Goal: Use online tool/utility: Use online tool/utility

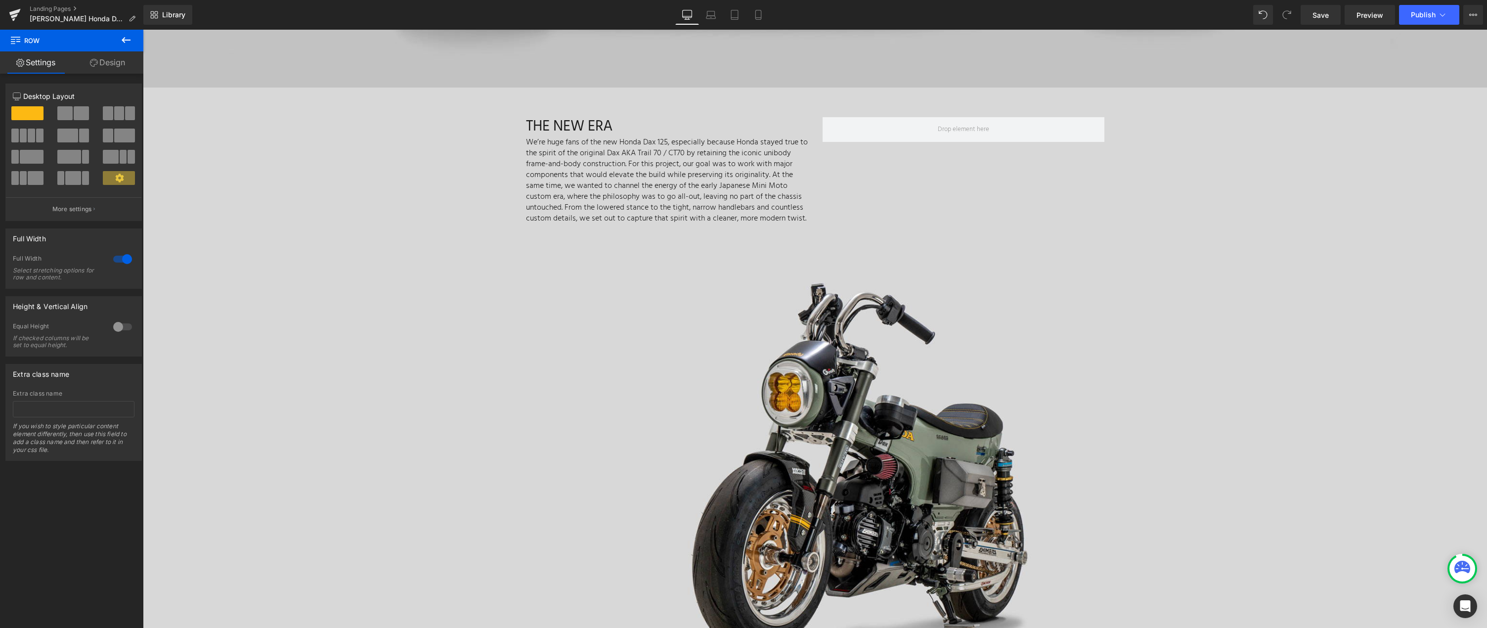
scroll to position [1019, 0]
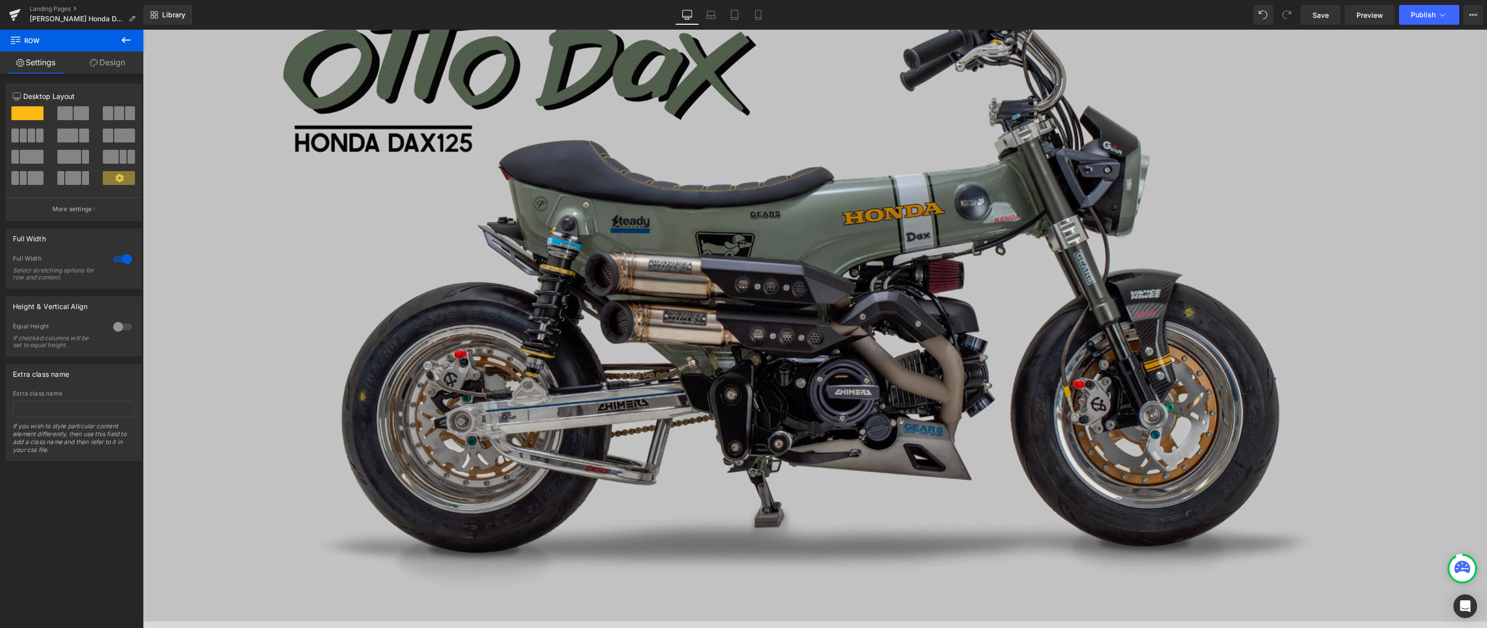
scroll to position [0, 0]
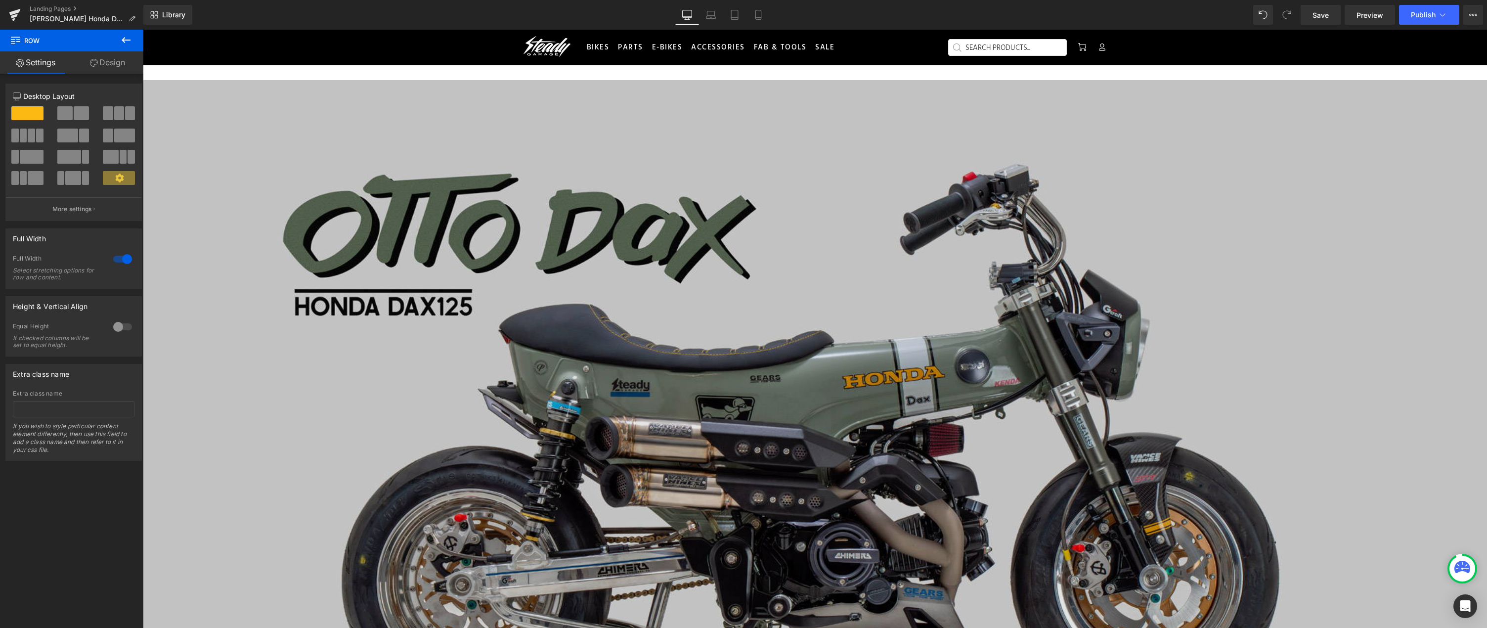
click at [667, 113] on img at bounding box center [815, 432] width 1344 height 705
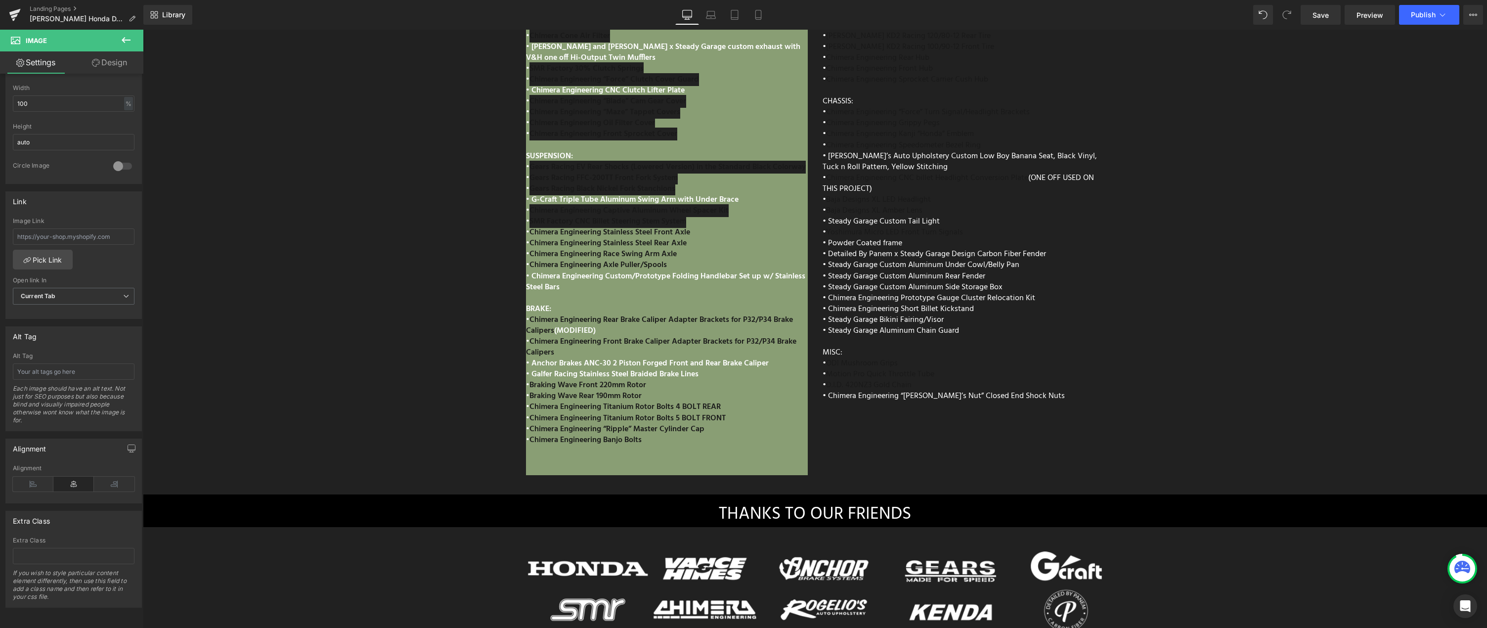
scroll to position [4782, 0]
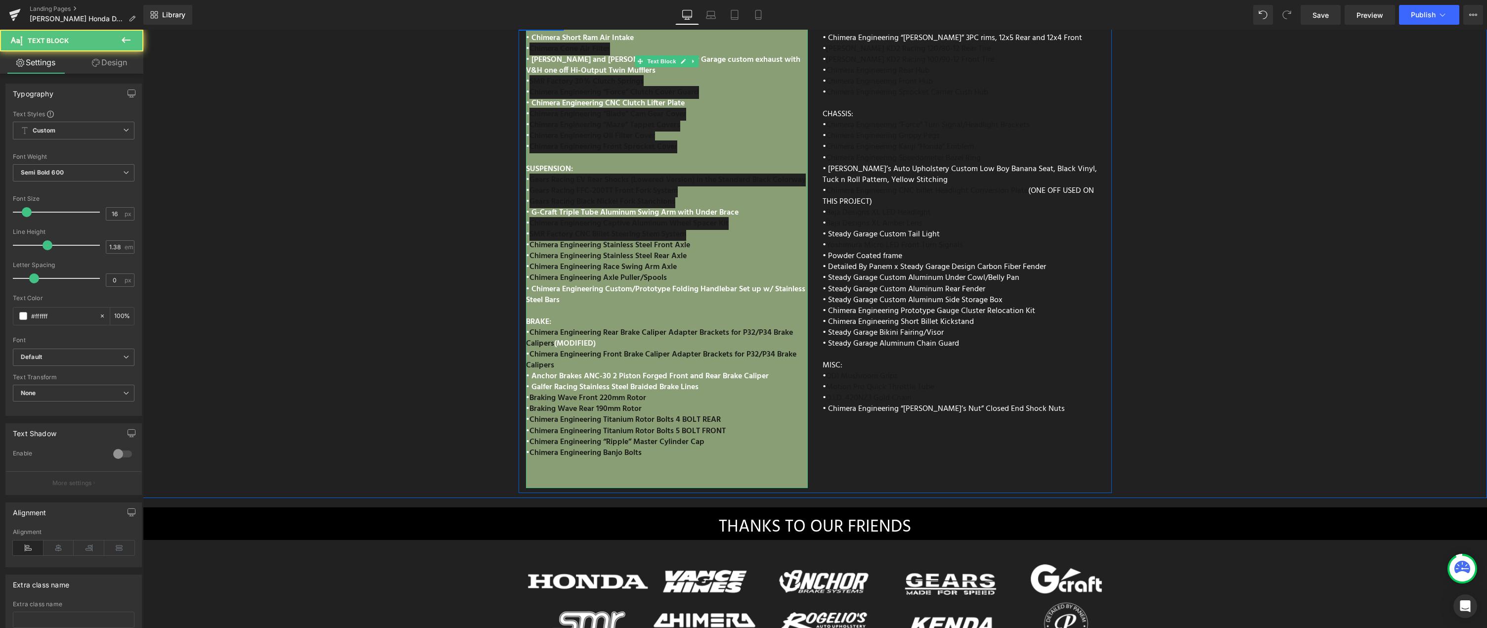
click at [687, 283] on span "• Chimera Engineering Custom/Prototype Folding Handlebar Set up w/ Stainless St…" at bounding box center [665, 295] width 279 height 24
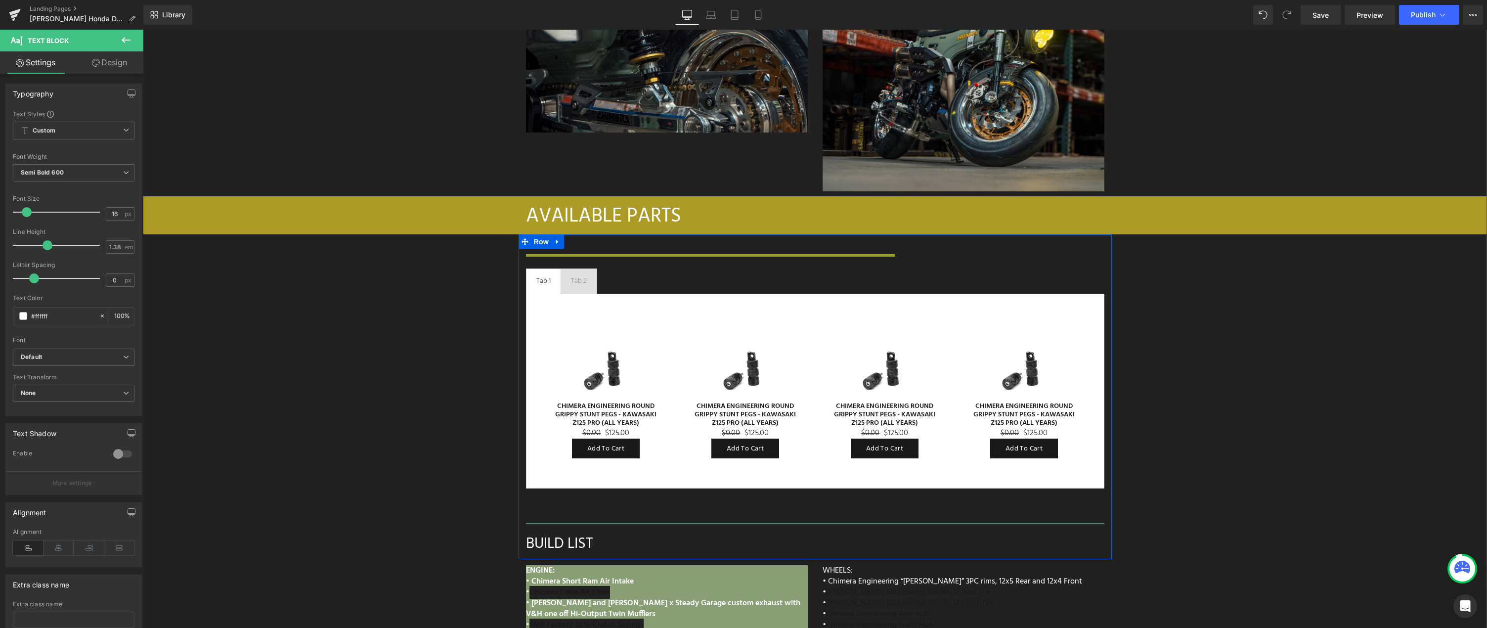
scroll to position [4210, 0]
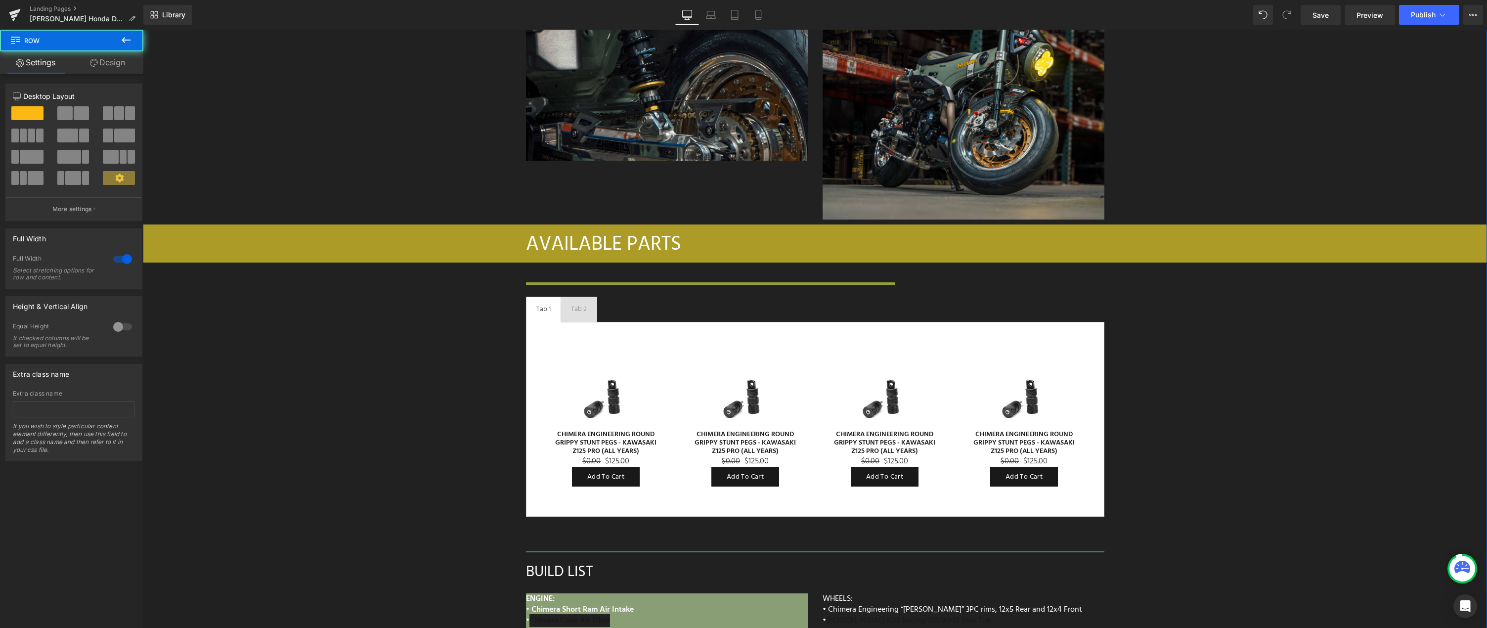
click at [466, 283] on div "Image Row Image When it comes to suspension, Gears Racing is second to none. Th…" at bounding box center [815, 270] width 1344 height 1588
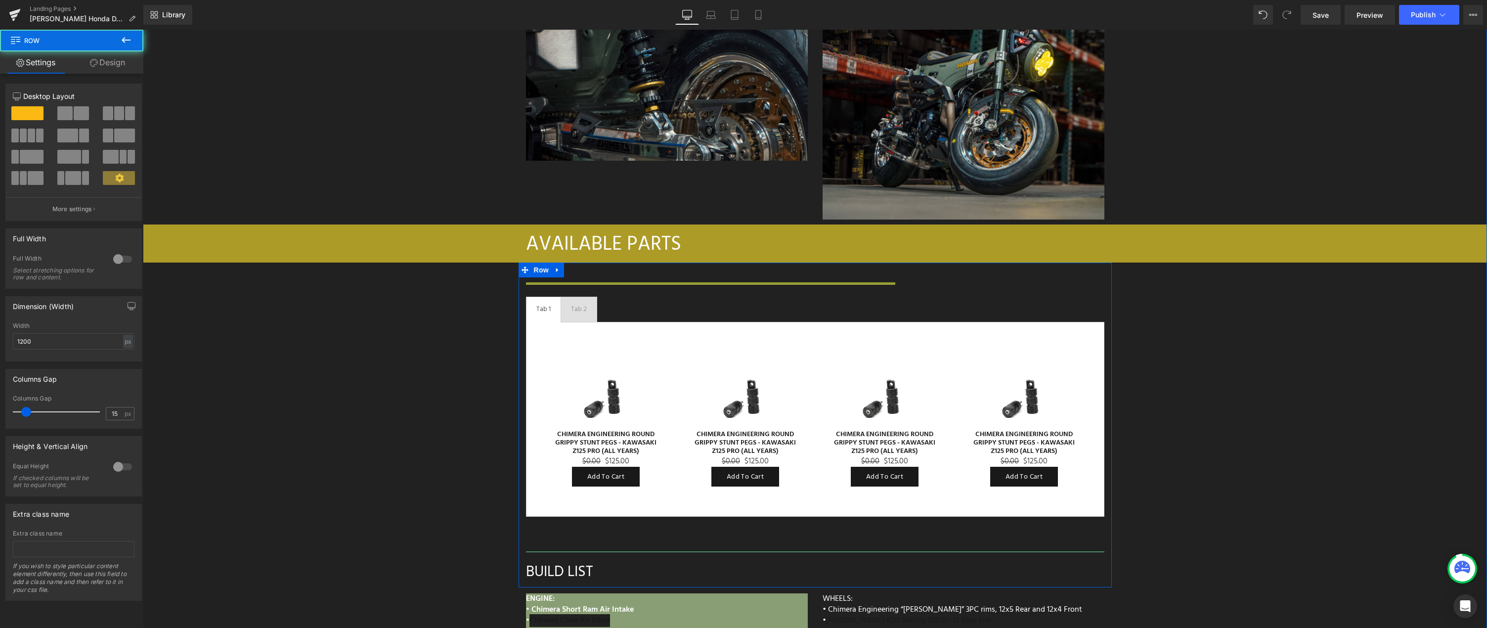
click at [572, 262] on div "Separator Tab 1 Text Block Tab 2 Text Block Sale Off (P) Image CHIMERA ENGINEER…" at bounding box center [814, 424] width 593 height 324
click at [400, 279] on div "Image Row Image When it comes to suspension, Gears Racing is second to none. Th…" at bounding box center [815, 270] width 1344 height 1588
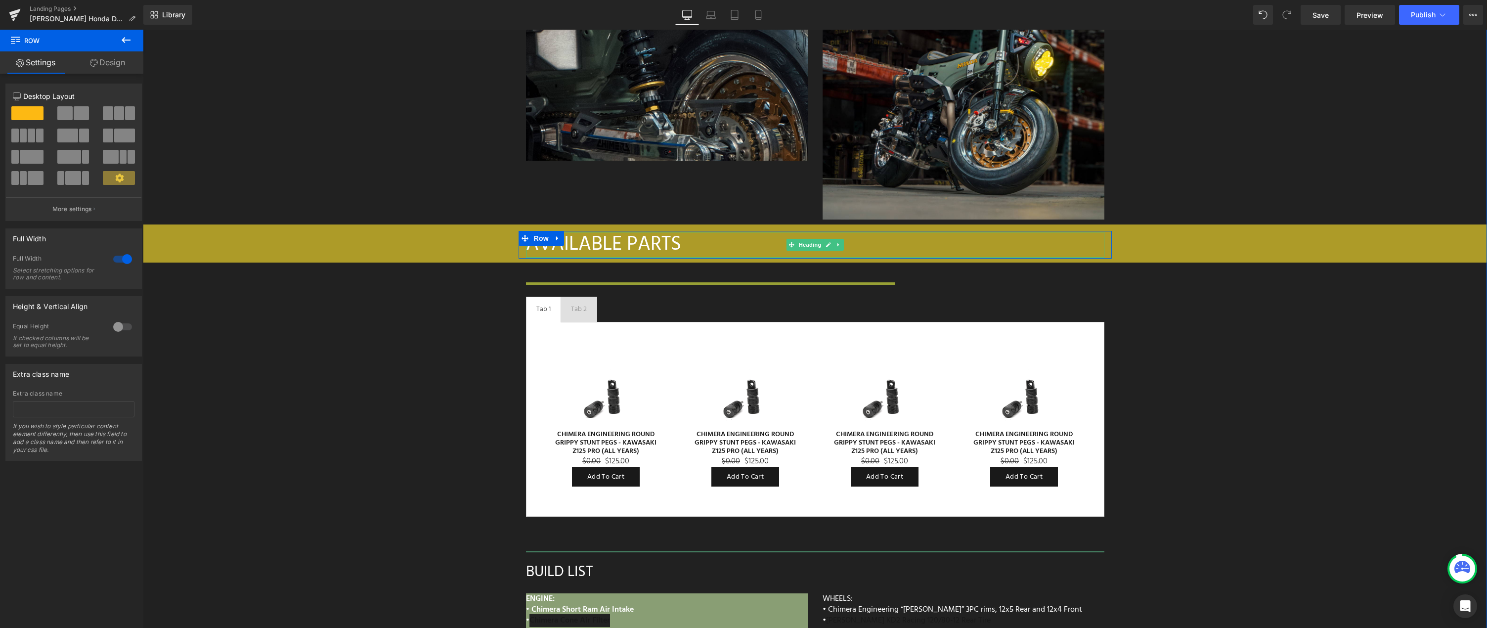
click at [683, 232] on div "AVAILABLE PARTS" at bounding box center [815, 245] width 578 height 26
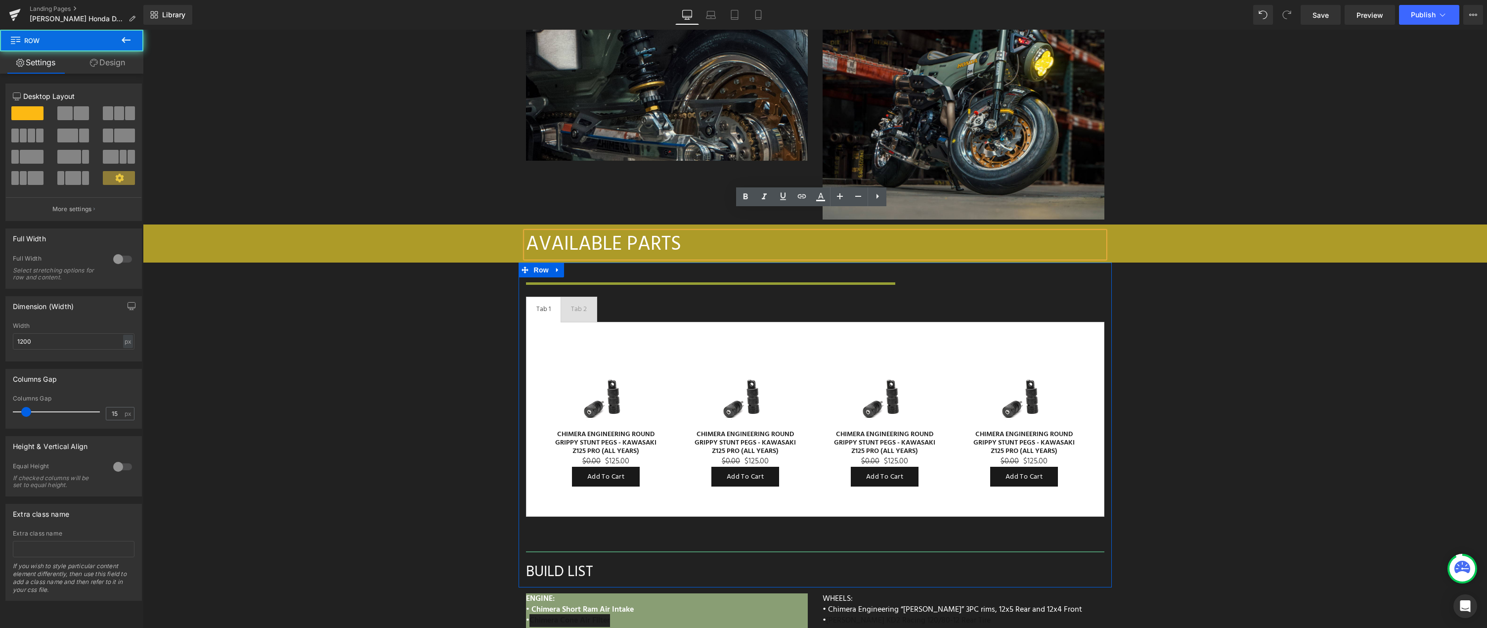
click at [652, 262] on div "Separator Tab 1 Text Block Tab 2 Text Block Sale Off (P) Image CHIMERA ENGINEER…" at bounding box center [814, 424] width 593 height 324
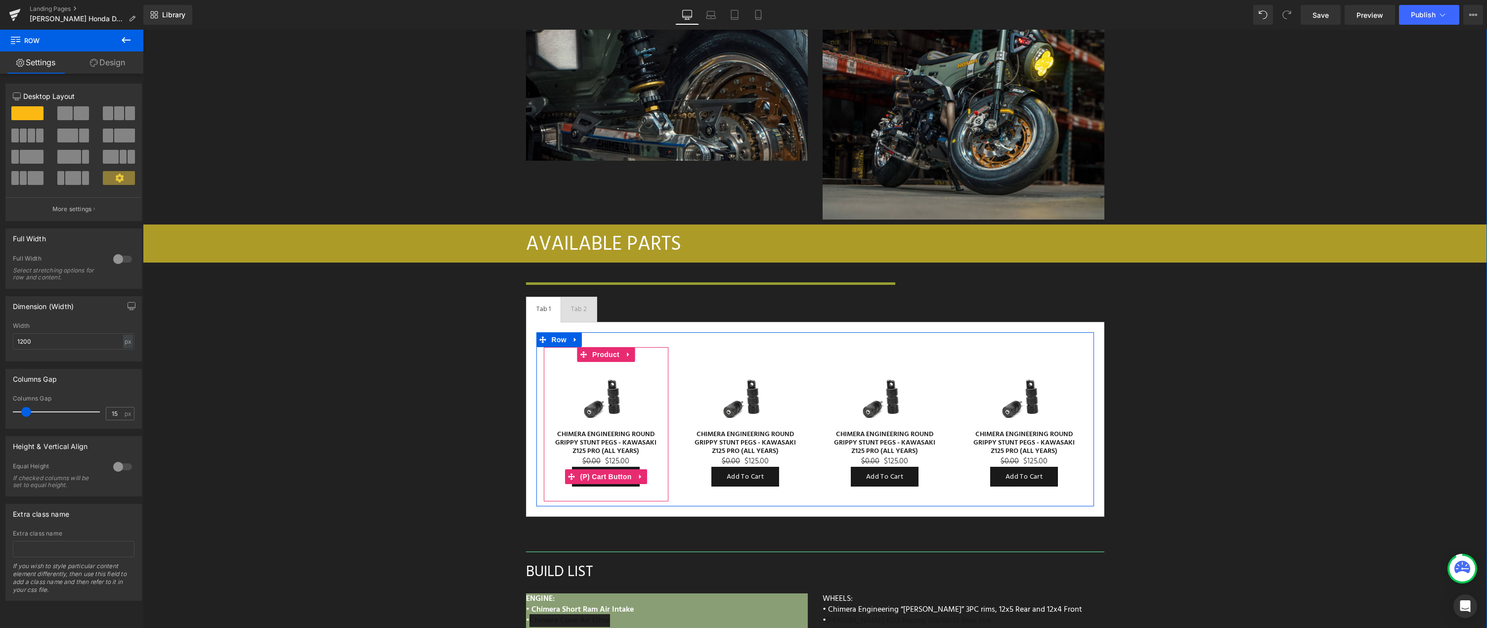
scroll to position [4547, 0]
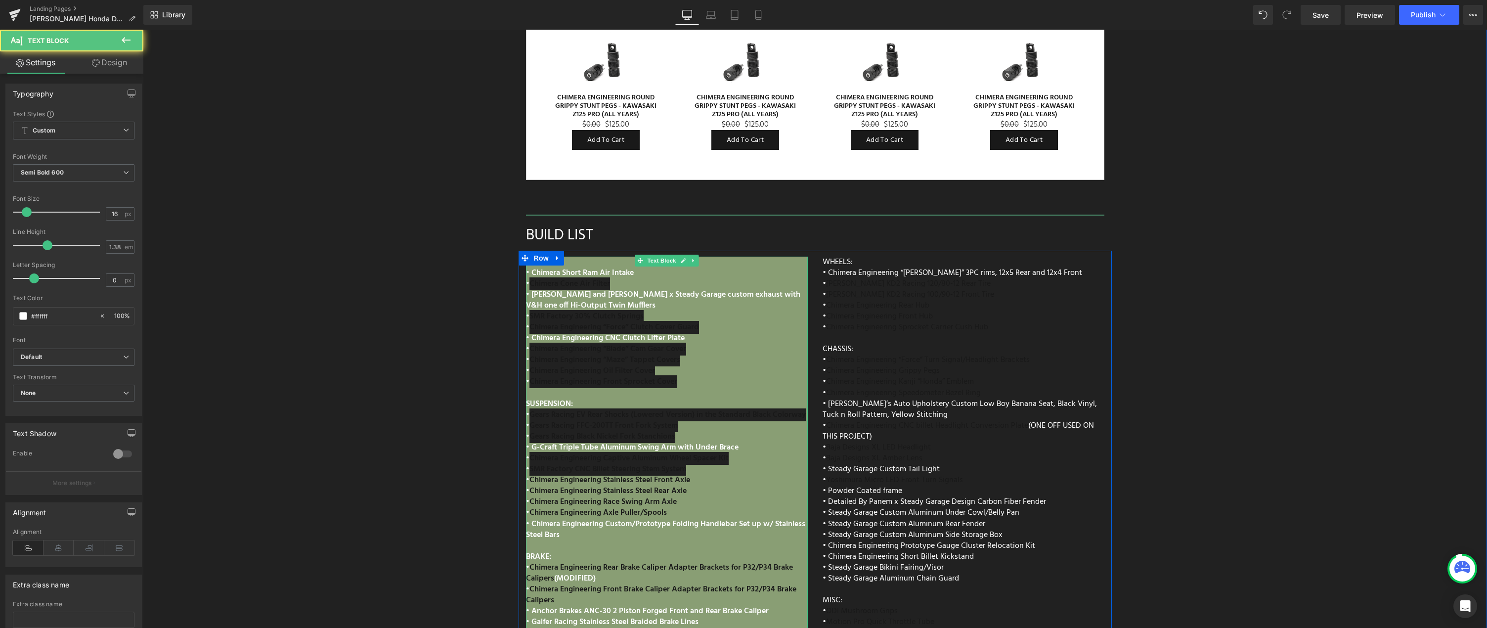
click at [586, 257] on div "ENGINE: • Chimera Short Ram Air Intake • Chimera Cone Air Filter • [PERSON_NAME…" at bounding box center [667, 490] width 282 height 466
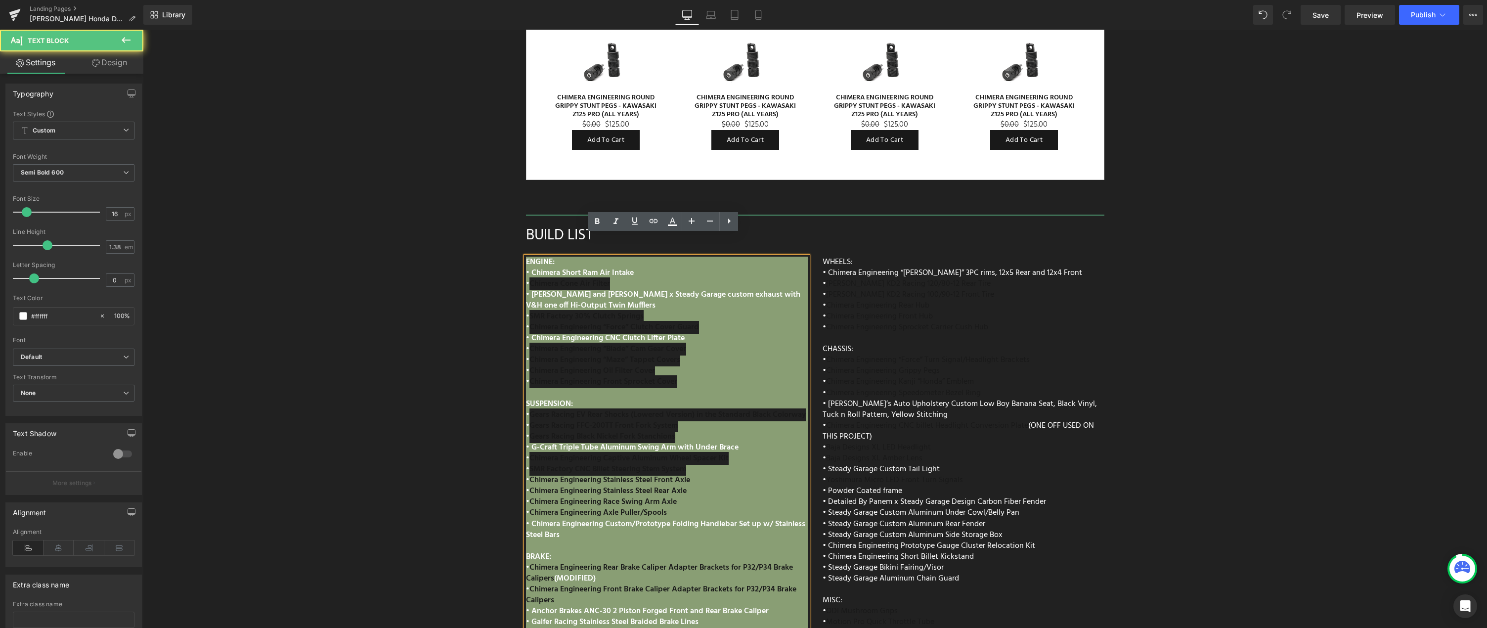
click at [536, 256] on span "ENGINE:" at bounding box center [540, 262] width 29 height 13
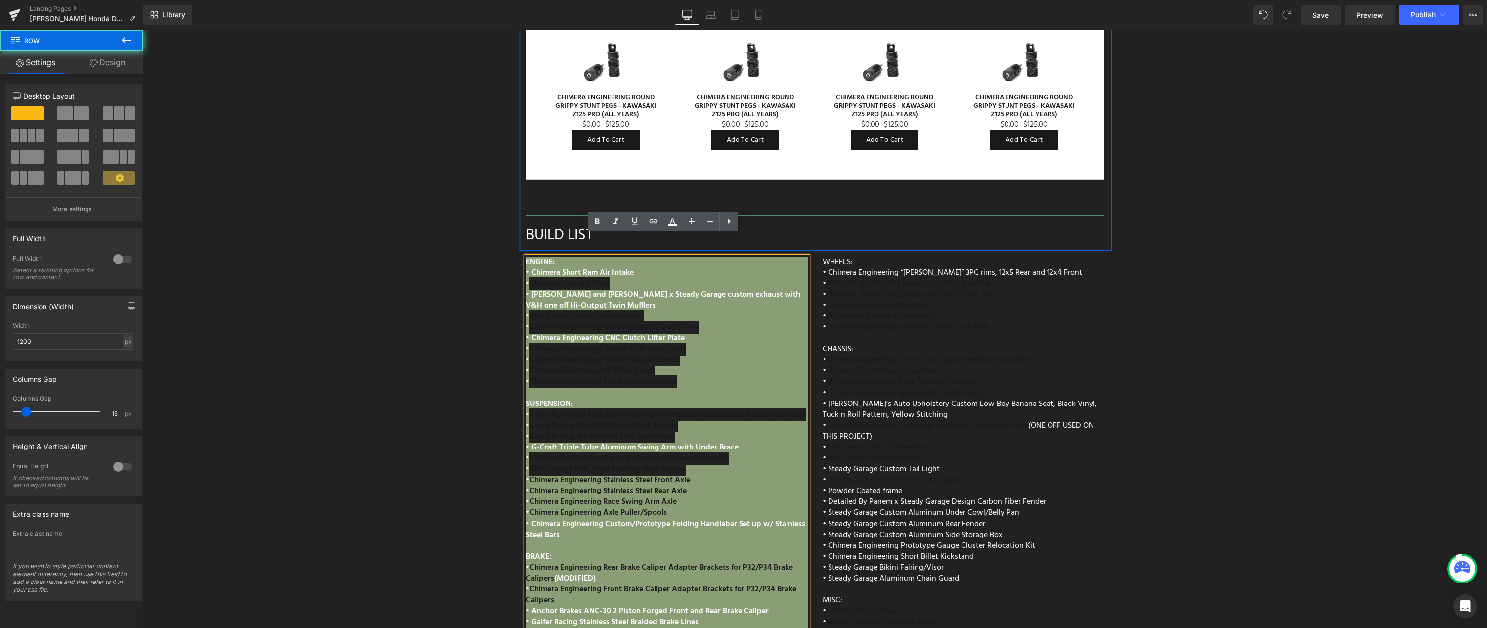
click at [518, 225] on div at bounding box center [519, 88] width 2 height 324
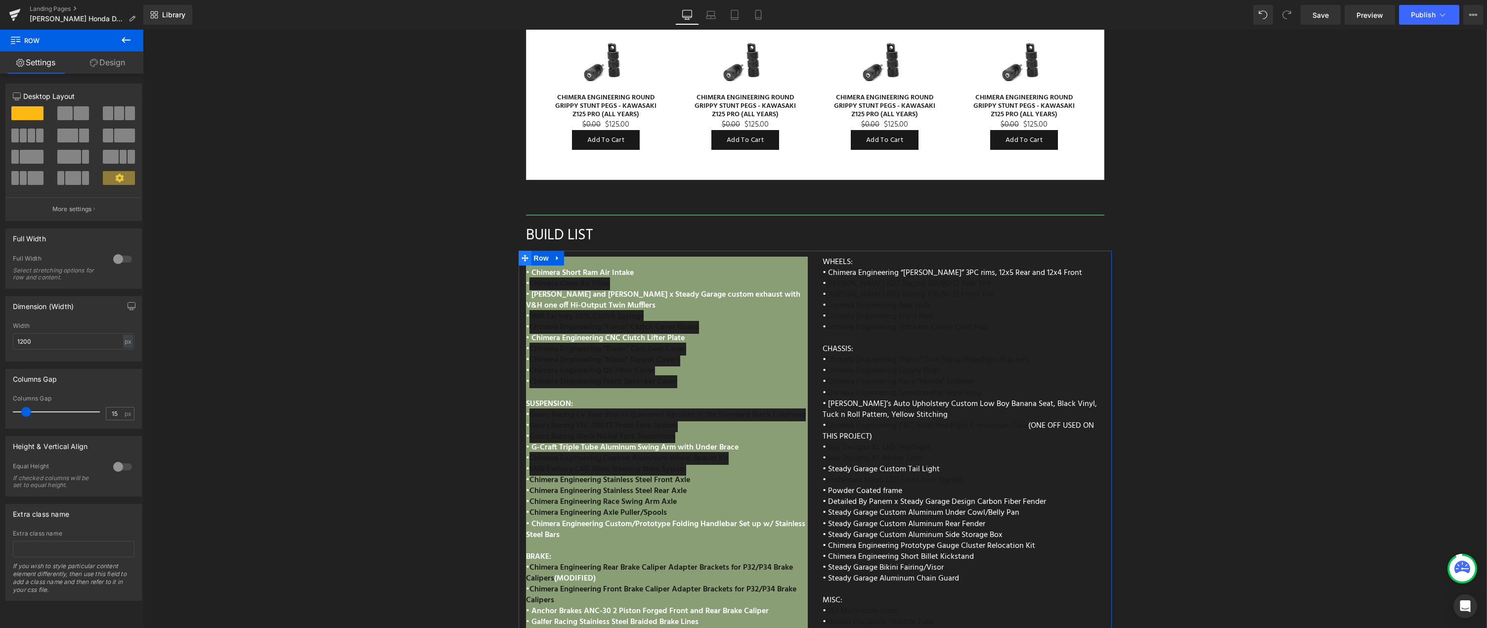
click at [518, 251] on span at bounding box center [524, 258] width 13 height 15
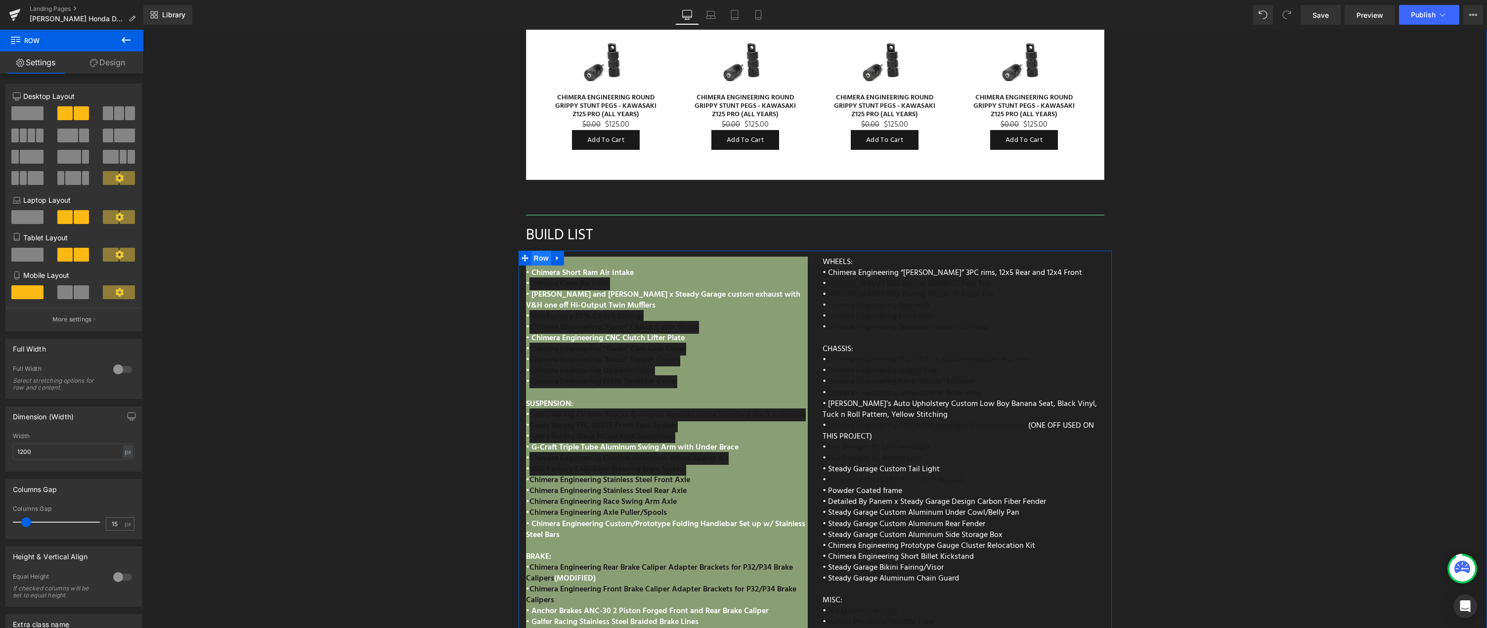
click at [531, 251] on span "Row" at bounding box center [541, 258] width 20 height 15
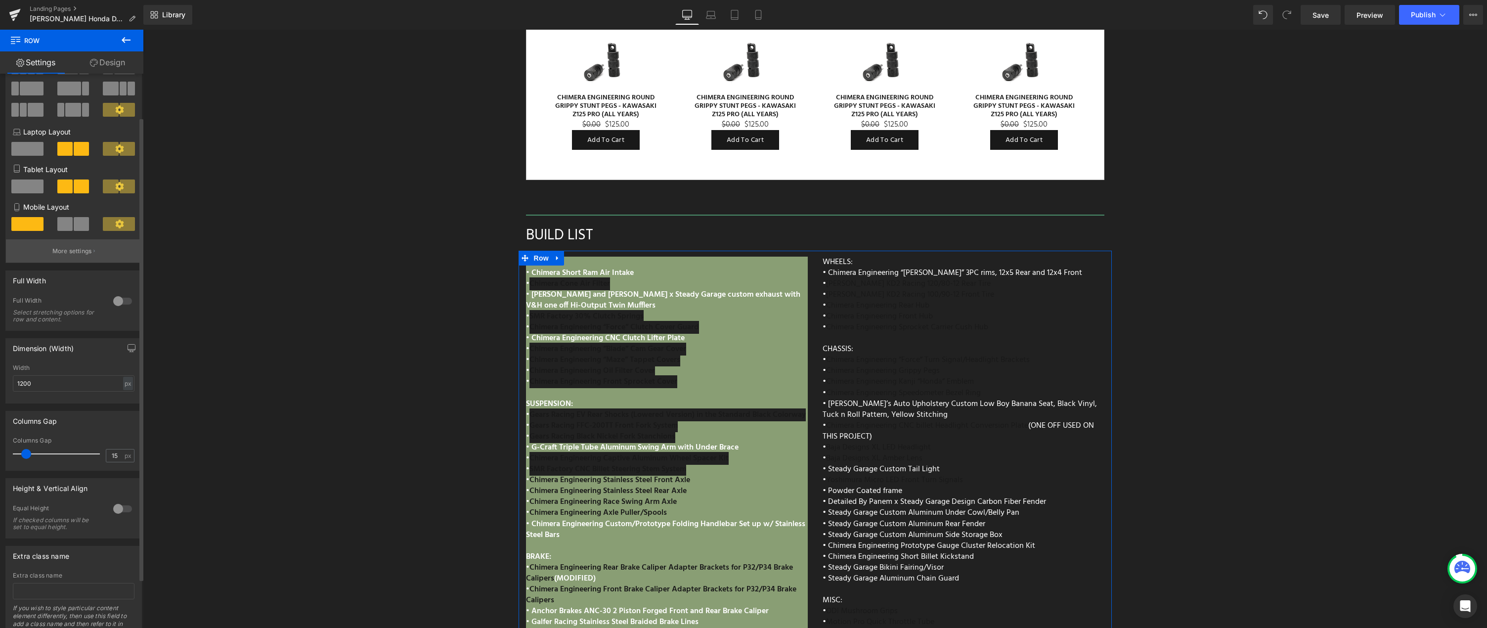
scroll to position [0, 0]
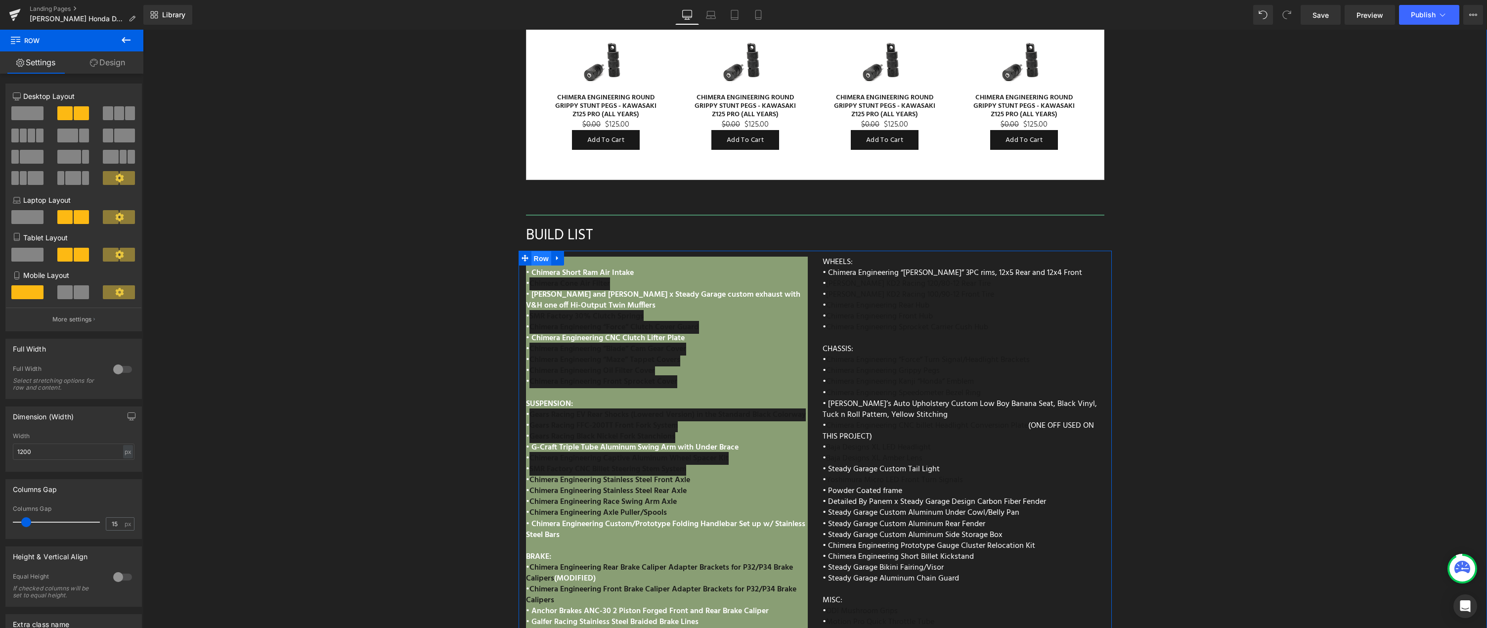
click at [534, 251] on span "Row" at bounding box center [541, 258] width 20 height 15
click at [554, 254] on icon at bounding box center [557, 257] width 7 height 7
click at [109, 63] on link "Design" at bounding box center [108, 62] width 72 height 22
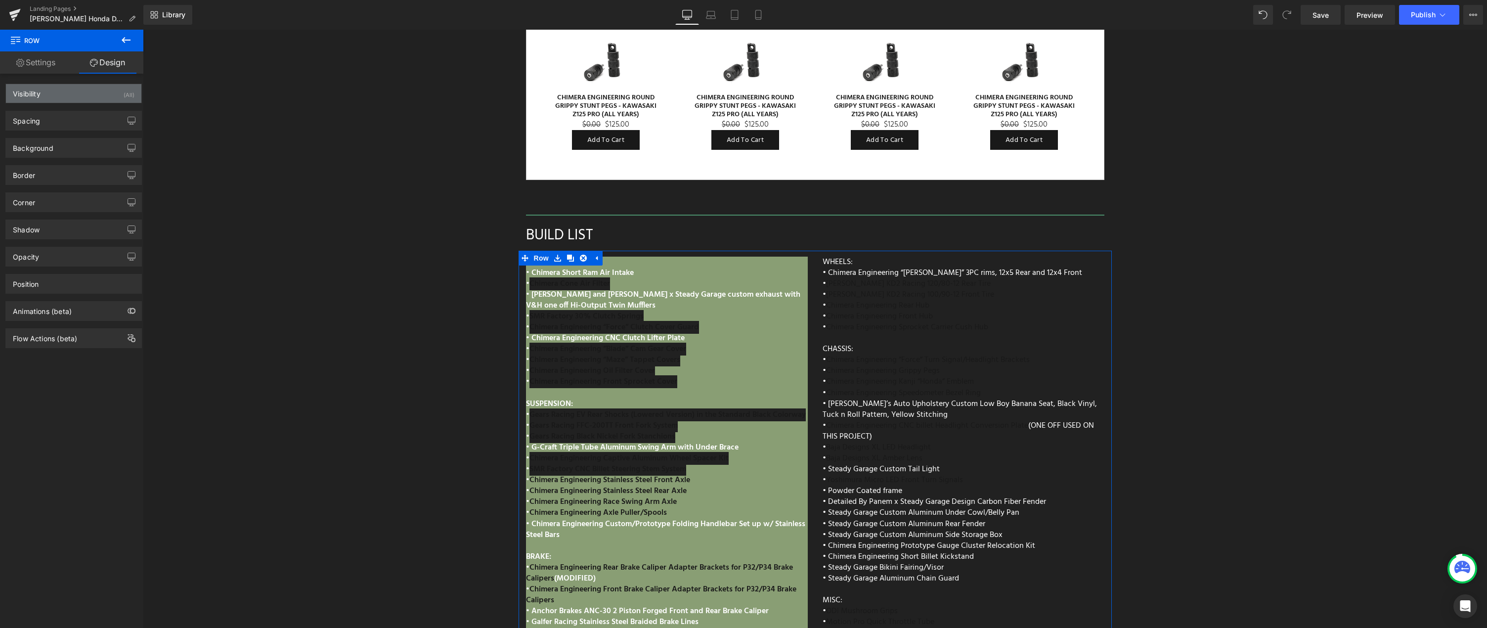
click at [100, 97] on div "Visibility (All)" at bounding box center [73, 93] width 135 height 19
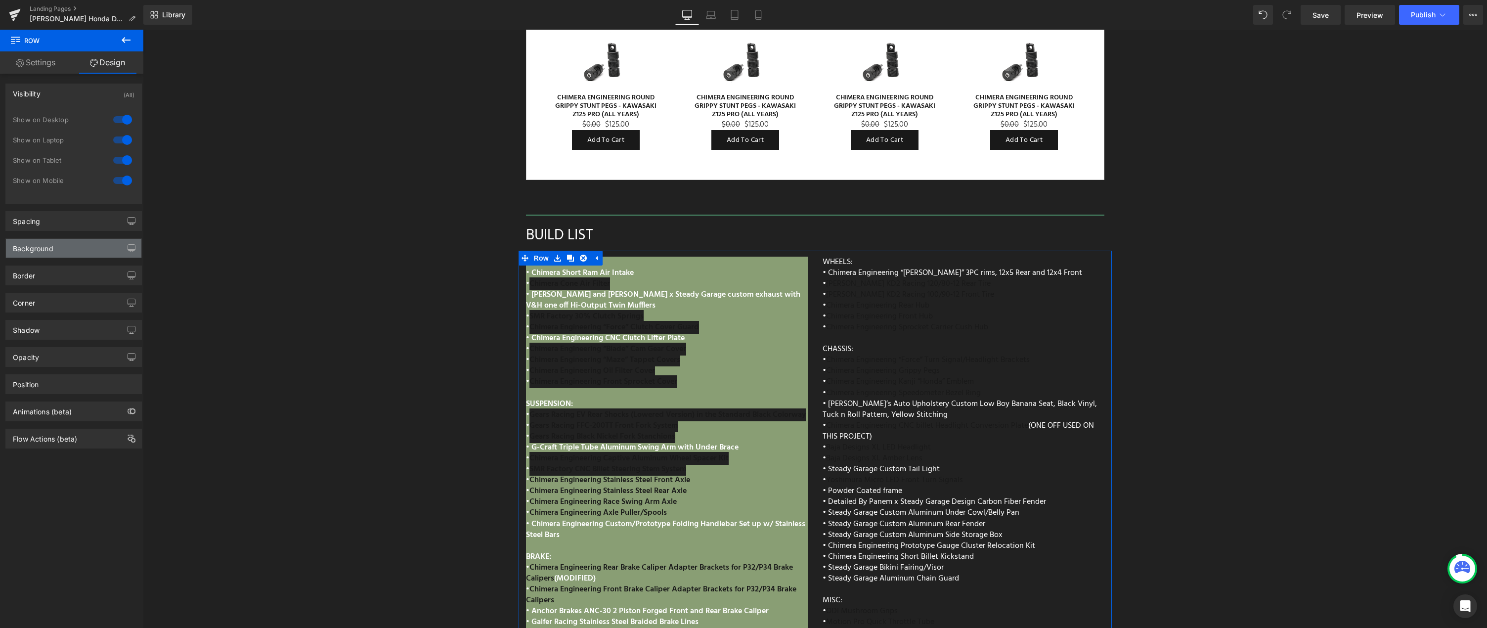
click at [97, 239] on div "Background" at bounding box center [73, 248] width 135 height 19
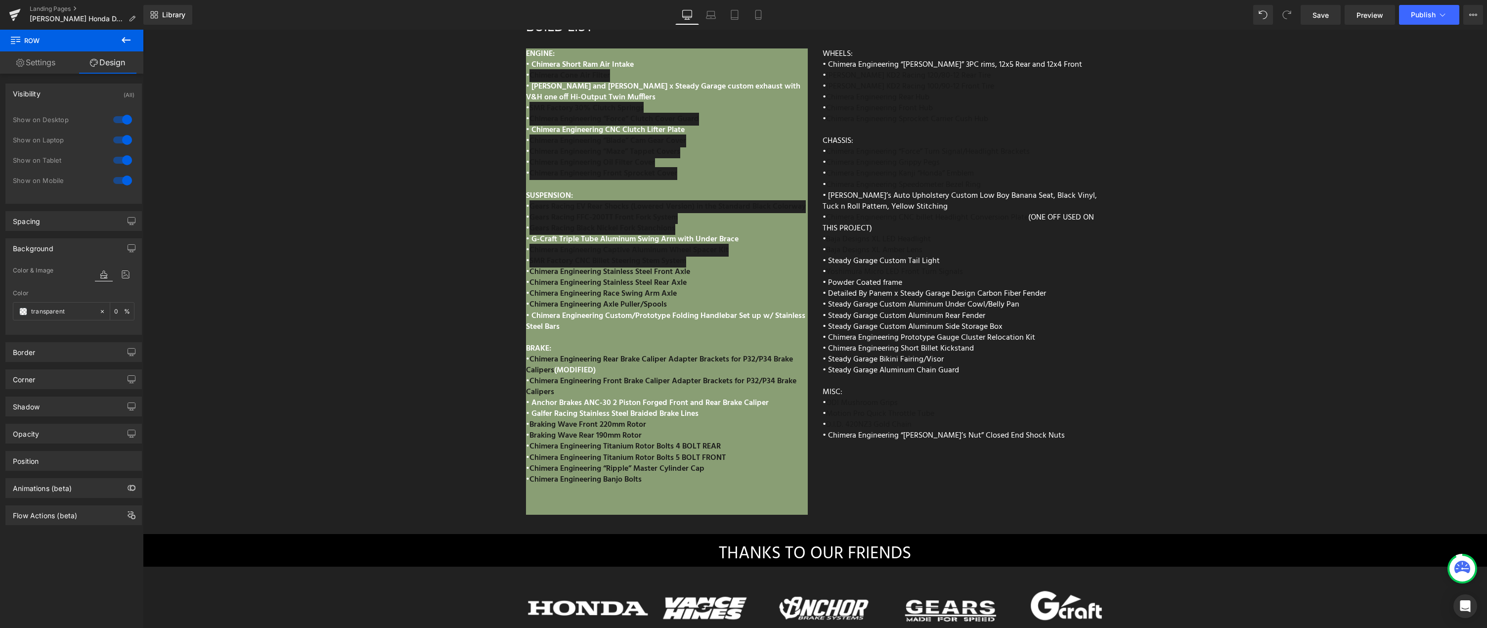
scroll to position [4691, 0]
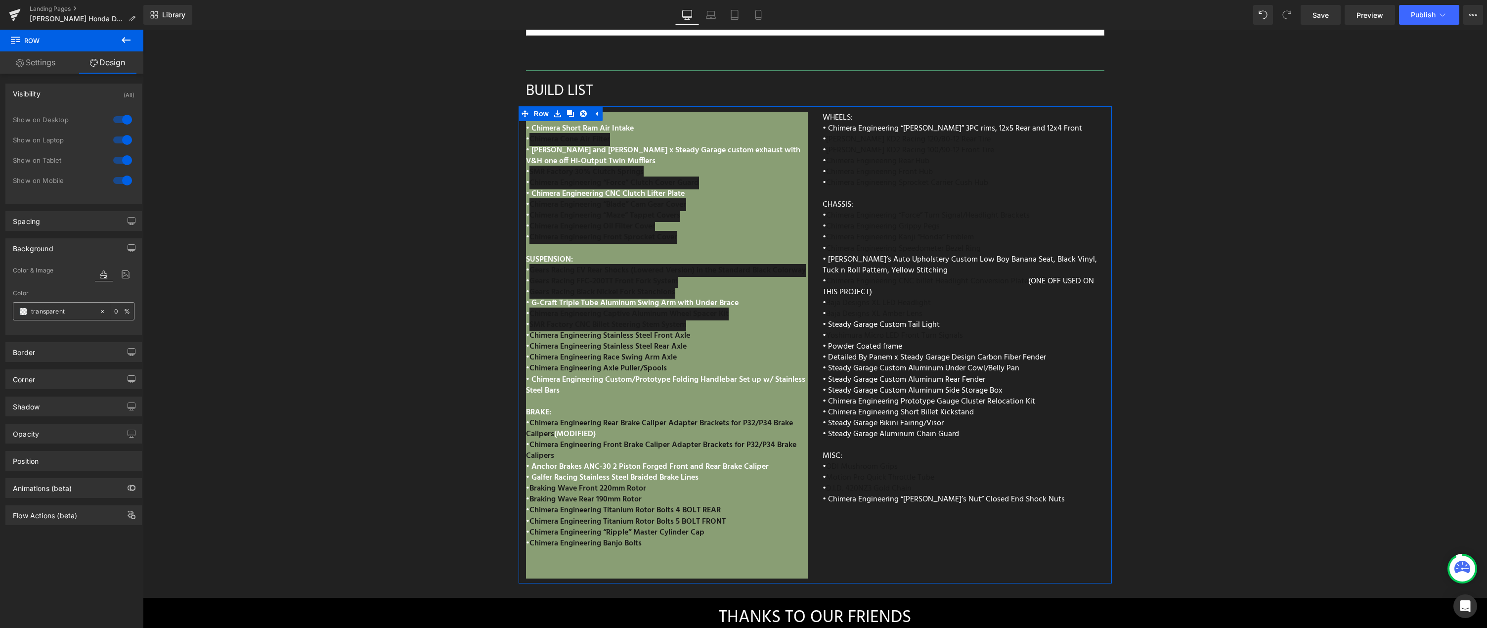
click at [23, 311] on span at bounding box center [23, 311] width 8 height 8
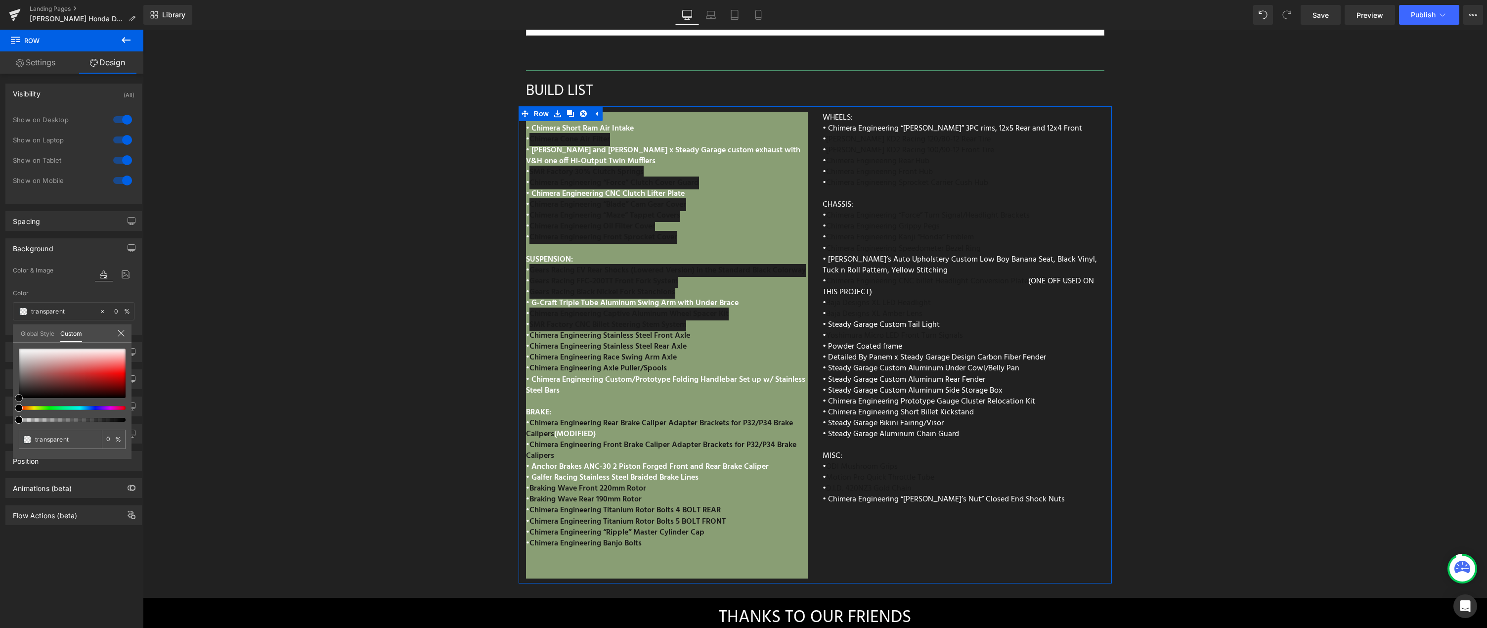
type input "#d3b0b0"
type input "100"
type input "#d3b0b0"
type input "100"
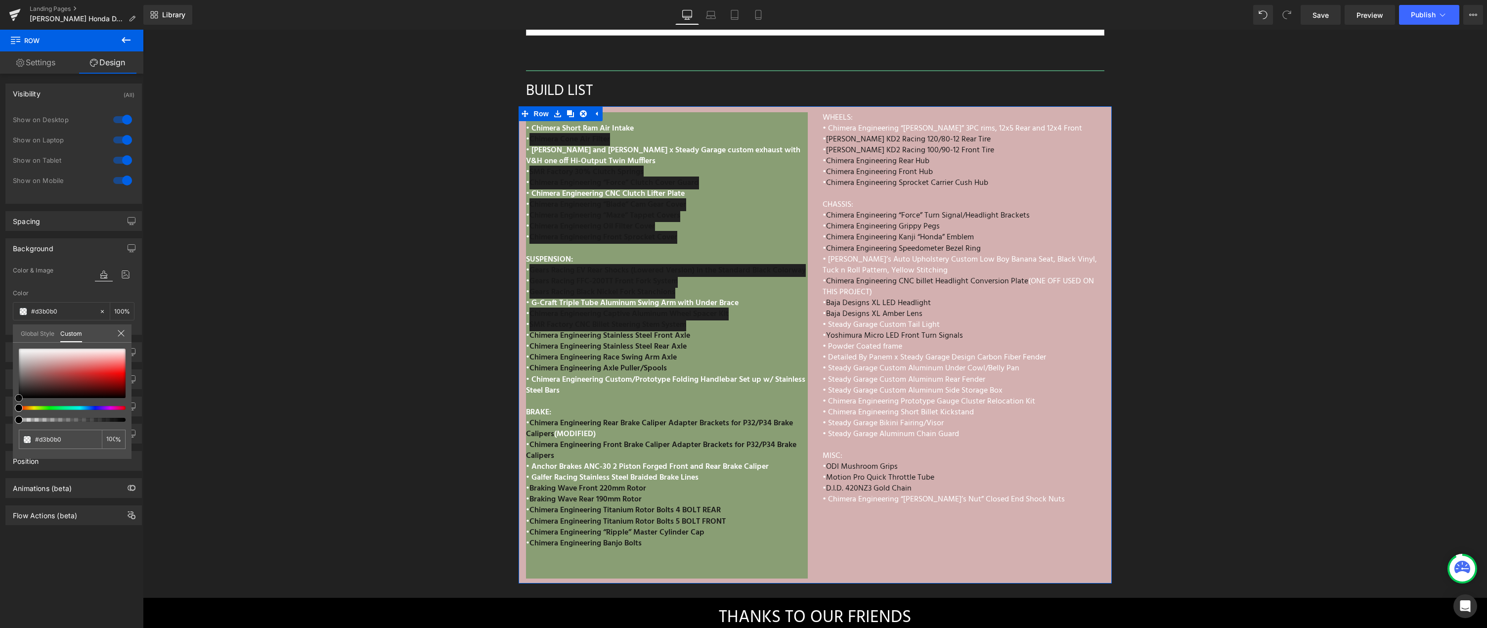
type input "#d1acac"
type input "#d4b3b3"
type input "#d6bcbc"
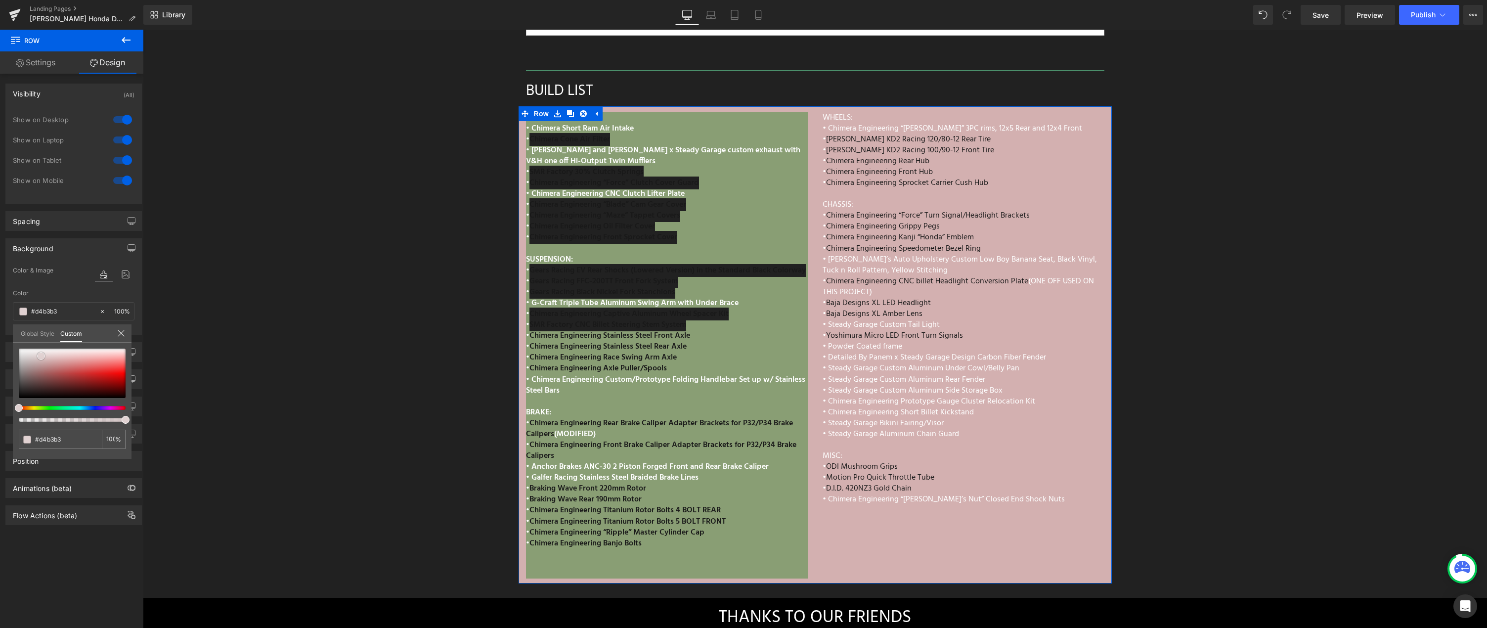
type input "#d6bcbc"
type input "#e2d4d4"
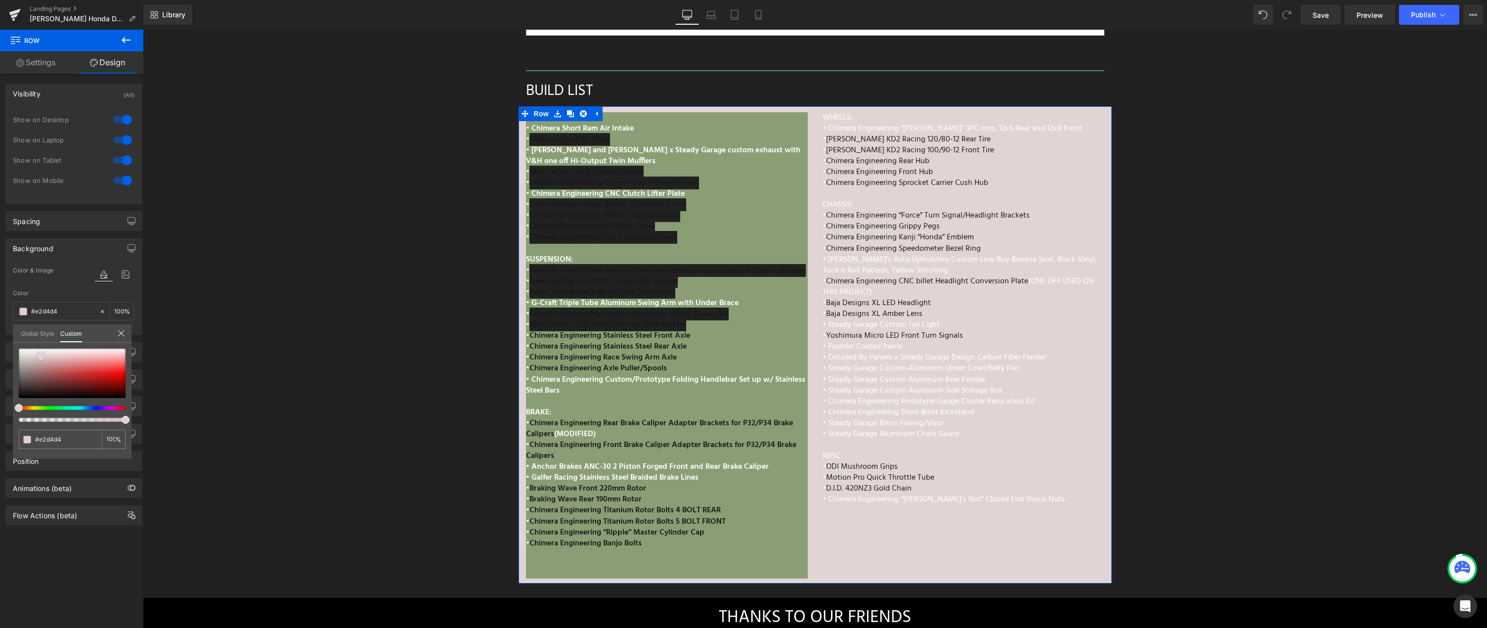
type input "#ede8e8"
type input "#f7f6f6"
type input "#faf9f9"
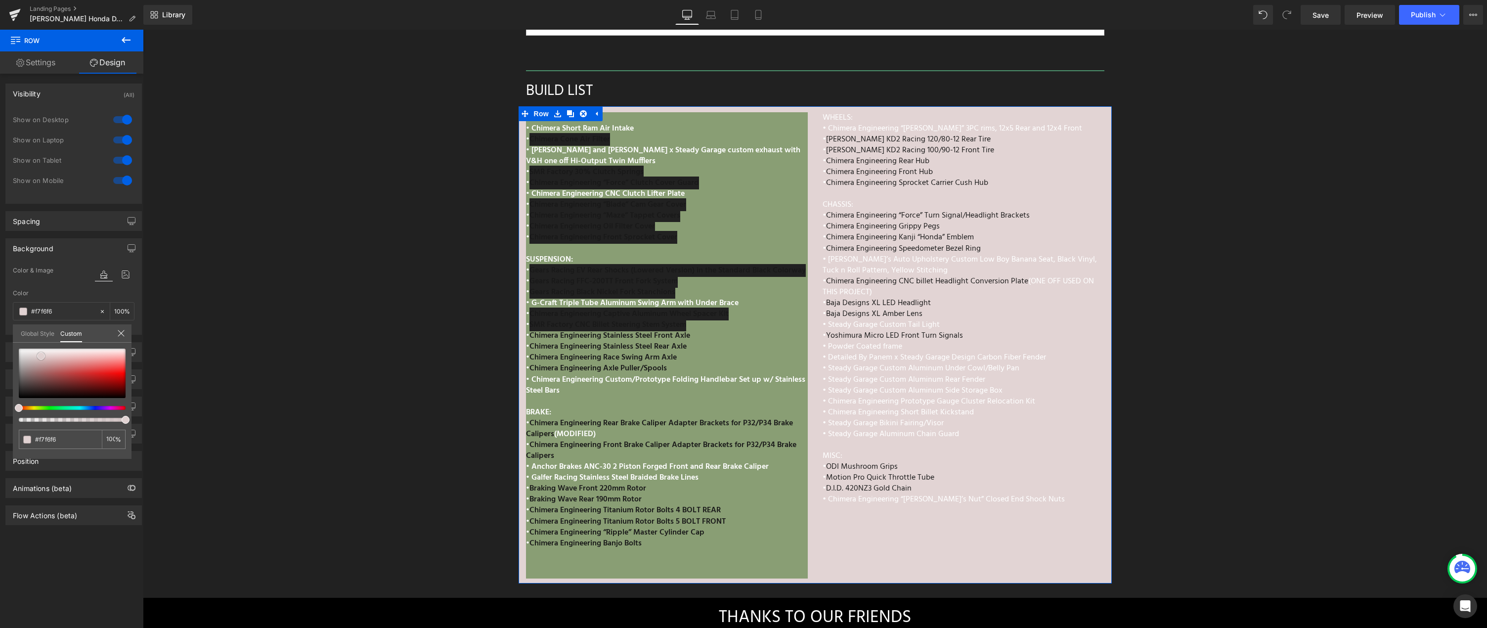
type input "#faf9f9"
type input "#fcfcfc"
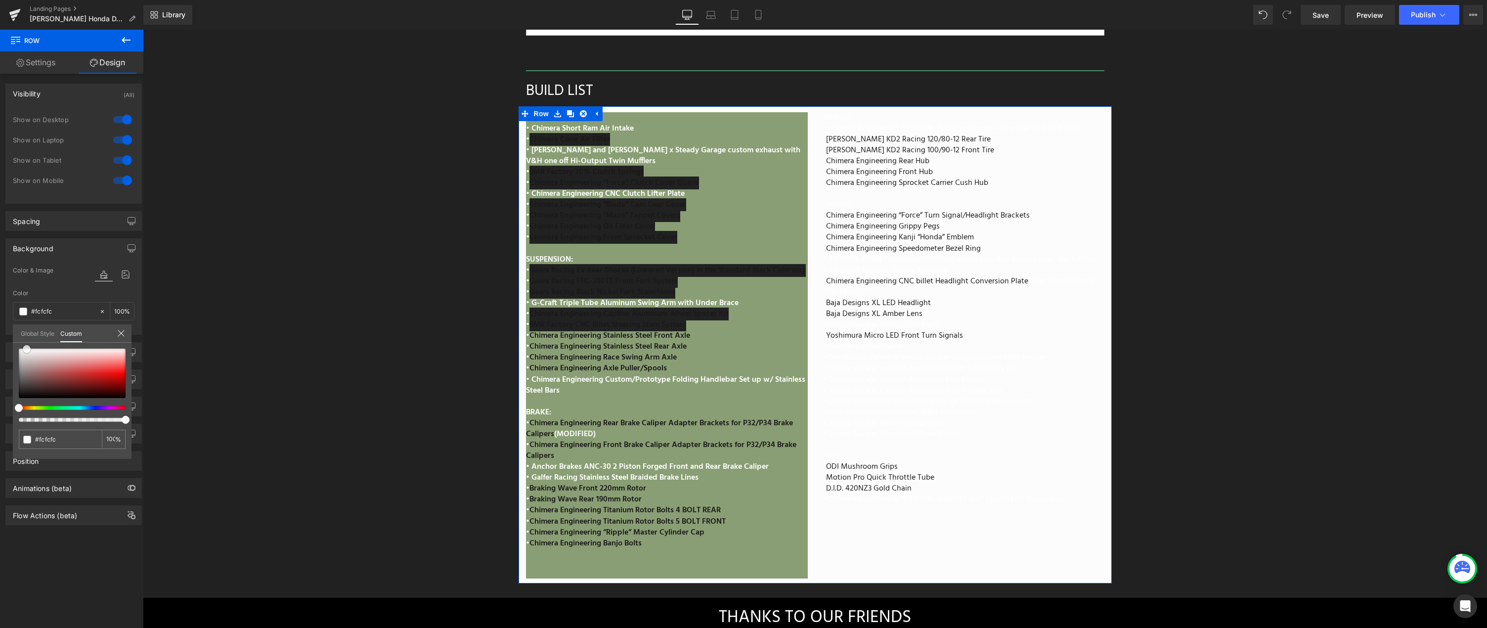
type input "#ffffff"
type input "#fcfcfc"
type input "#f1eeee"
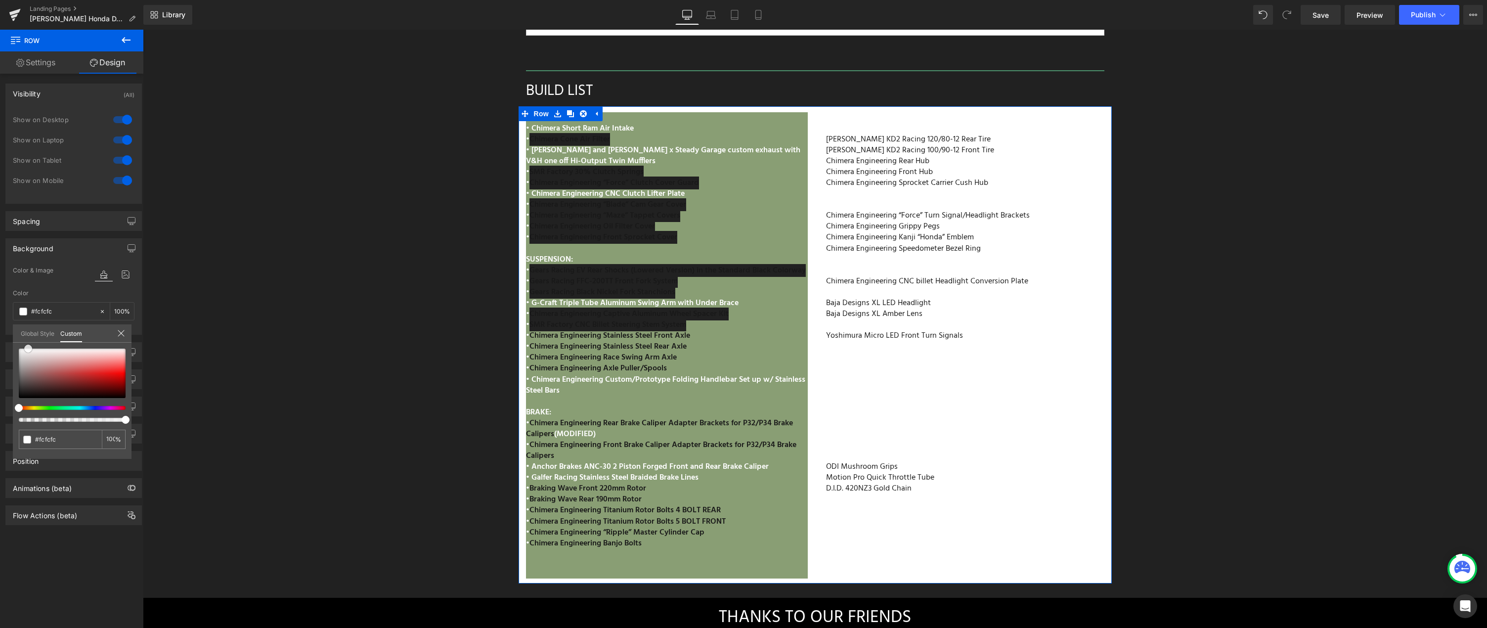
type input "#f1eeee"
type input "#e8e2e2"
type input "#dcd4d4"
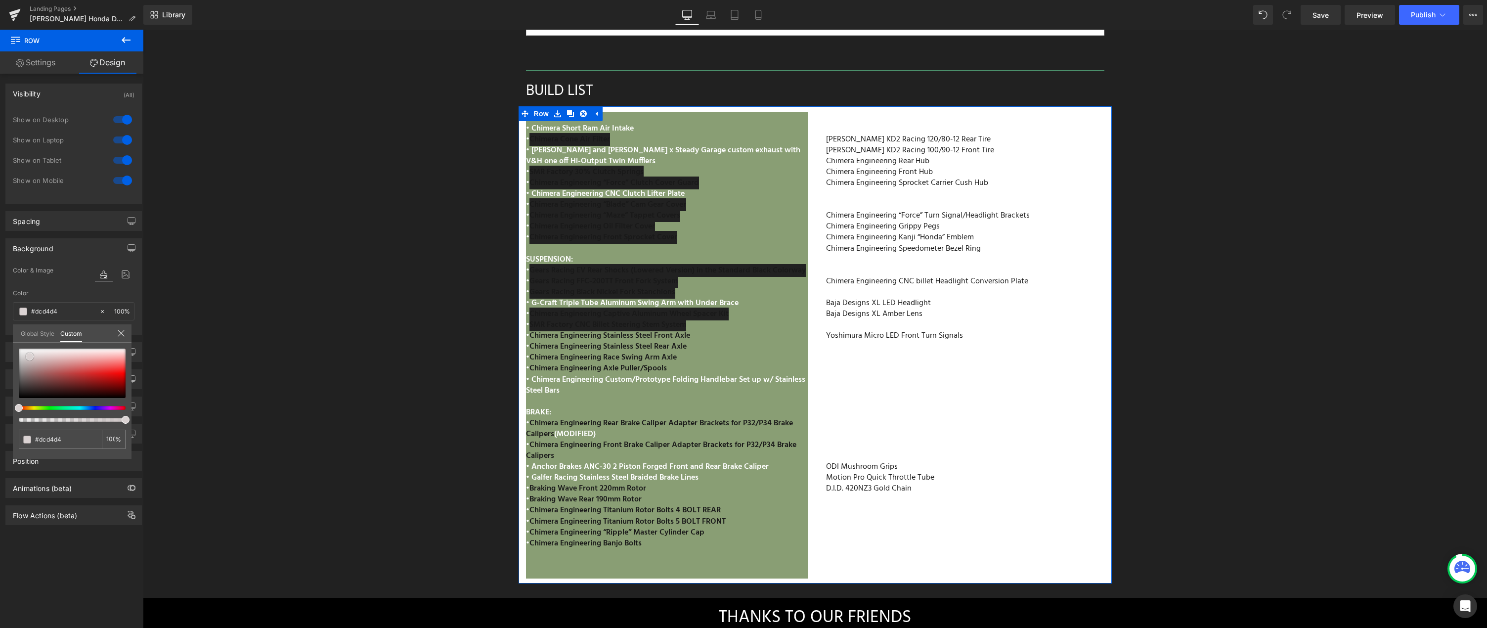
type input "#d7cfcf"
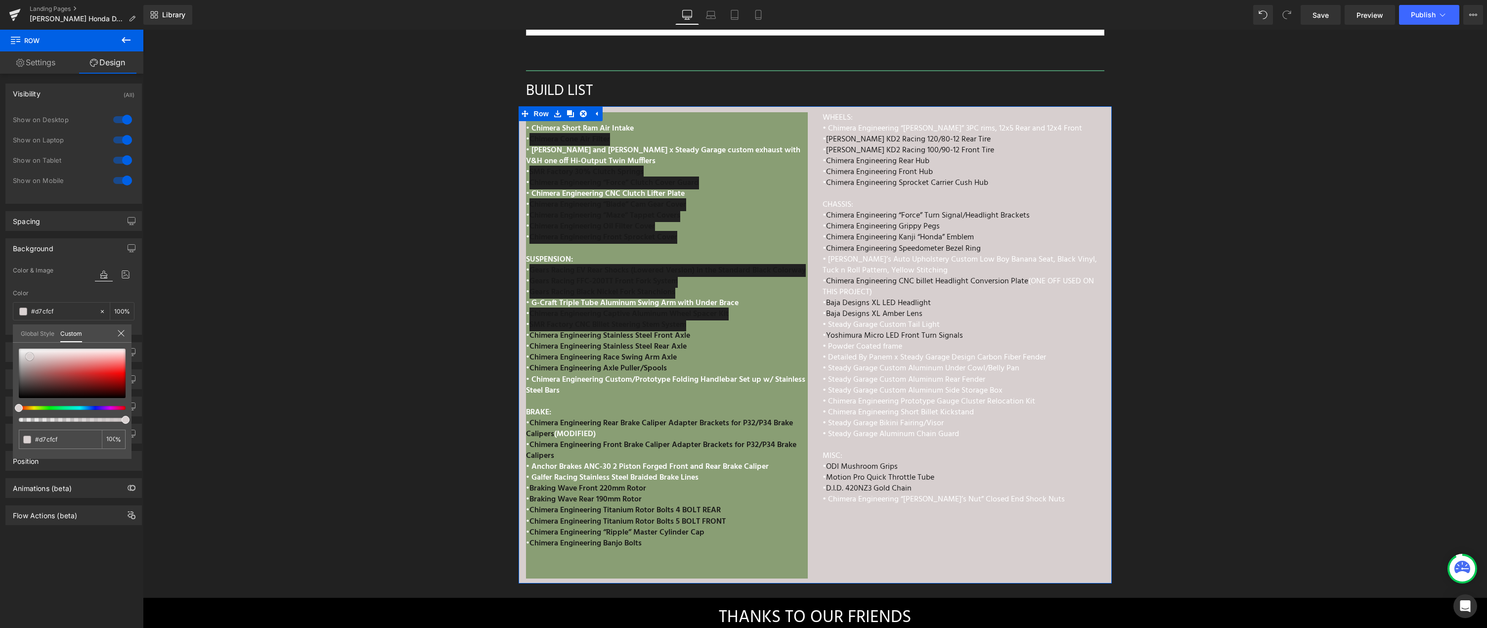
type input "#d1c6c6"
type input "#c9bfbf"
type input "#c7bbbb"
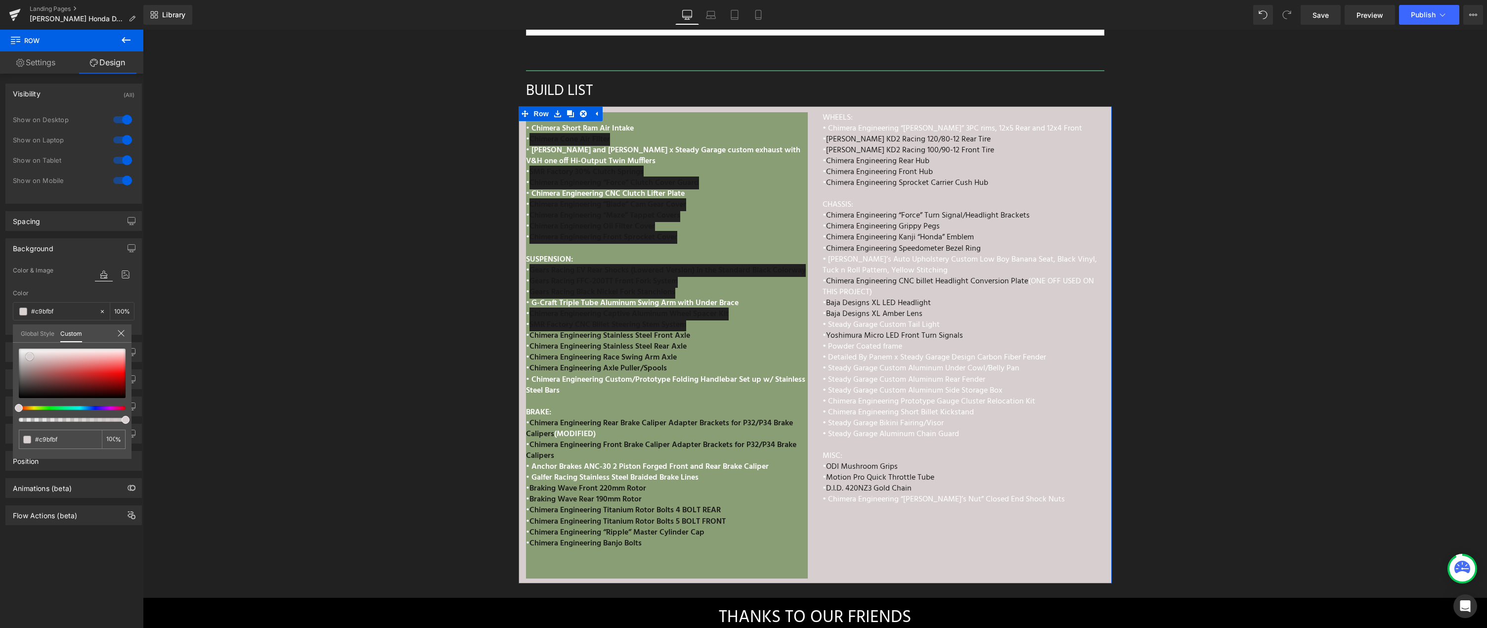
type input "#c7bbbb"
type input "#c3b6b6"
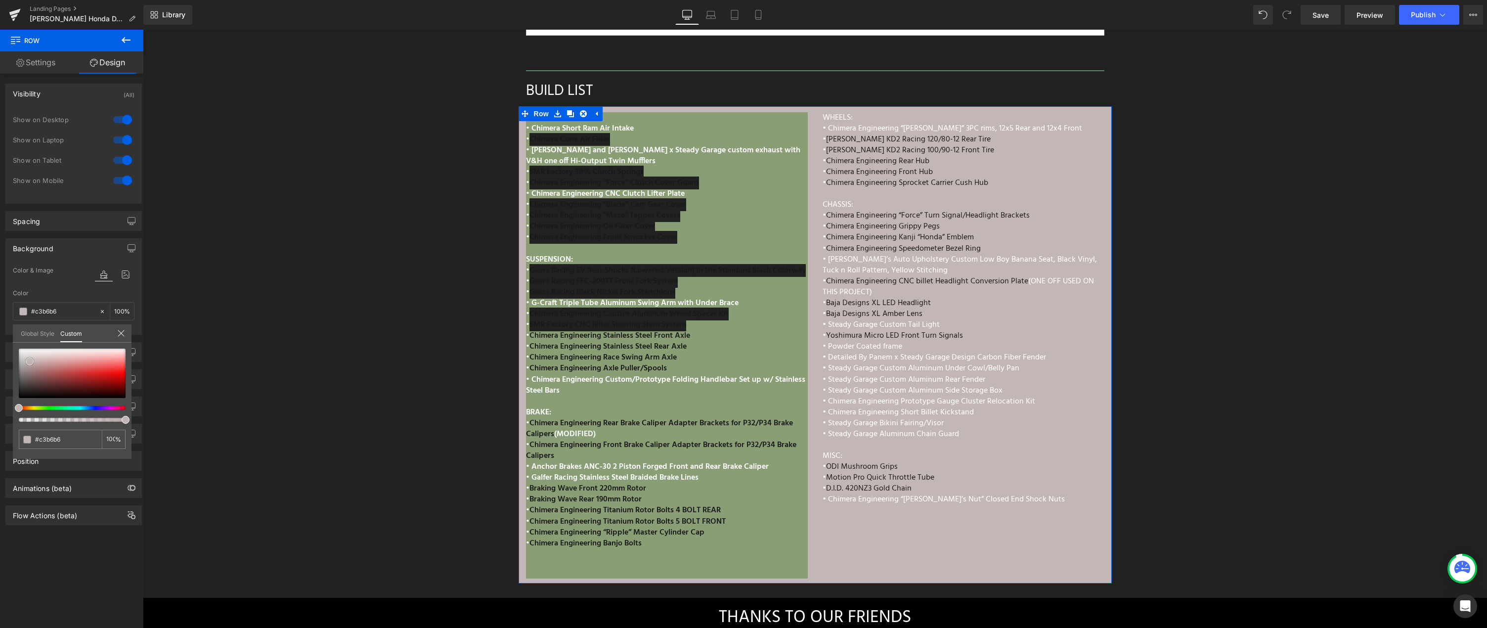
type input "#beb5b5"
type input "#bcb8b8"
type input "#bababa"
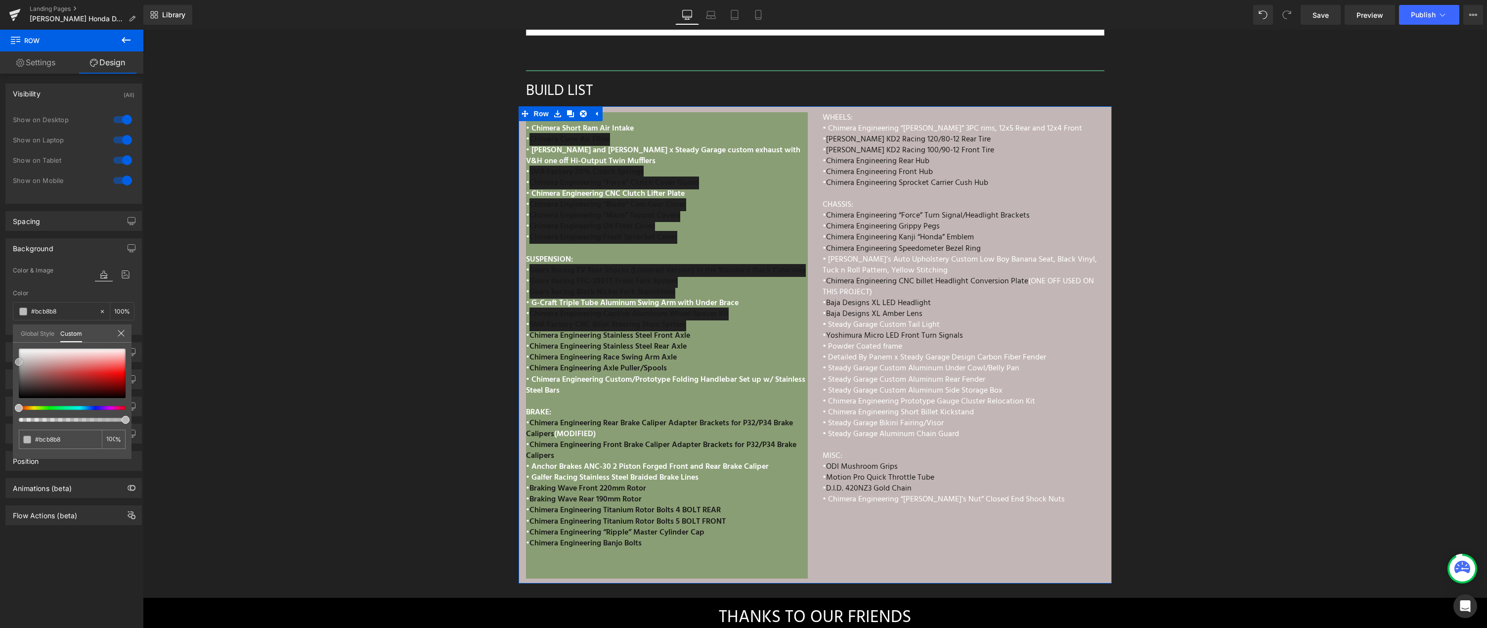
type input "#bababa"
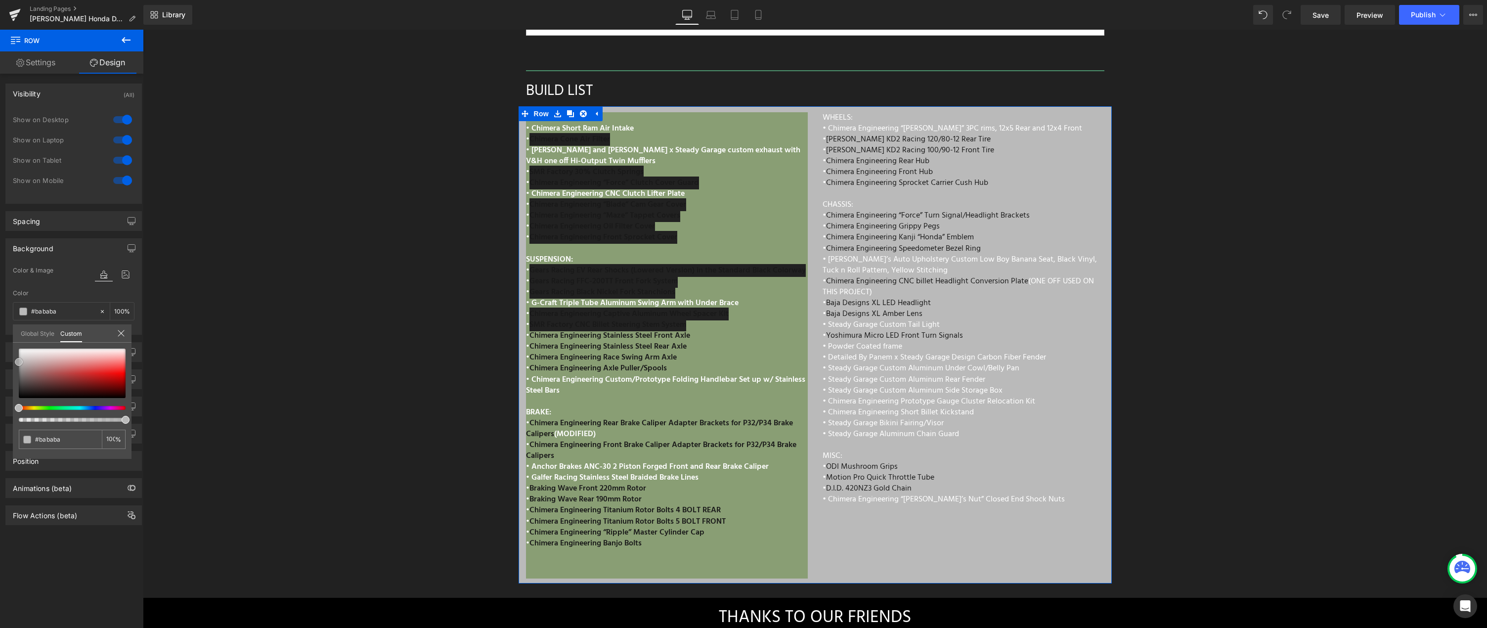
type input "#bcbcbc"
type input "#bfbfbf"
type input "#bababa"
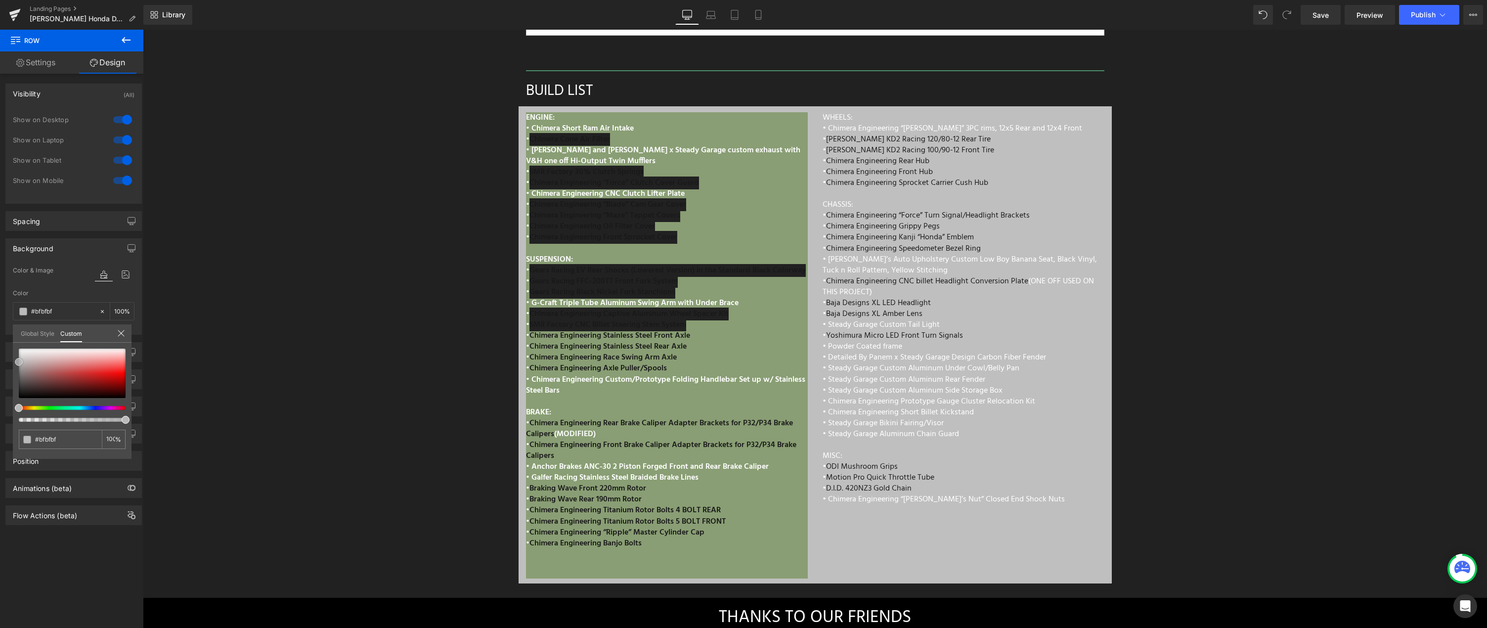
type input "#bababa"
type input "#b7b7b7"
type input "#b5b5b5"
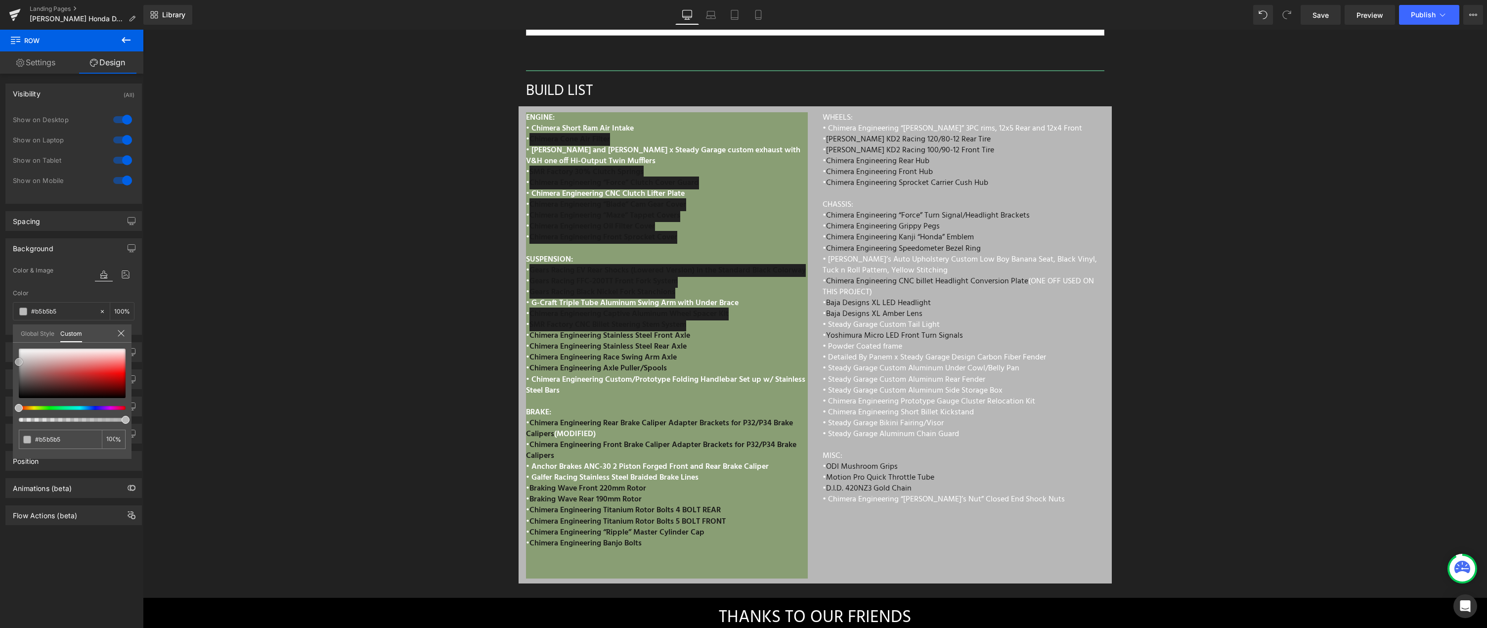
type input "#b2b2b2"
type input "#adadad"
type input "#a5a5a5"
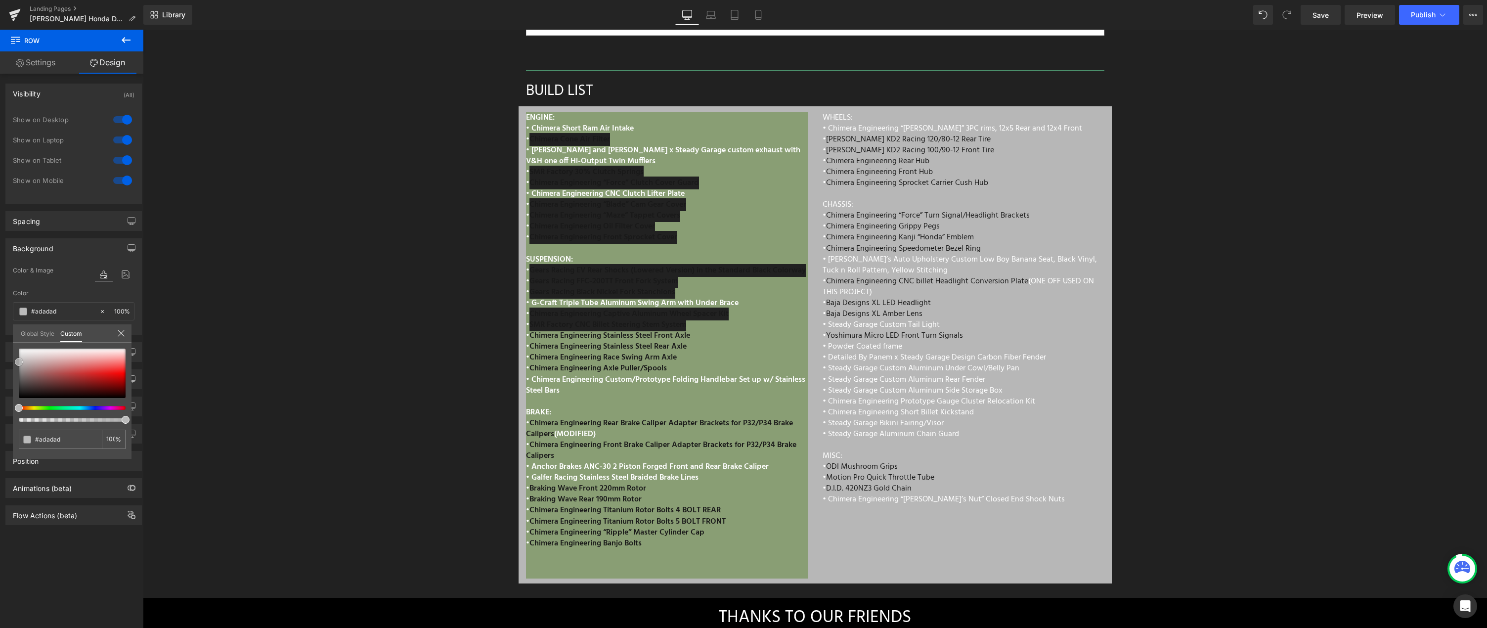
type input "#a5a5a5"
type input "#a3a3a3"
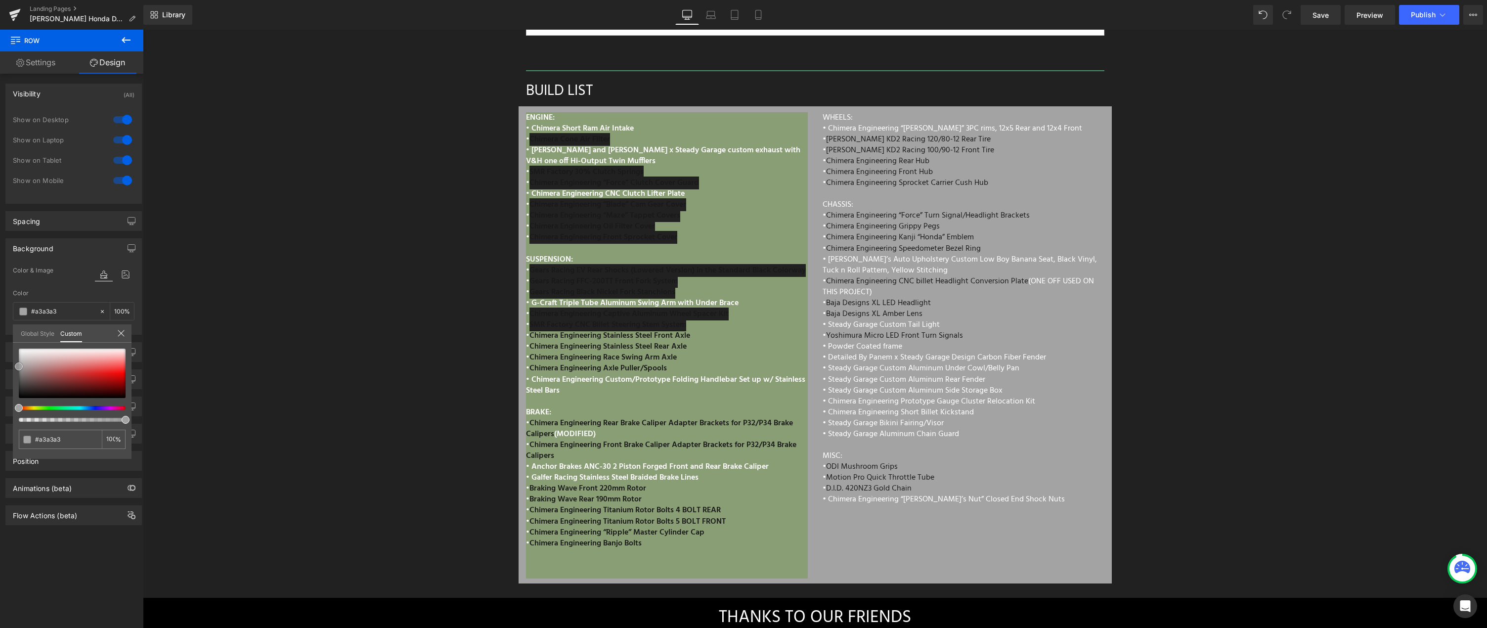
type input "#a0a0a0"
type input "#9e9e9e"
type input "#999999"
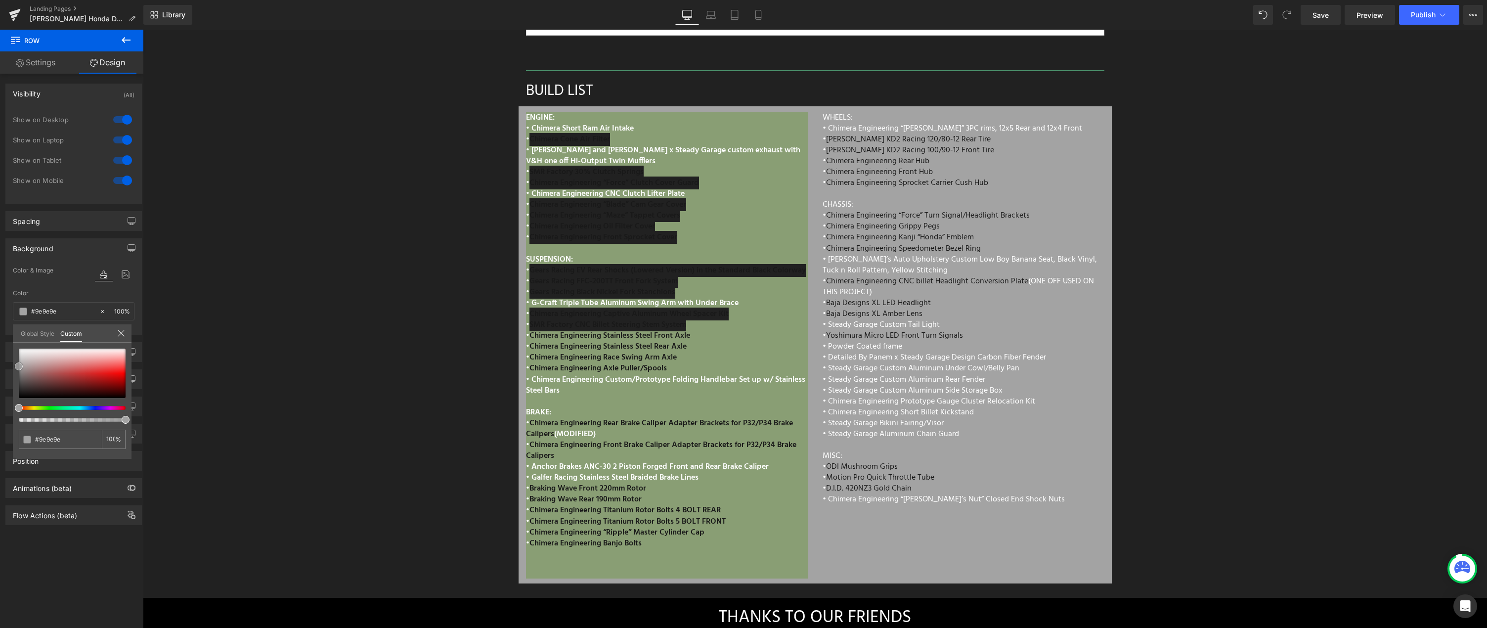
type input "#999999"
type input "#939393"
type input "#8e8e8e"
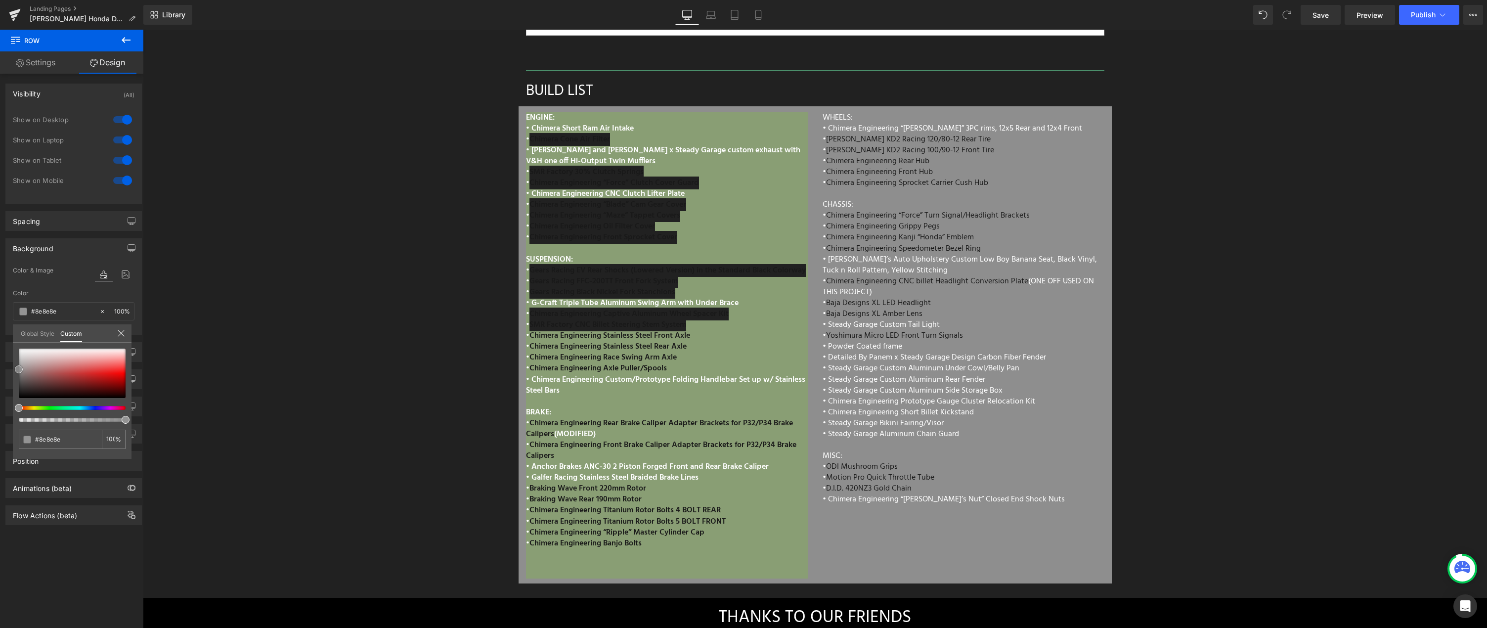
type input "#8c8c8c"
type input "#848484"
type input "#7f7f7f"
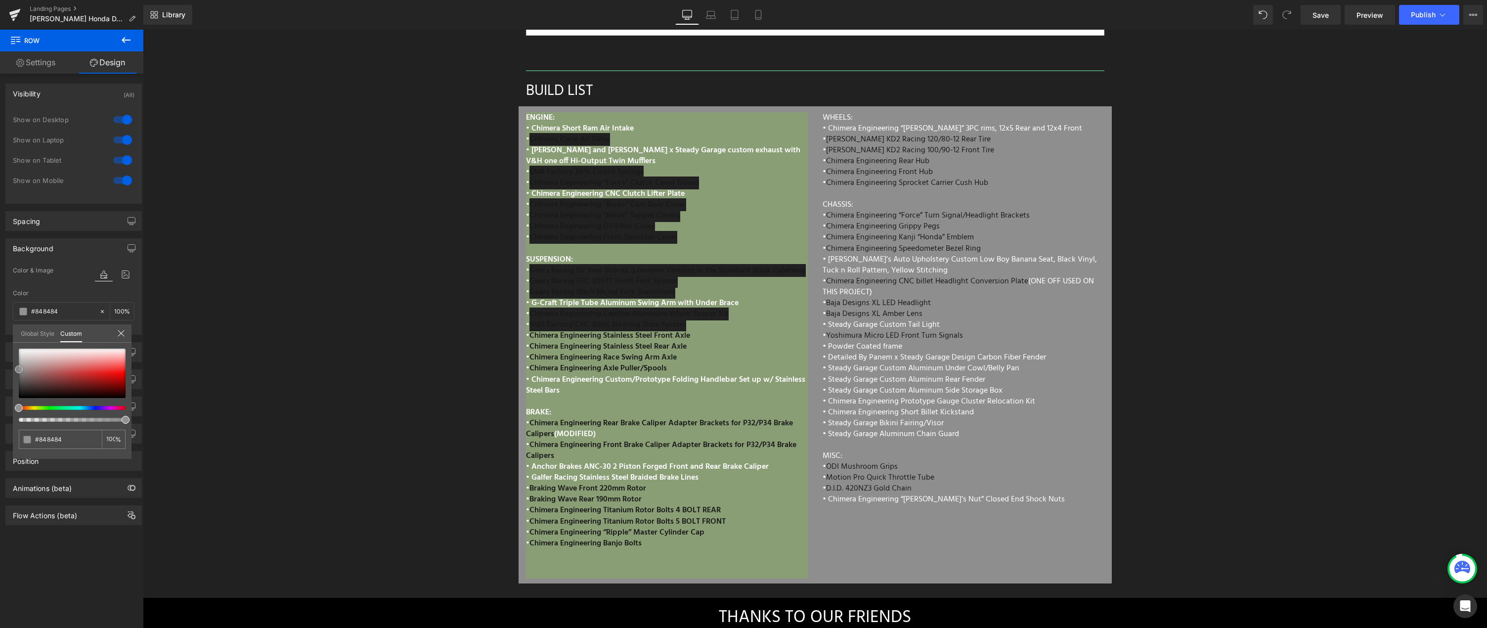
type input "#7f7f7f"
type input "#7c7c7c"
type input "#777777"
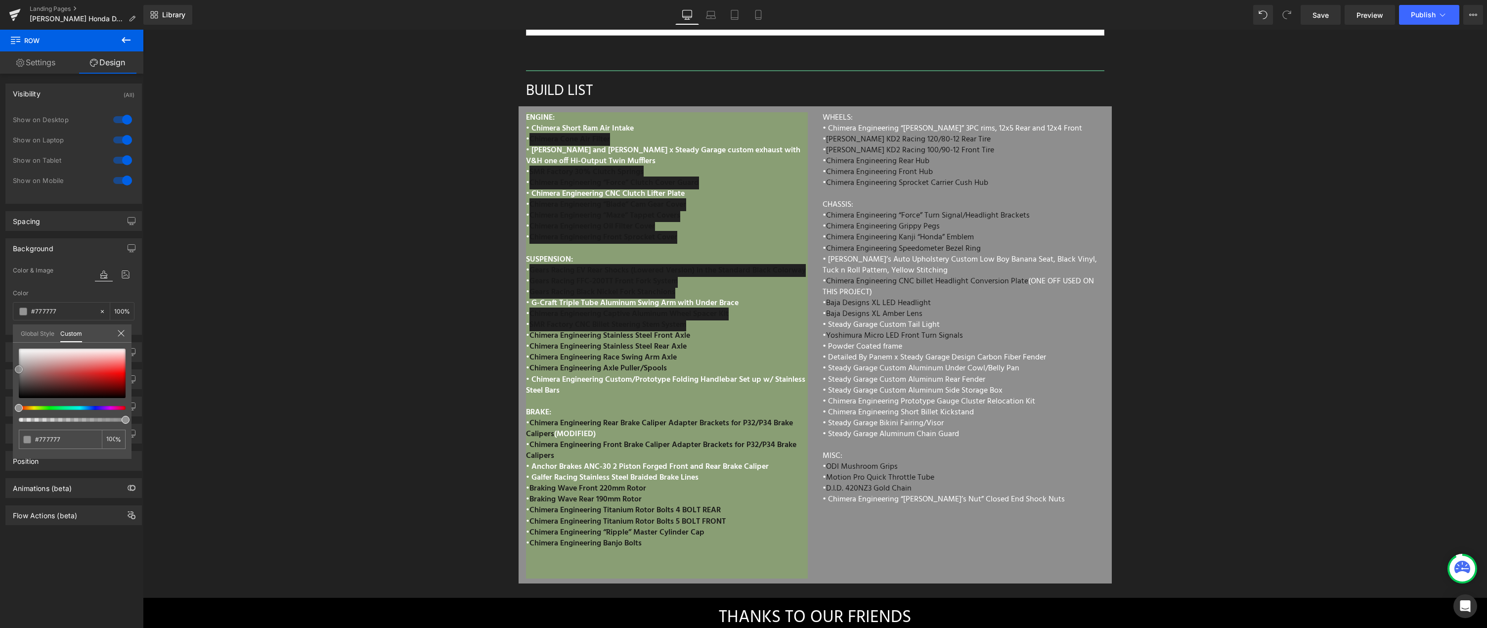
type input "#757575"
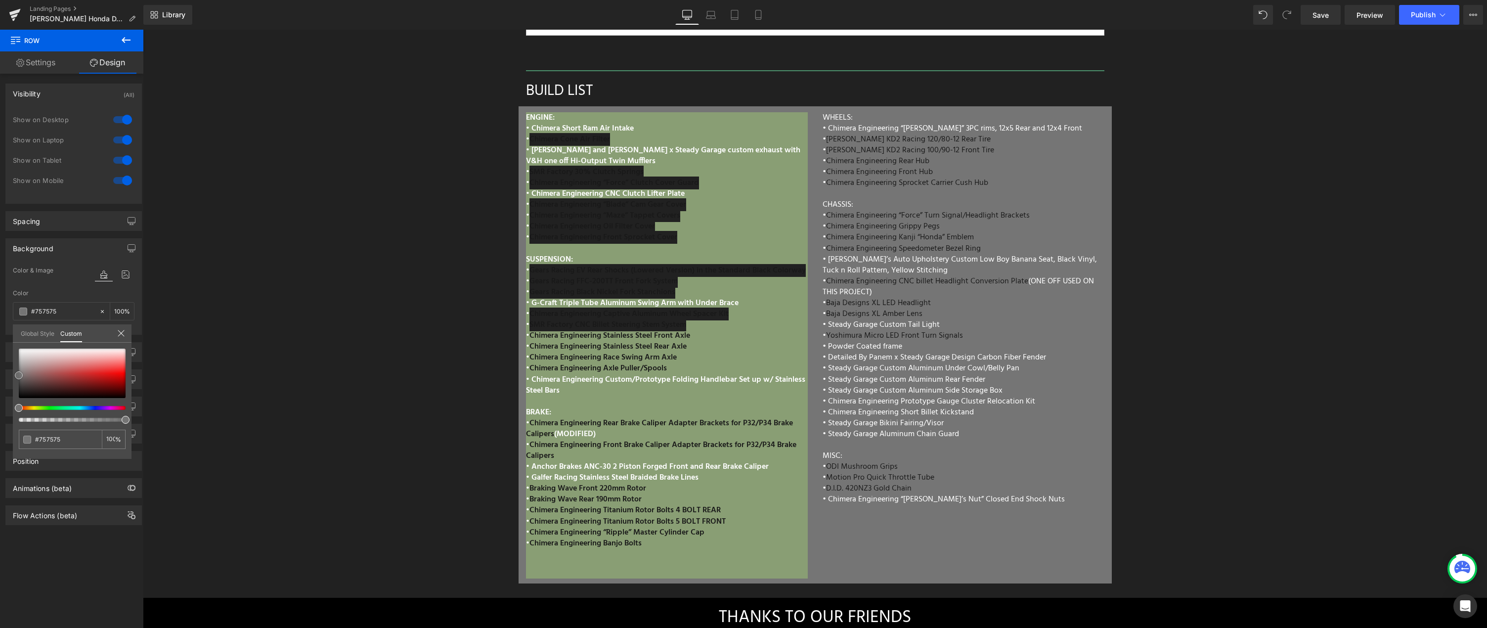
type input "#777777"
type input "#7a7a7a"
type input "#7c7c7c"
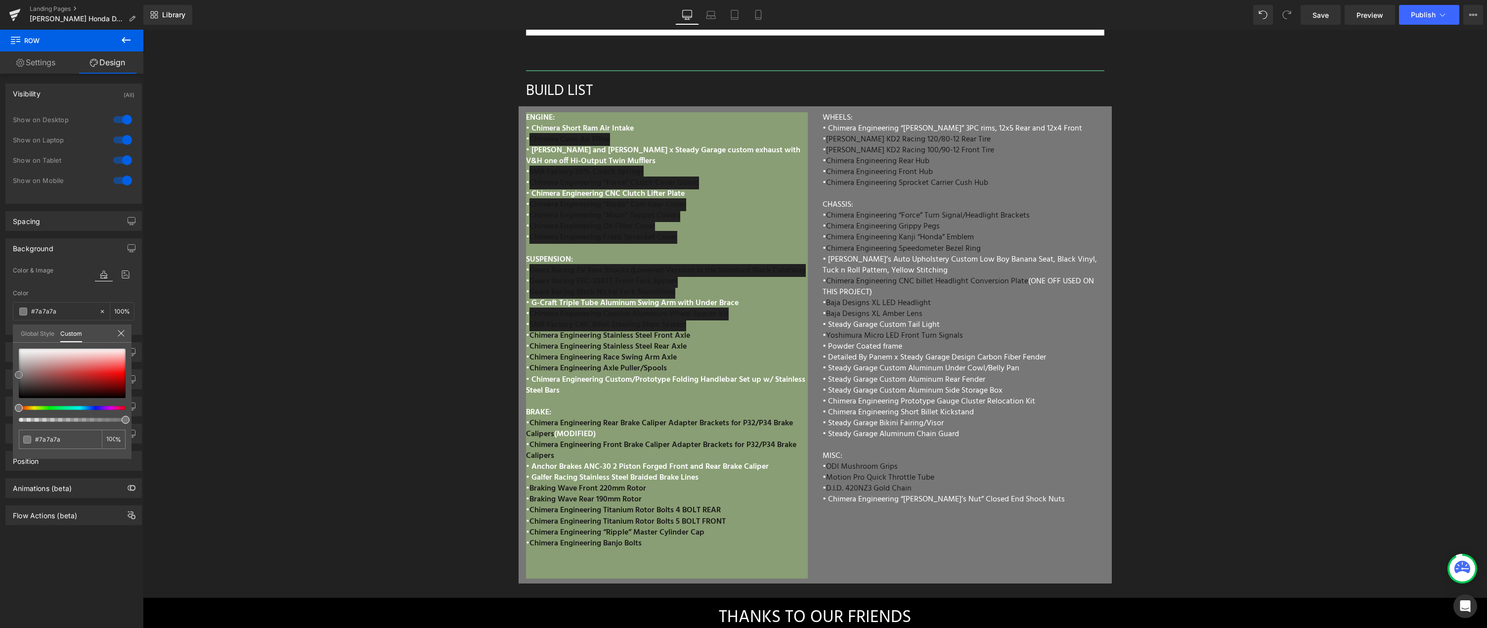
type input "#7c7c7c"
type input "#848484"
type input "#8e8e8e"
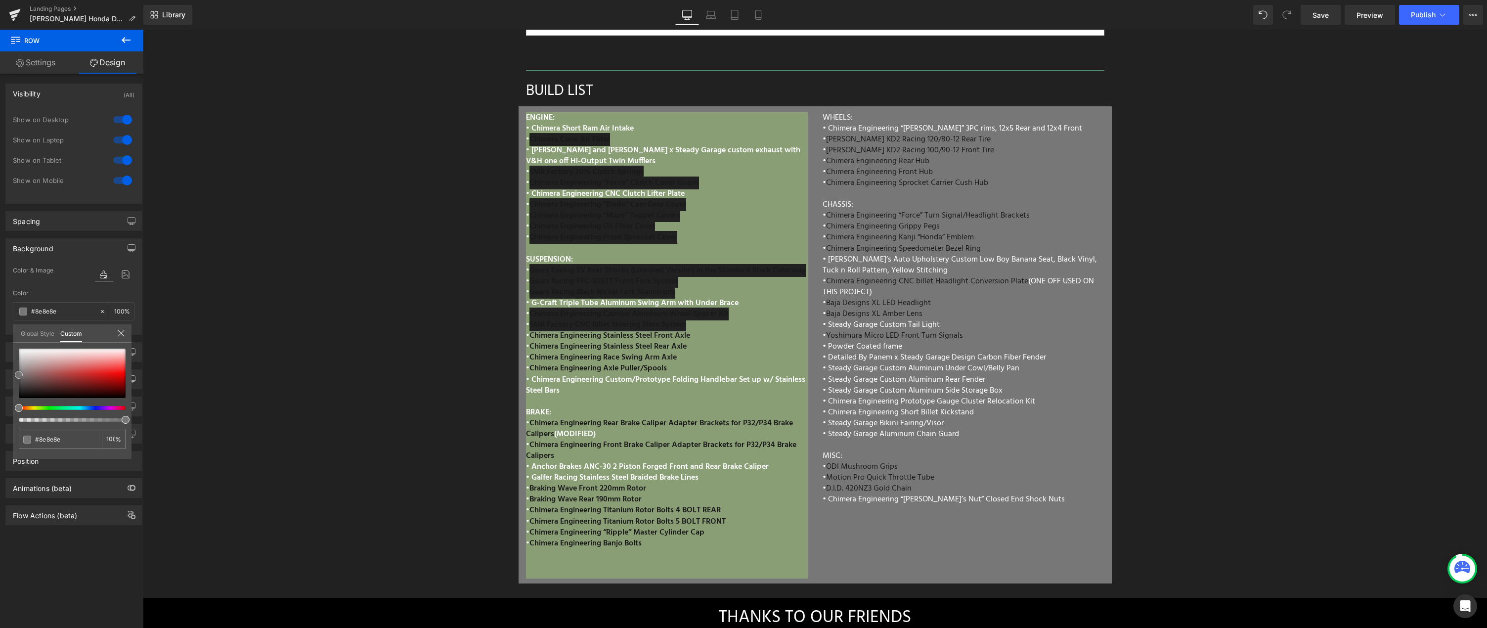
type input "#a0a0a0"
type input "#b5b5b5"
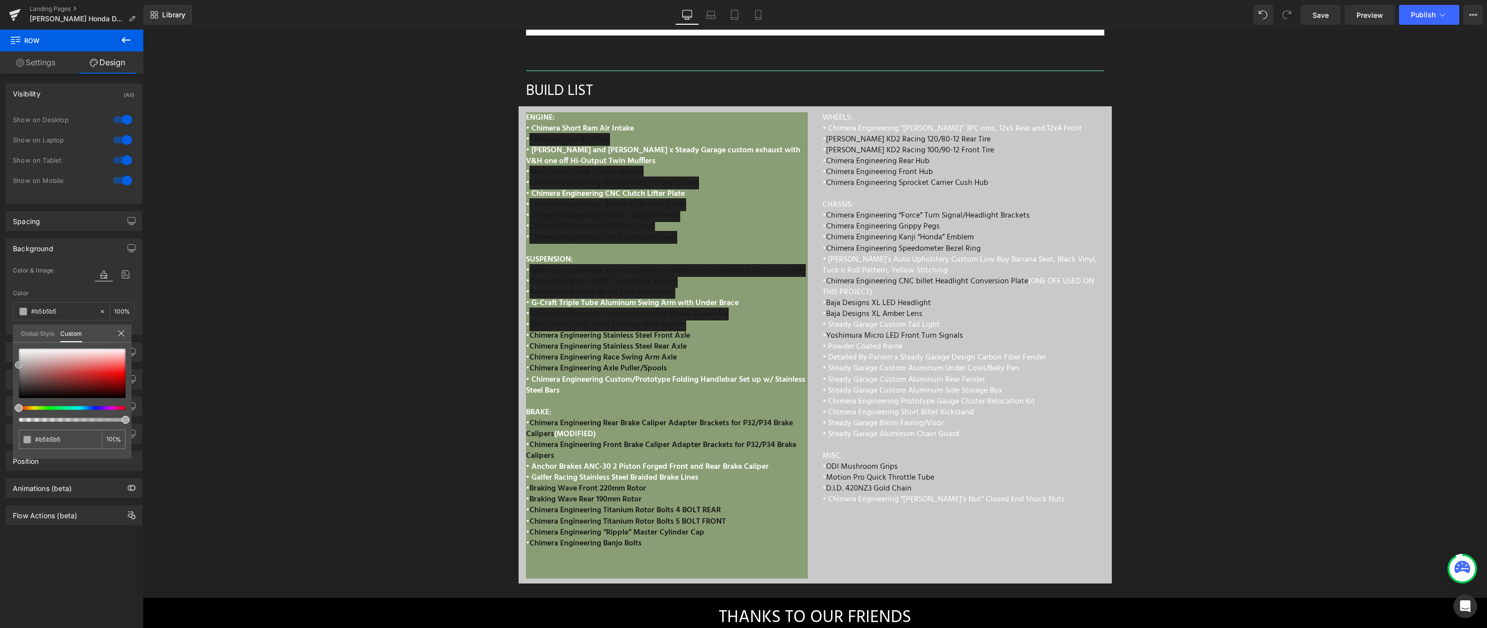
type input "#c9c9c9"
type input "#dddddd"
type input "#ededed"
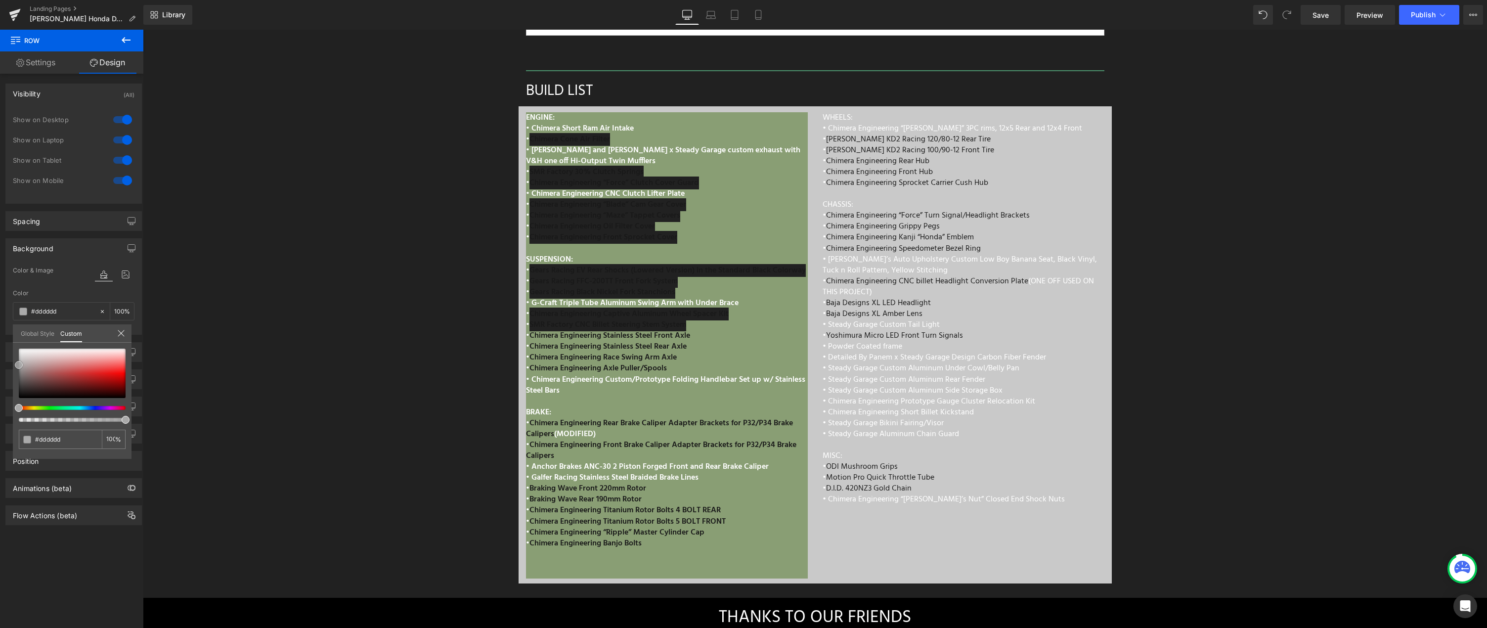
type input "#ededed"
type input "#f7f7f7"
type input "#fcfcfc"
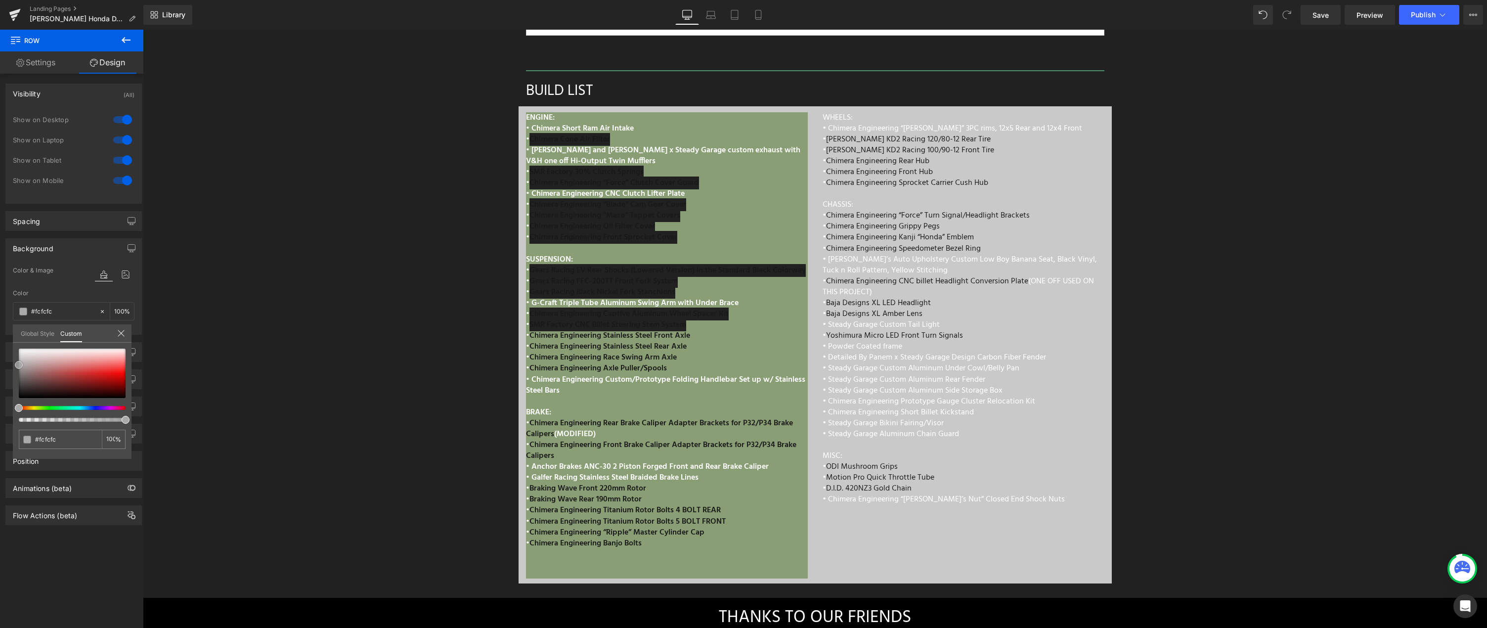
type input "#ffffff"
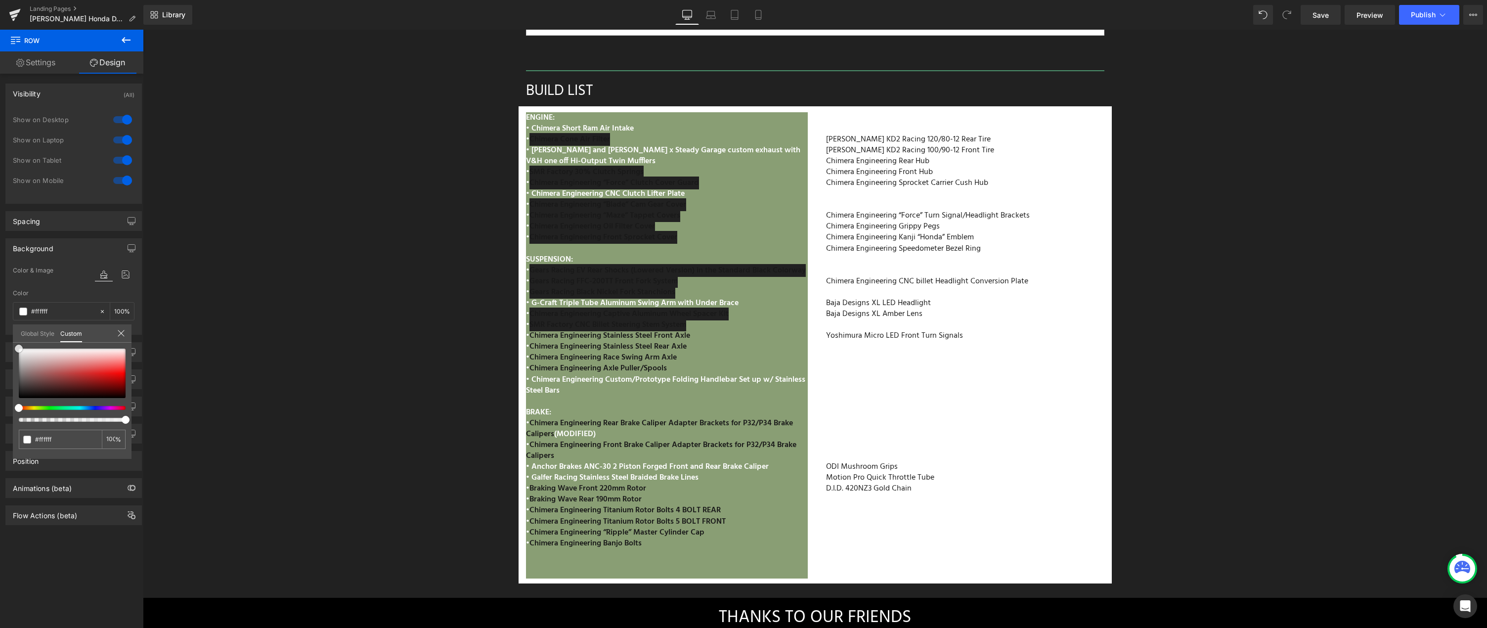
type input "#efefef"
type input "#e8e8e8"
type input "#dddddd"
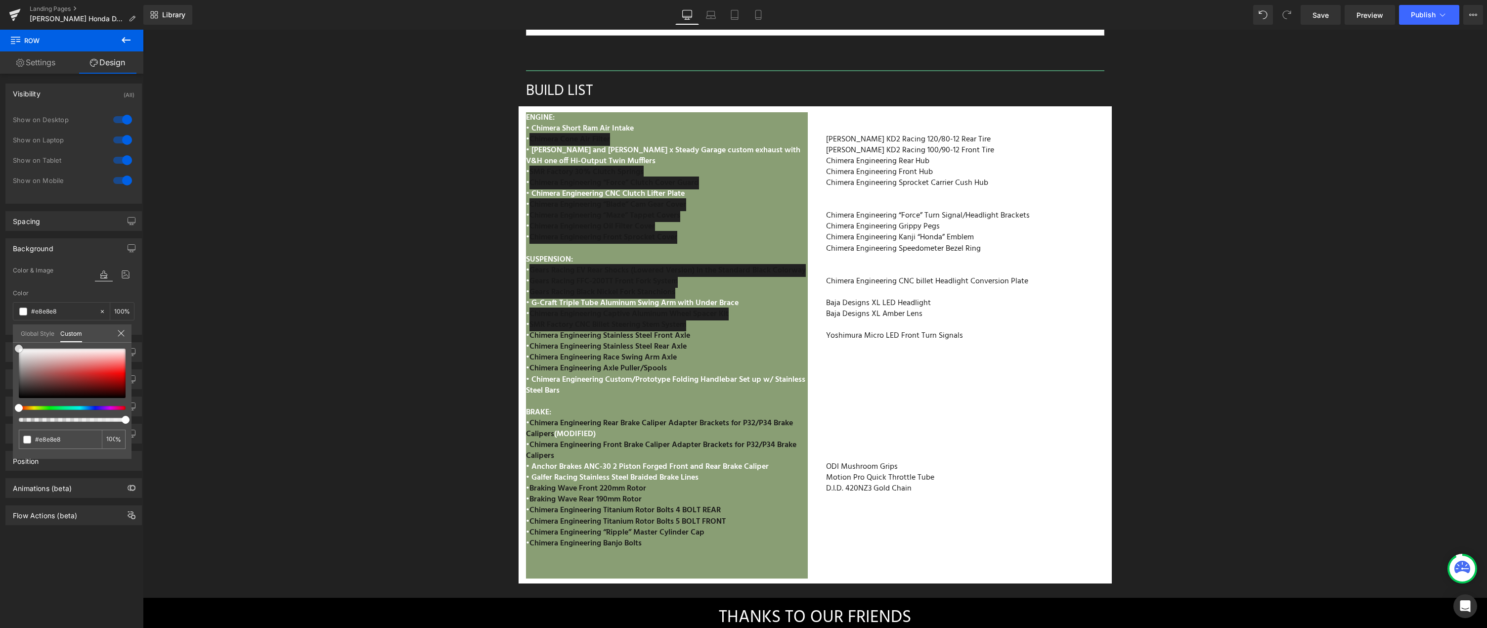
type input "#dddddd"
type input "#d8d8d8"
type input "#d1d1d1"
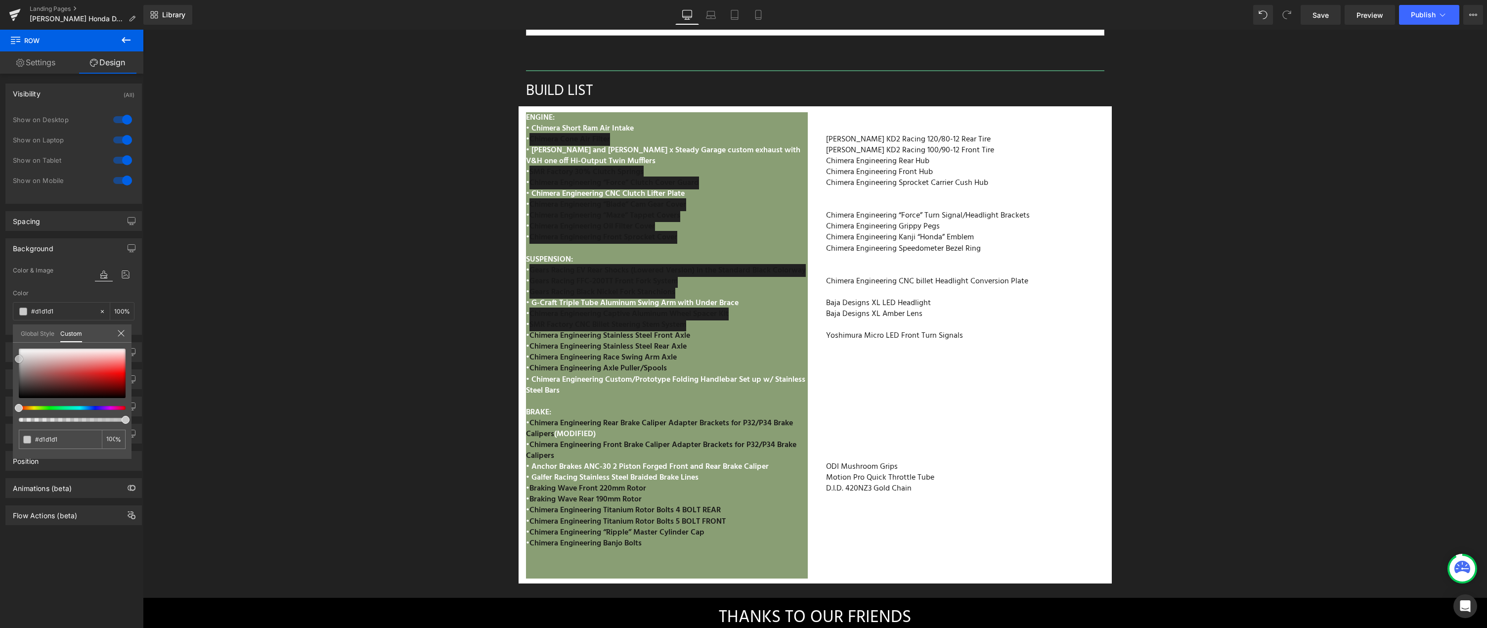
type input "#c9c9c9"
type input "#c1c1c1"
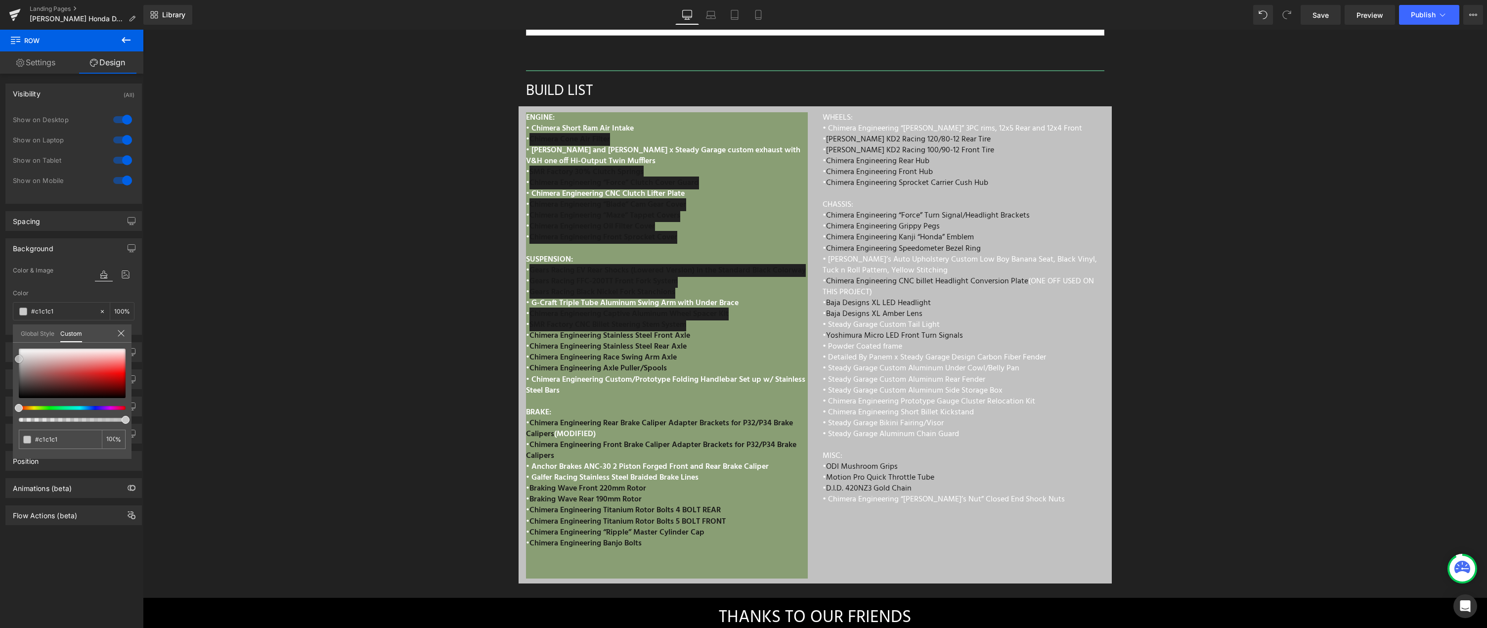
type input "#bababa"
type input "#b2b2b2"
type input "#adadad"
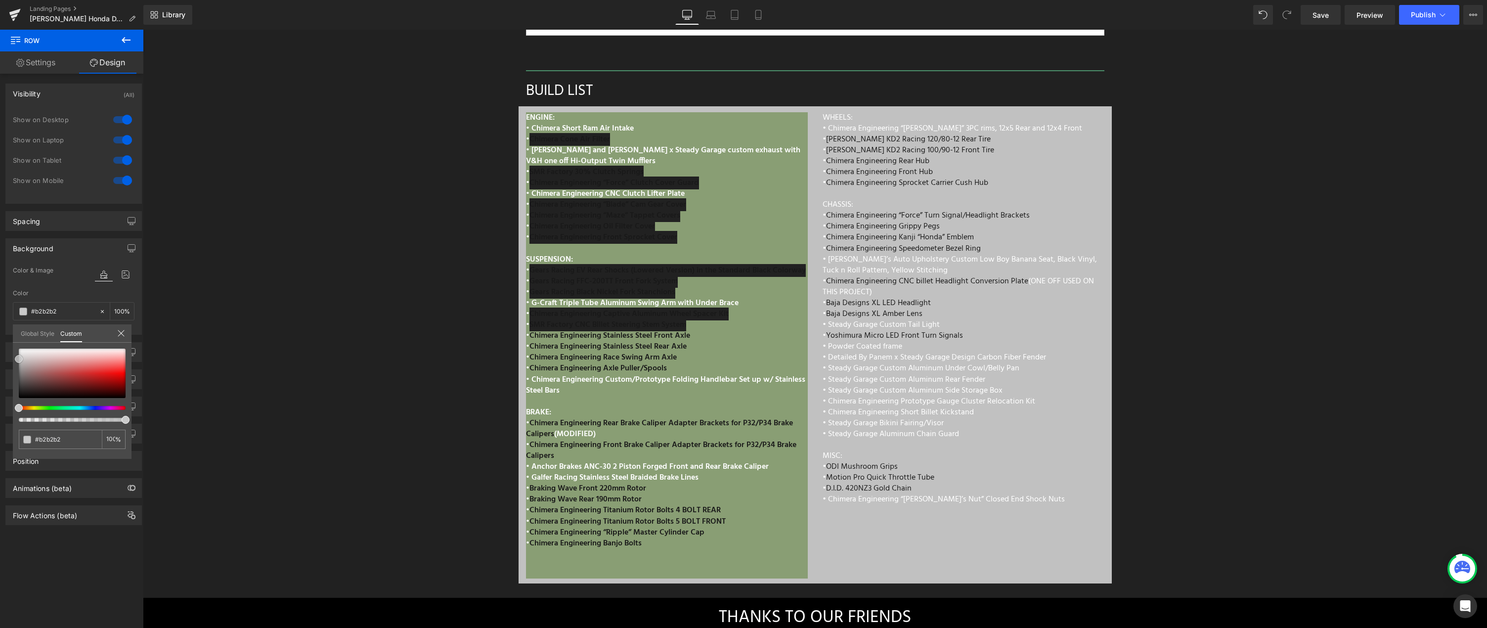
type input "#adadad"
type input "#aaaaaa"
type input "#a8a8a8"
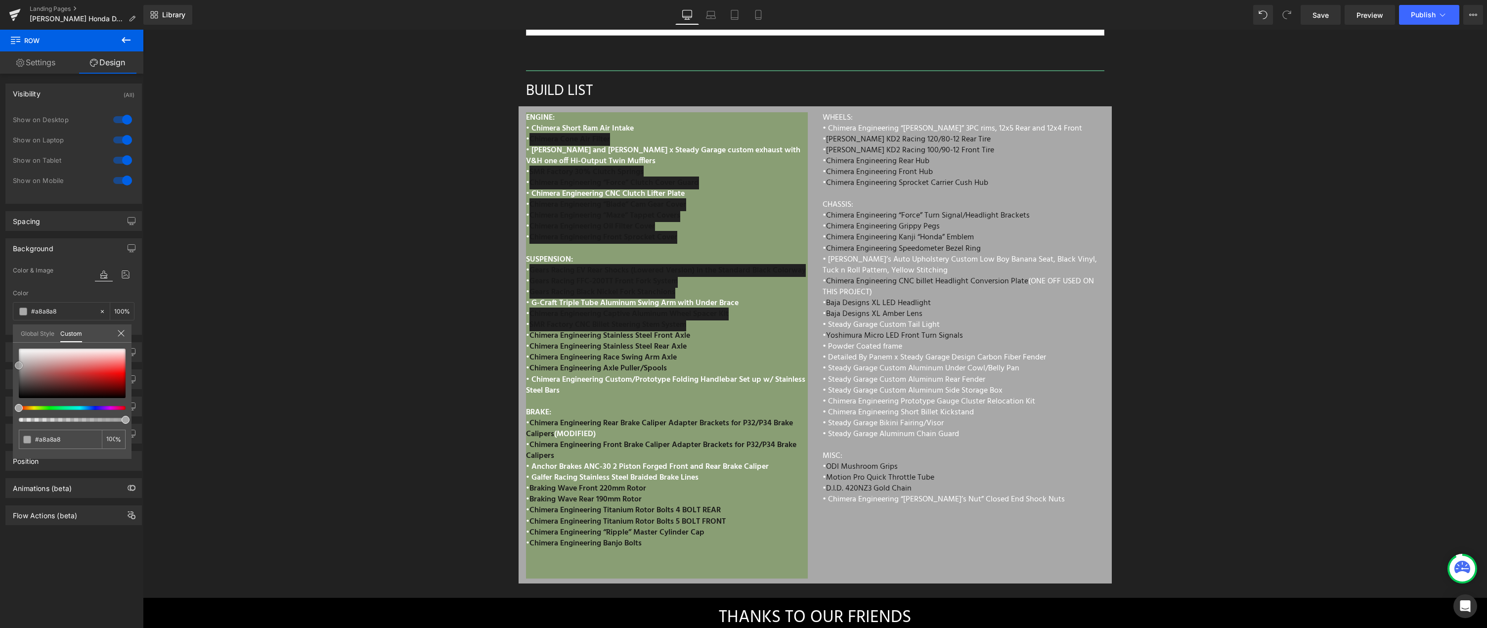
type input "#a5a5a5"
type input "#a3a3a3"
type input "#a0a0a0"
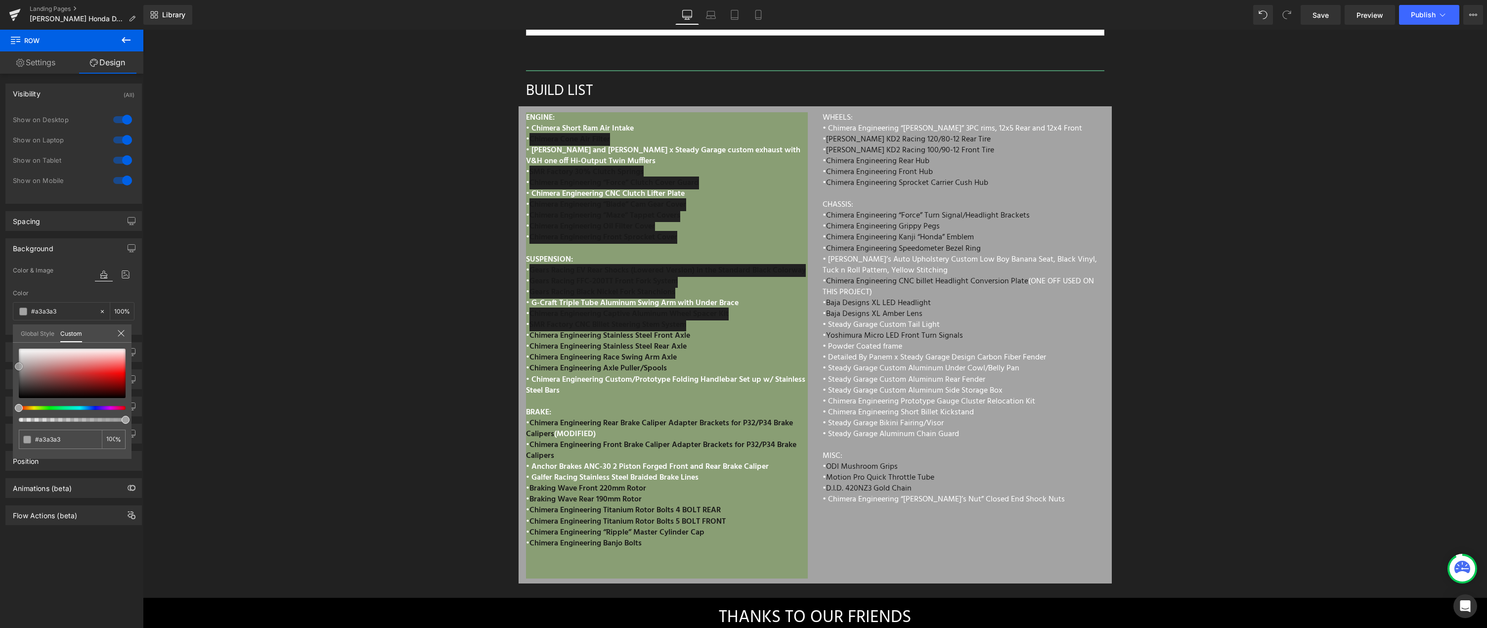
type input "#a0a0a0"
type input "#9b9b9b"
type input "#999999"
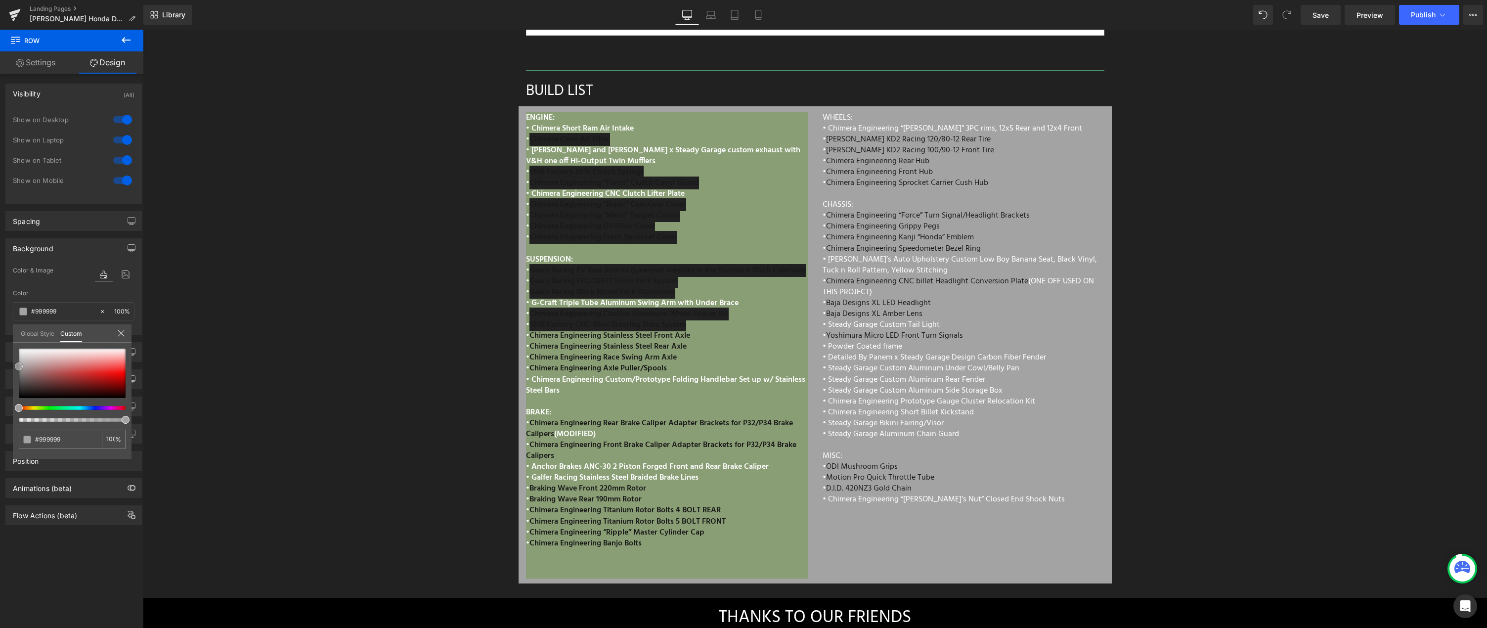
type input "#939393"
type input "#919191"
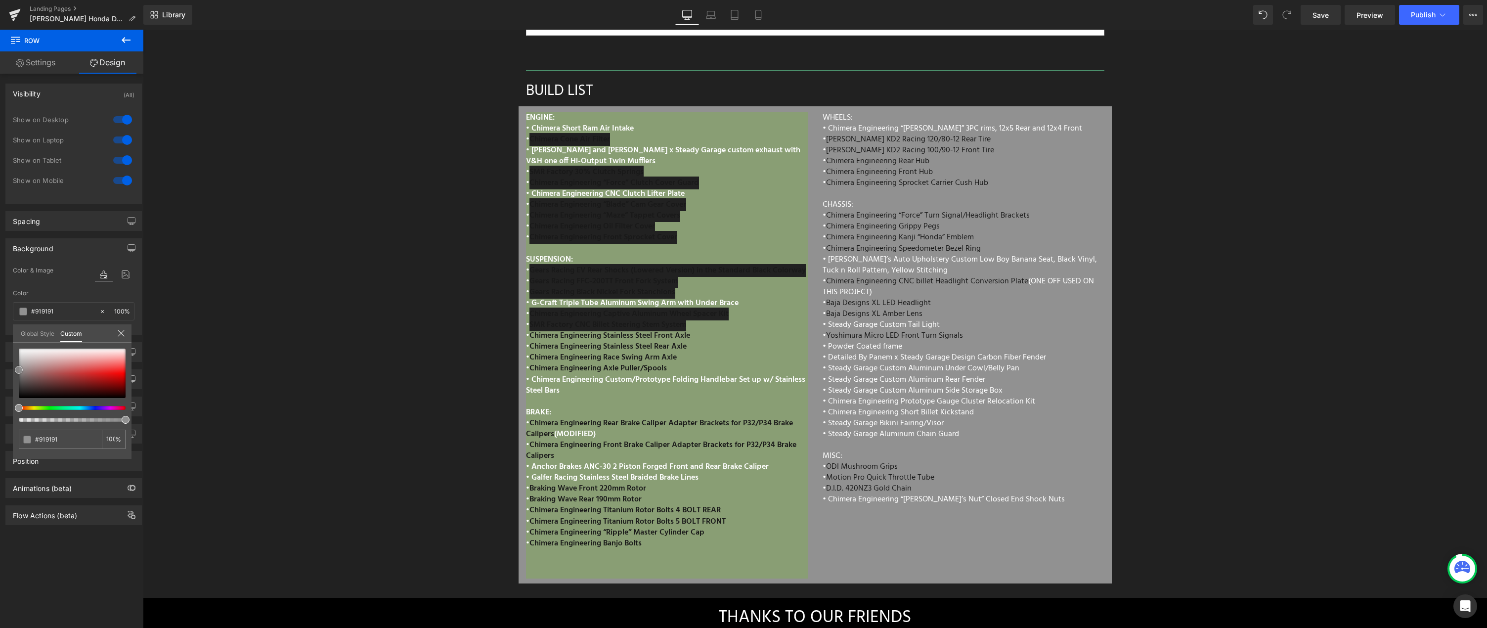
type input "#8e8e8e"
type input "#8c8c8c"
type input "#898989"
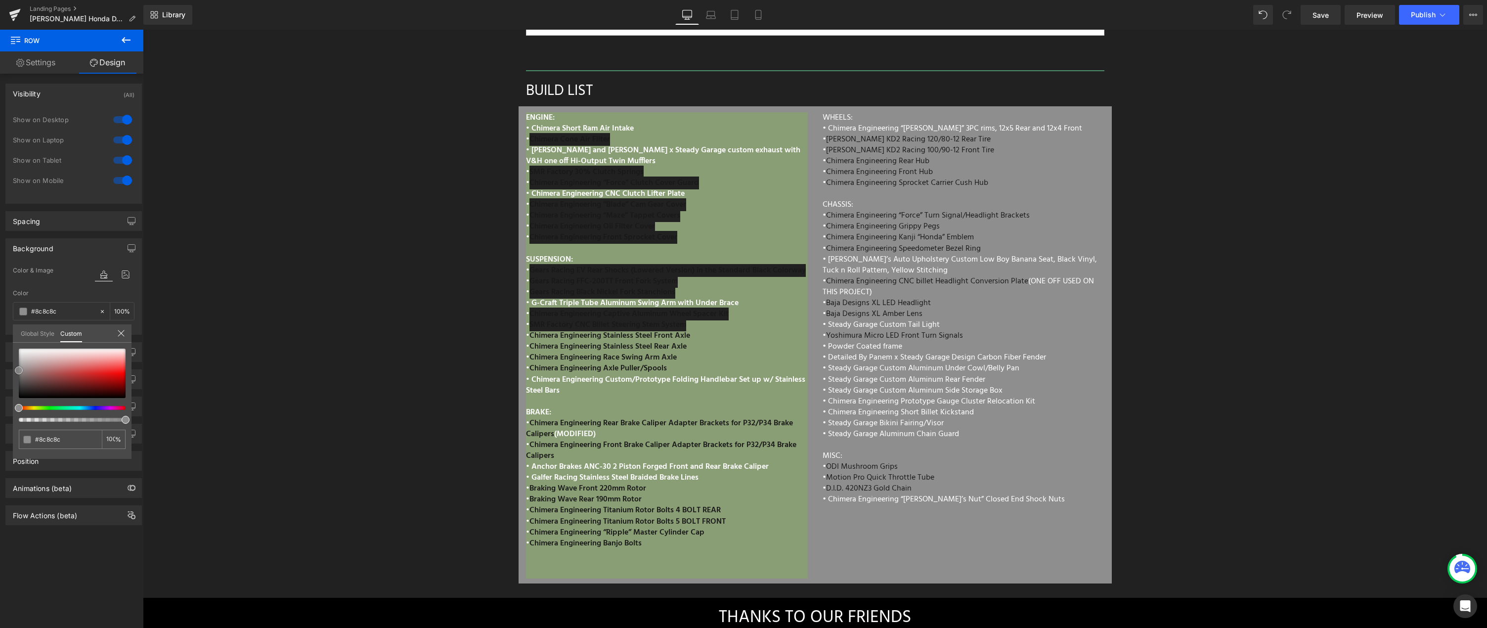
type input "#898989"
type input "#848484"
type input "#7c7c7c"
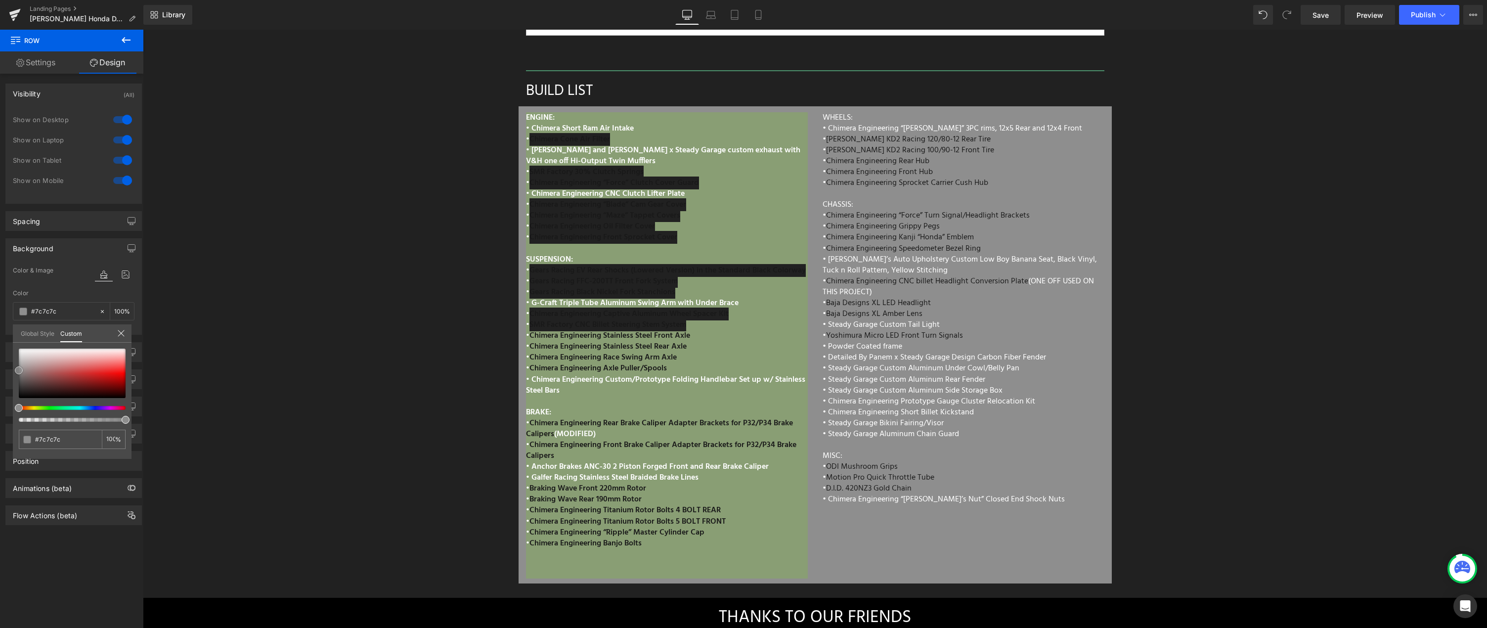
type input "#777777"
type input "#757575"
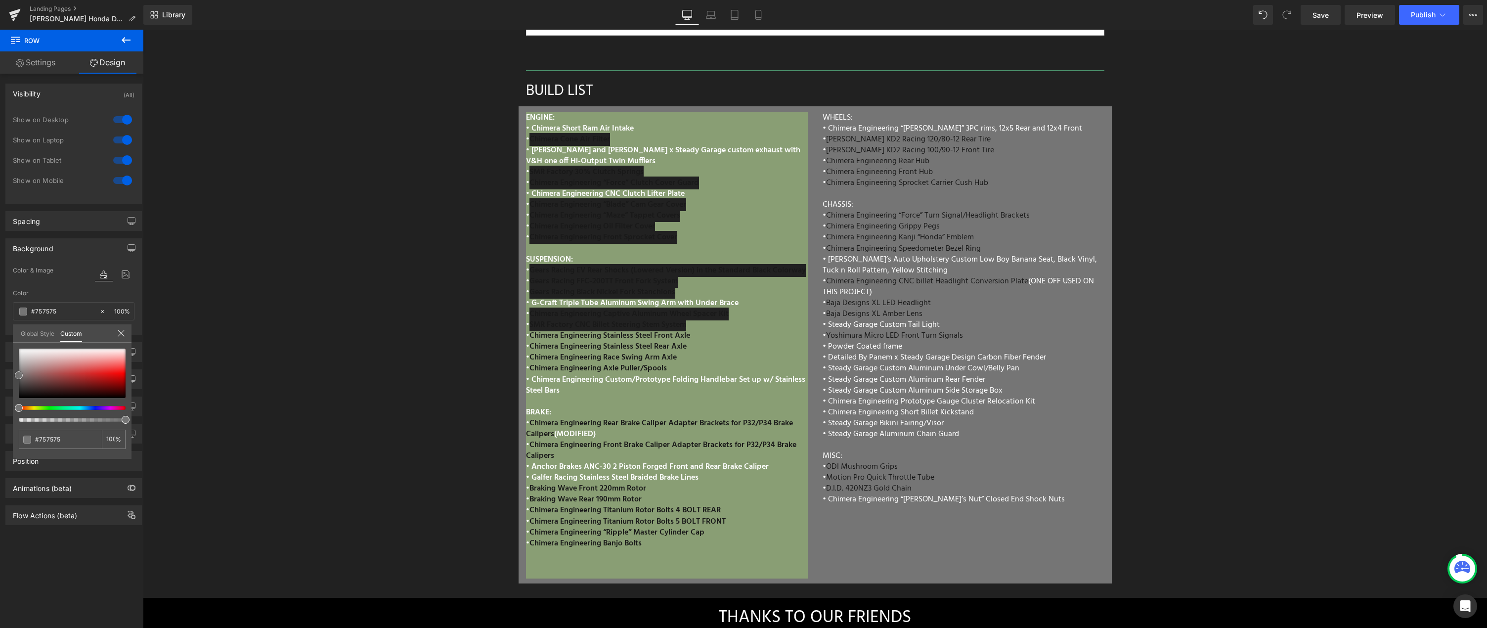
type input "#727272"
type input "#707070"
type input "#6d6d6d"
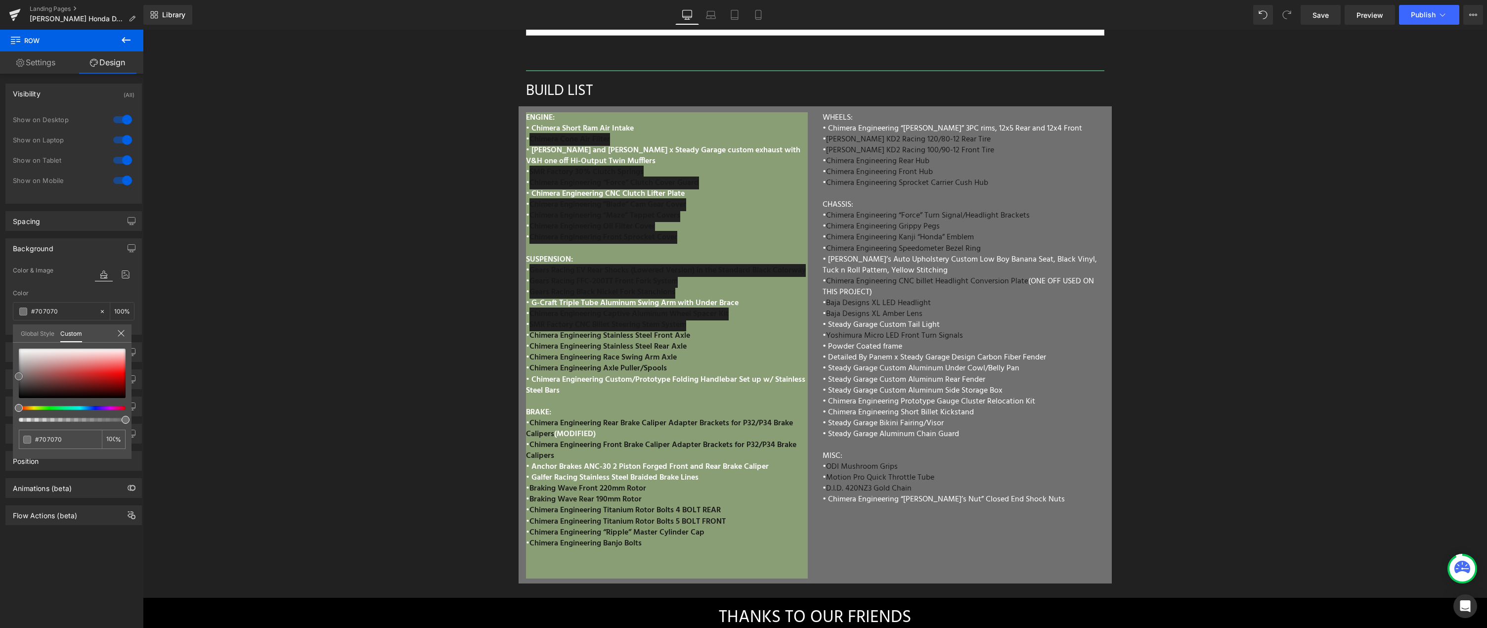
type input "#6d6d6d"
type input "#6b6b6b"
type input "#686868"
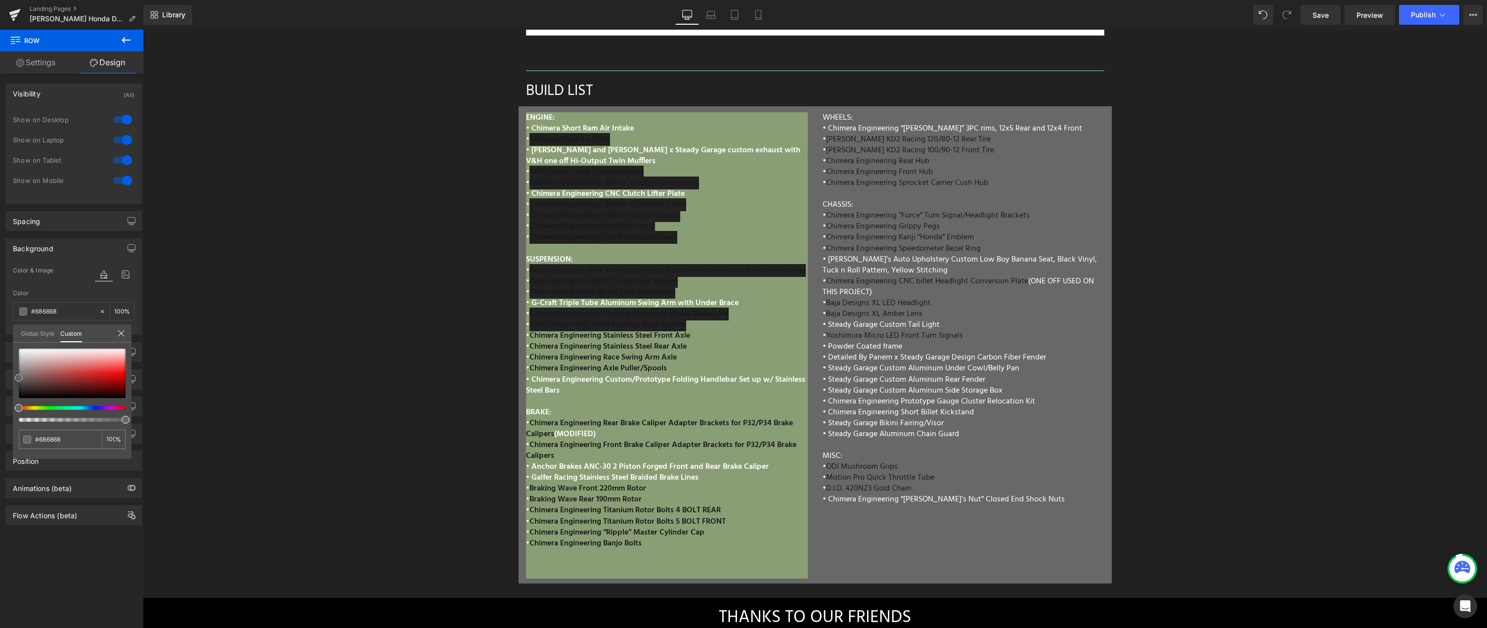
type input "#666666"
type input "#636363"
type input "#606060"
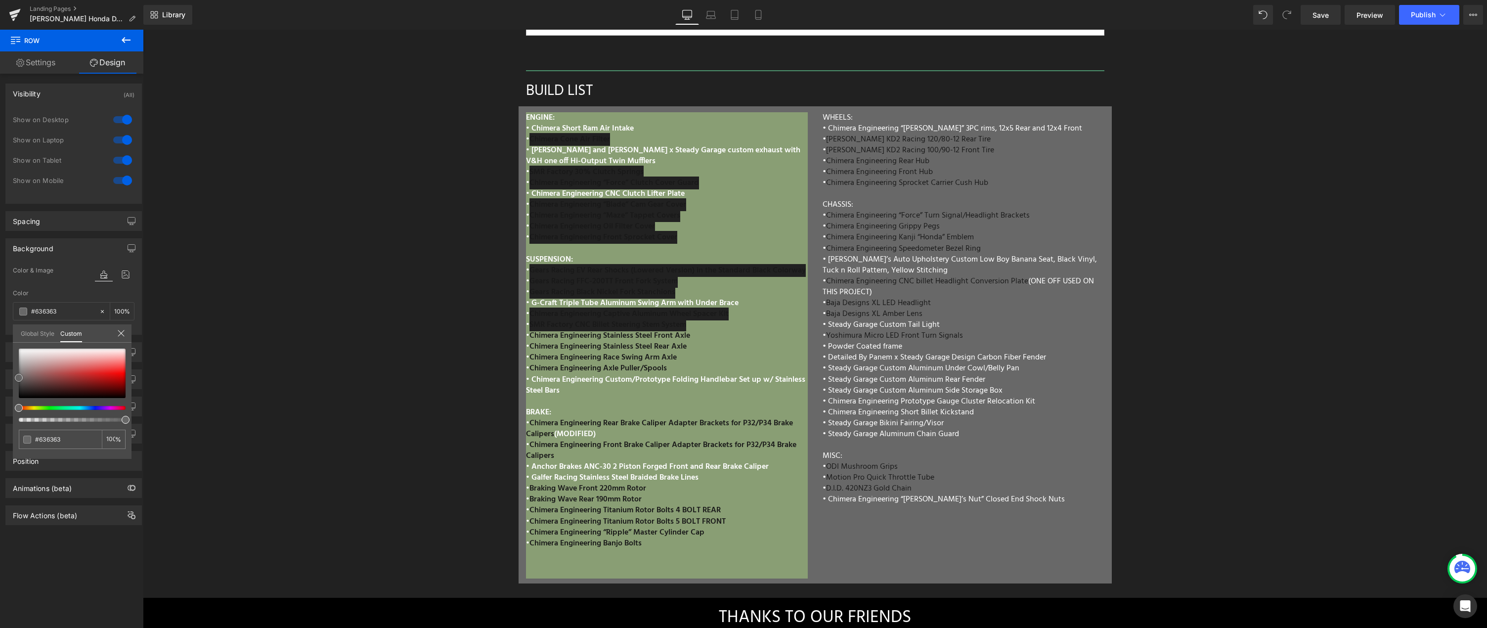
type input "#606060"
type input "#5e5e5e"
type input "#565656"
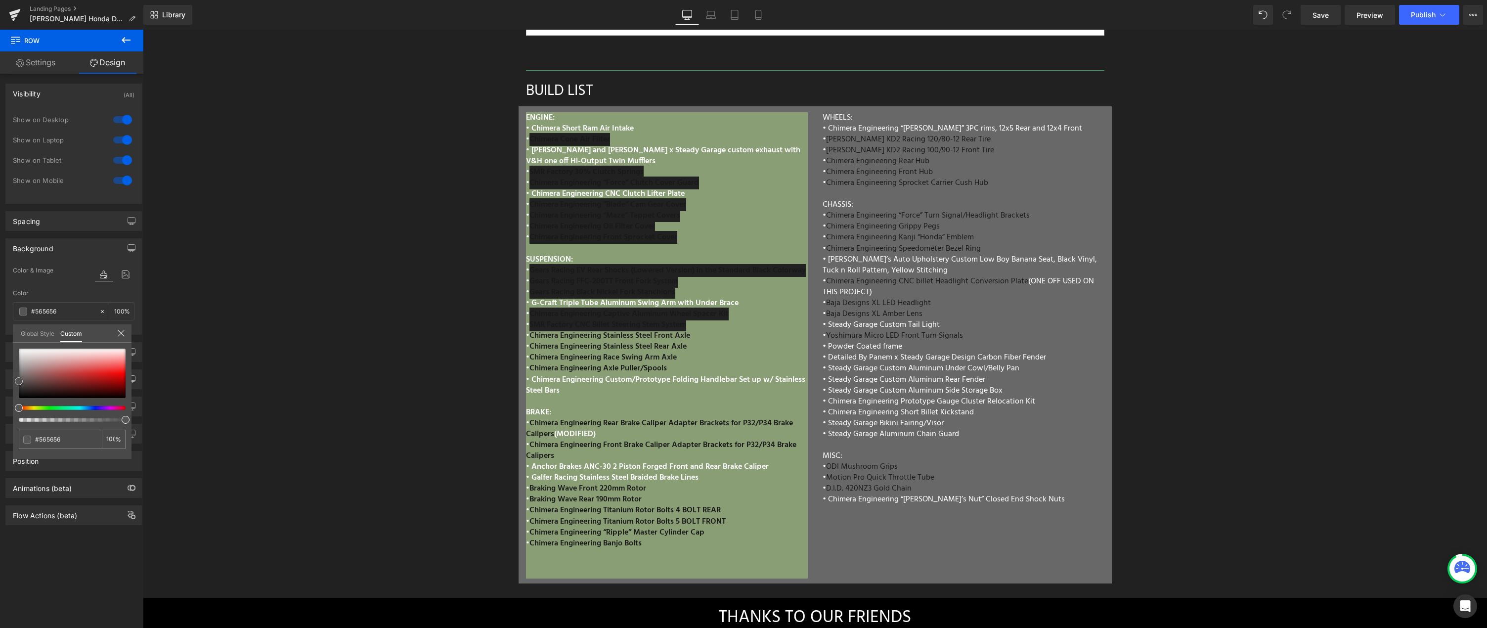
type input "#545454"
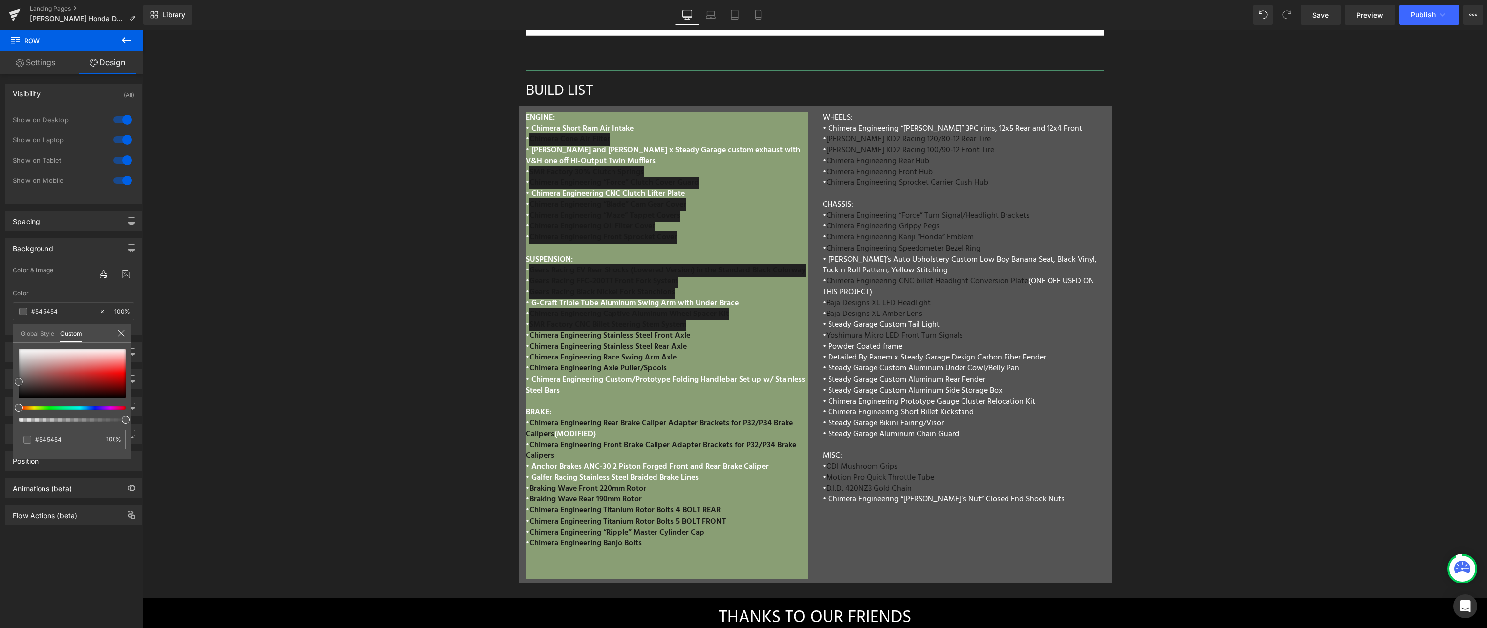
type input "#565656"
type input "#595959"
type input "#5e5e5e"
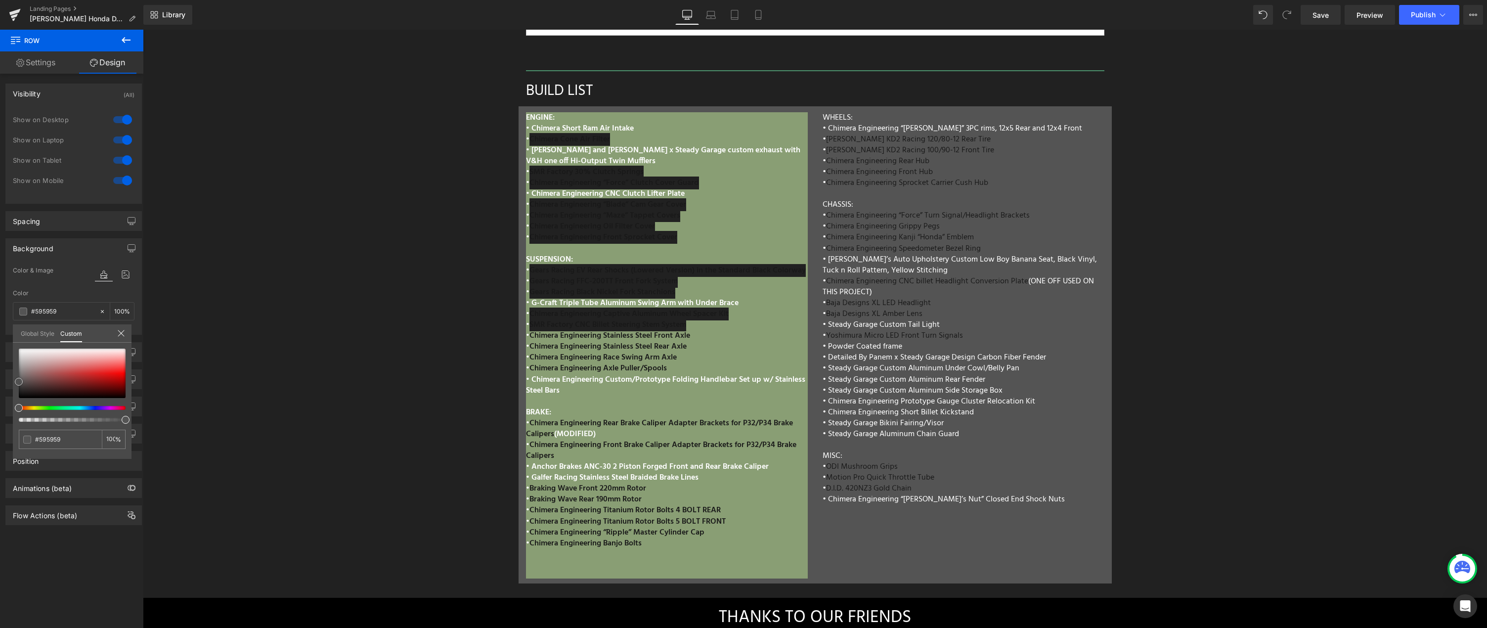
type input "#5e5e5e"
type input "#606060"
type input "#636363"
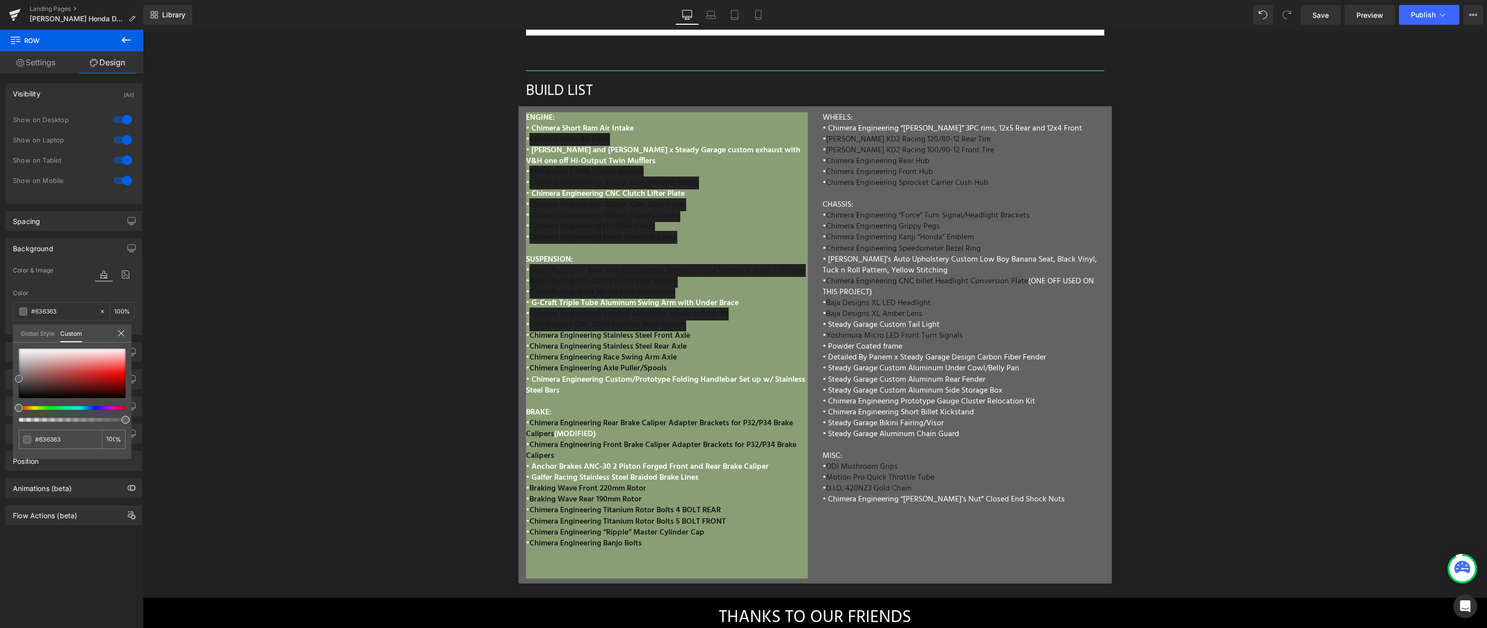
type input "#666666"
type input "#686868"
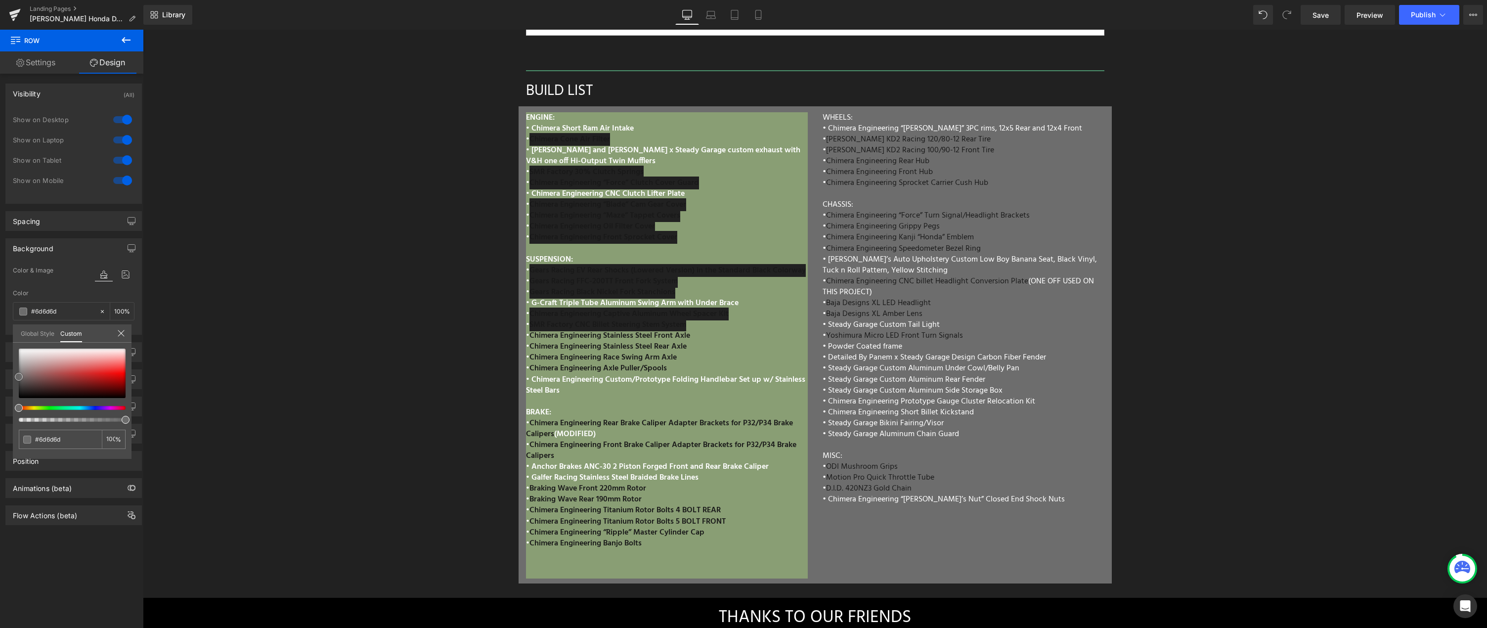
drag, startPoint x: 49, startPoint y: 361, endPoint x: -27, endPoint y: 377, distance: 77.7
click at [0, 377] on html "Row You are previewing how the will restyle your page. You can not edit Element…" at bounding box center [743, 314] width 1487 height 628
click at [120, 333] on icon at bounding box center [121, 333] width 8 height 8
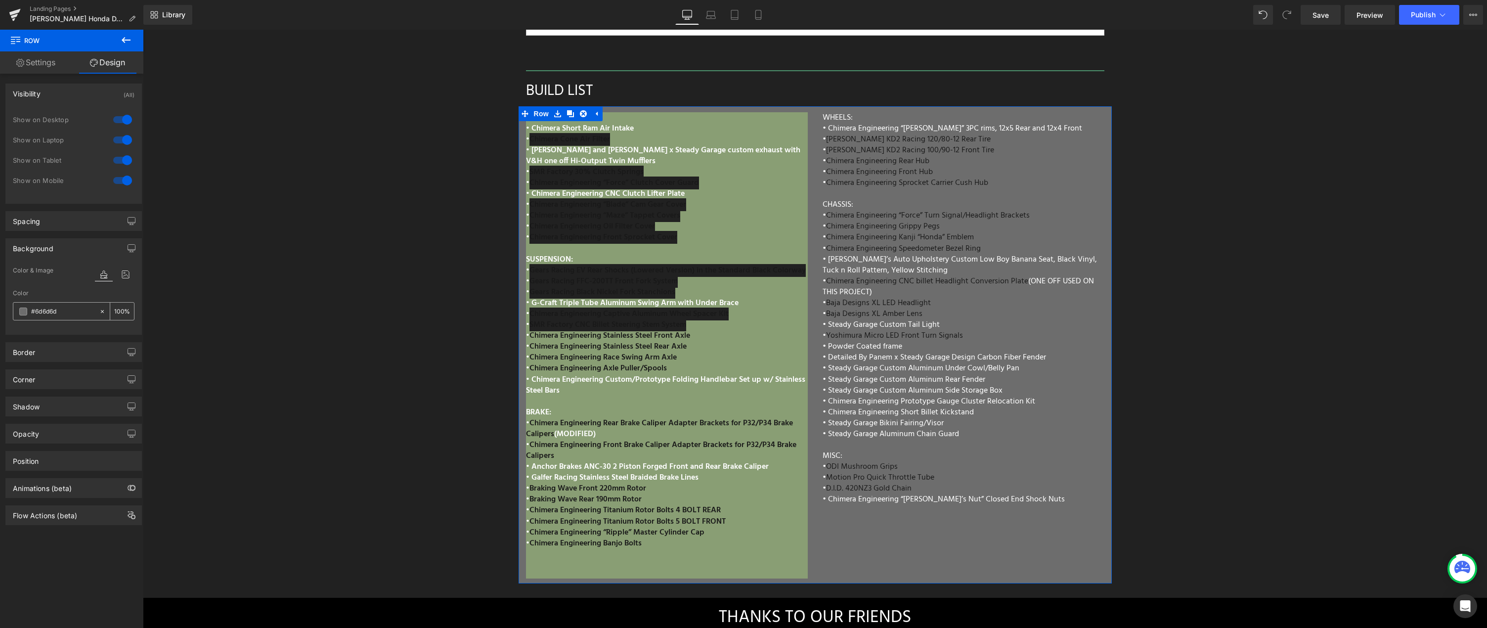
click at [99, 313] on icon at bounding box center [102, 311] width 7 height 7
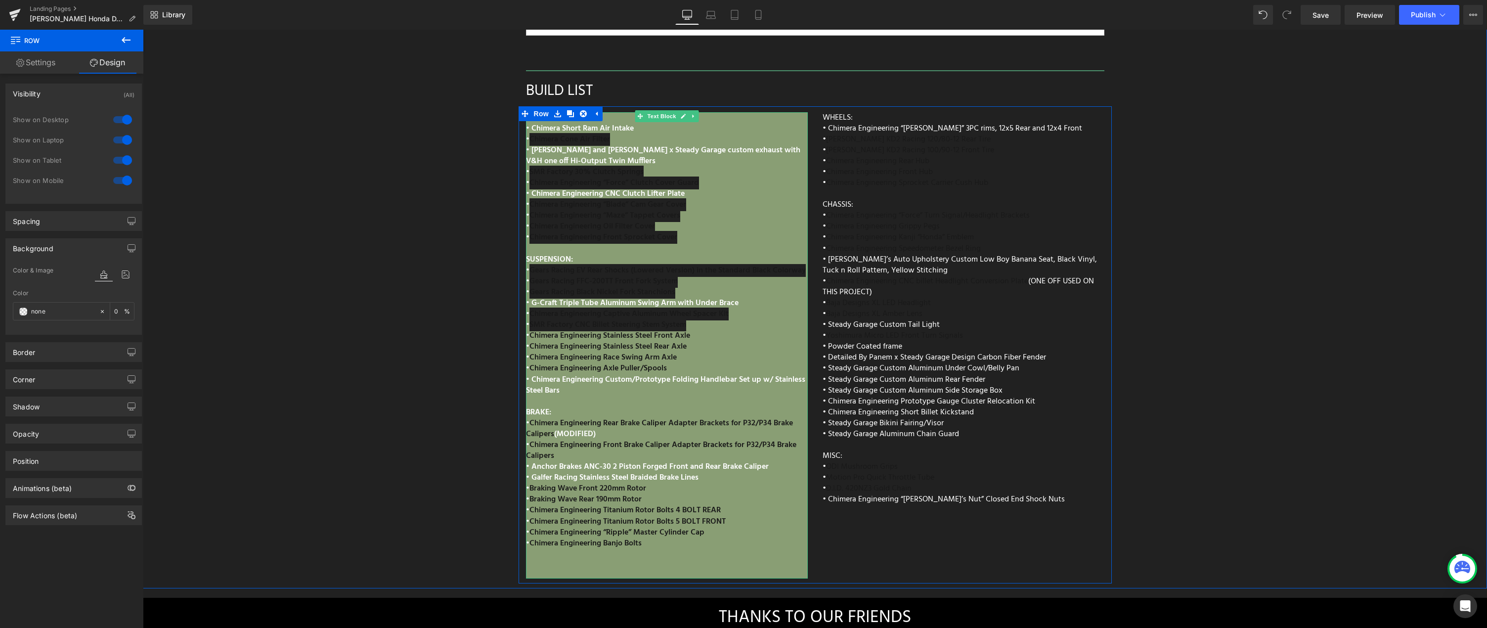
scroll to position [4689, 0]
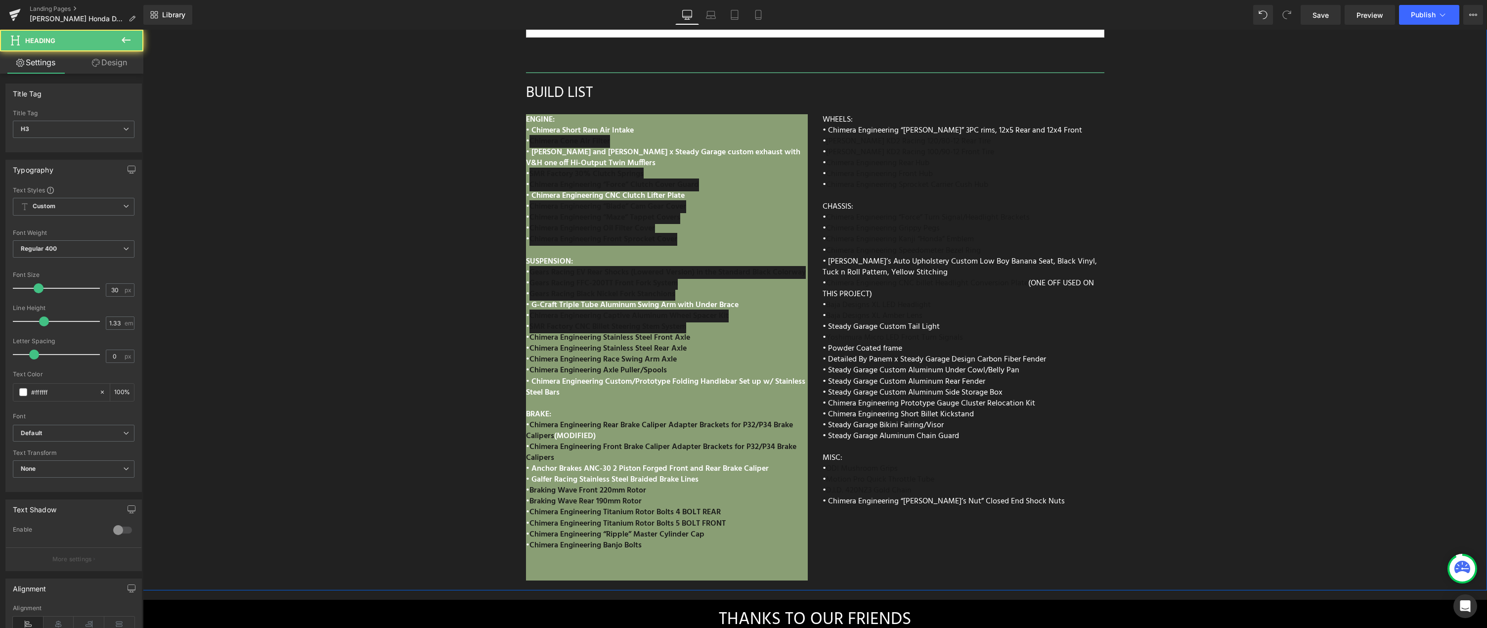
click at [626, 84] on div "BUILD LIST" at bounding box center [815, 94] width 578 height 20
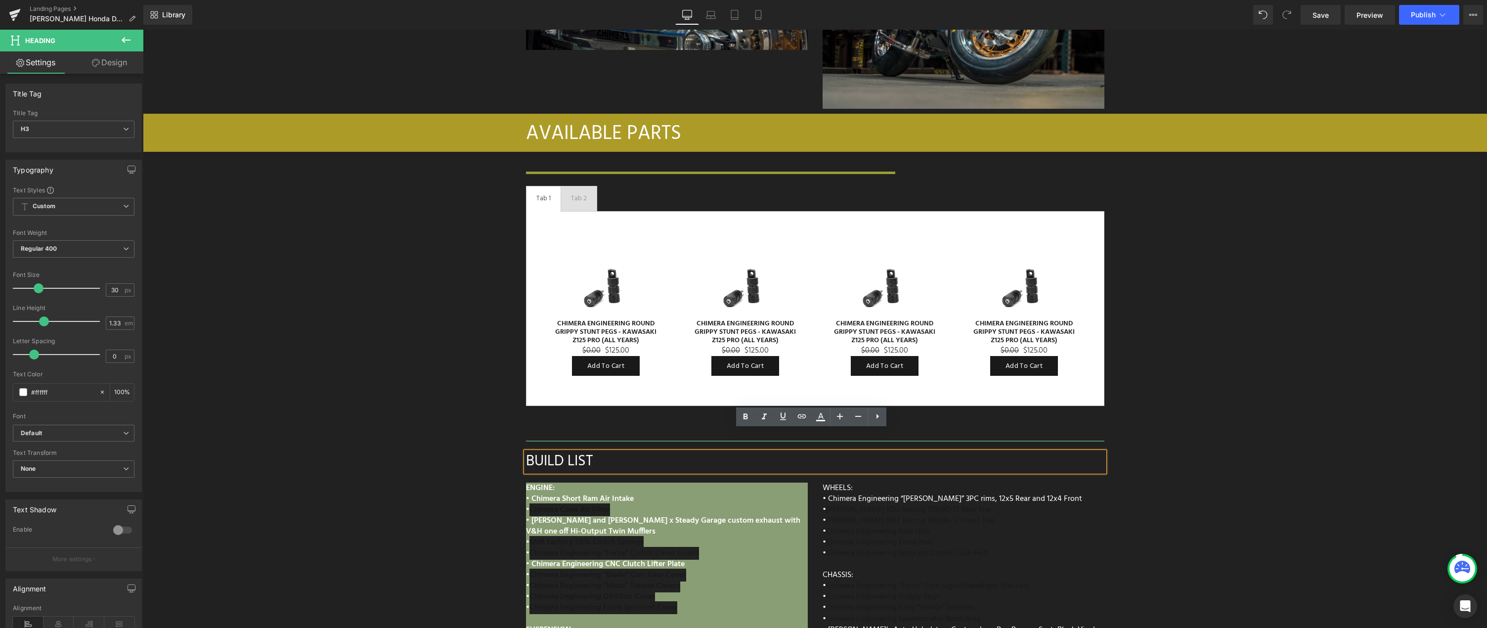
scroll to position [4319, 0]
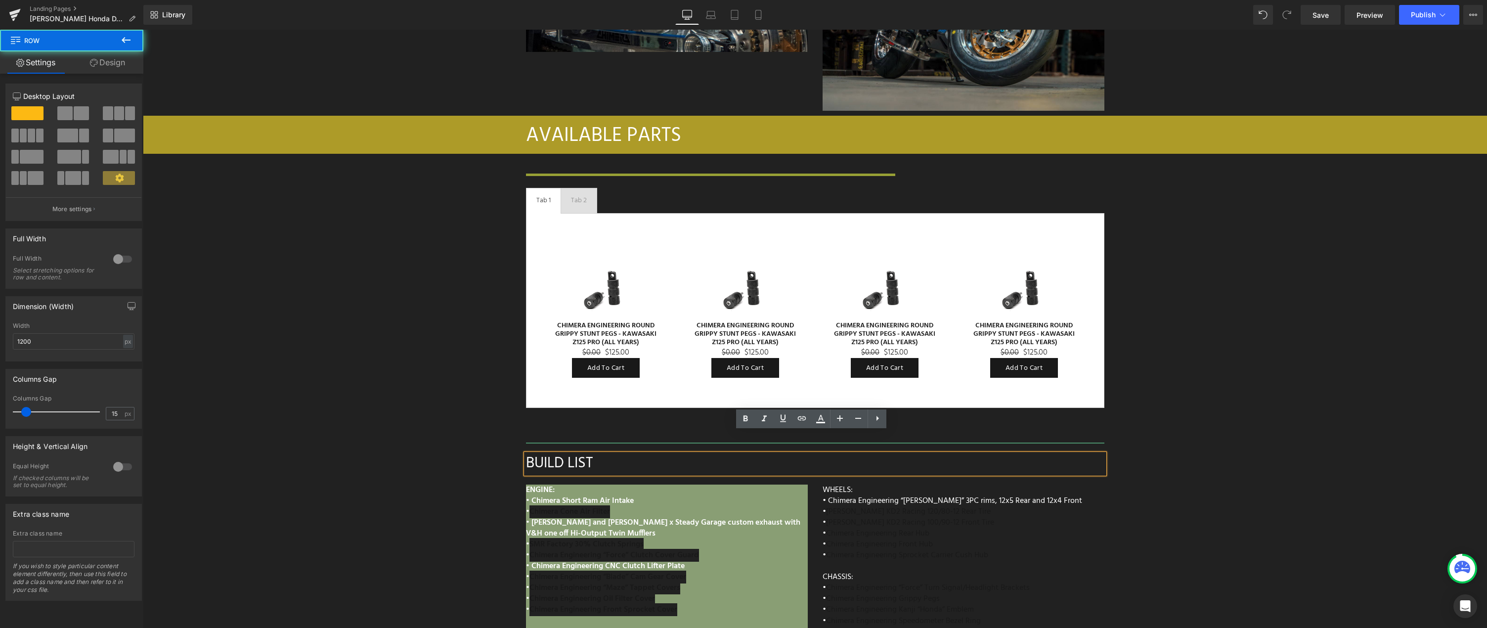
click at [612, 154] on div "Separator Tab 1 Text Block Tab 2 Text Block Sale Off (P) Image CHIMERA ENGINEER…" at bounding box center [814, 316] width 593 height 324
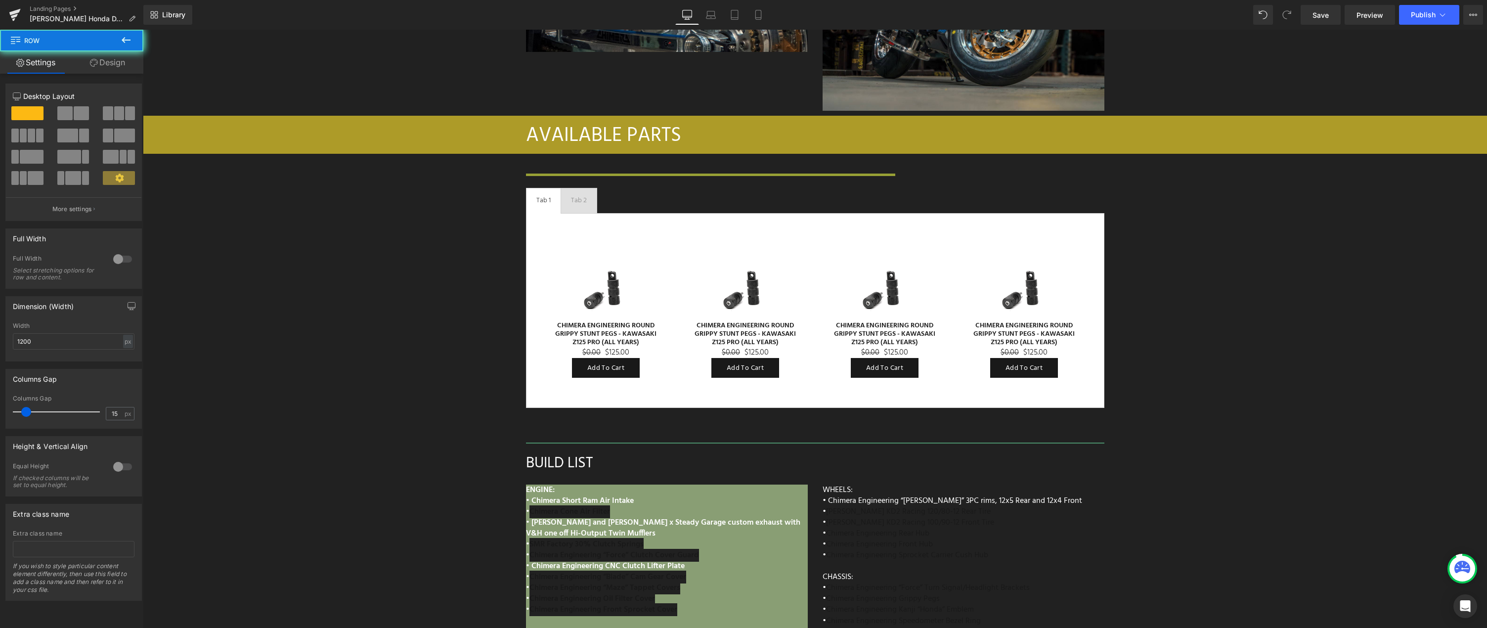
click at [607, 154] on div "Separator Tab 1 Text Block Tab 2 Text Block Sale Off (P) Image CHIMERA ENGINEER…" at bounding box center [814, 316] width 593 height 324
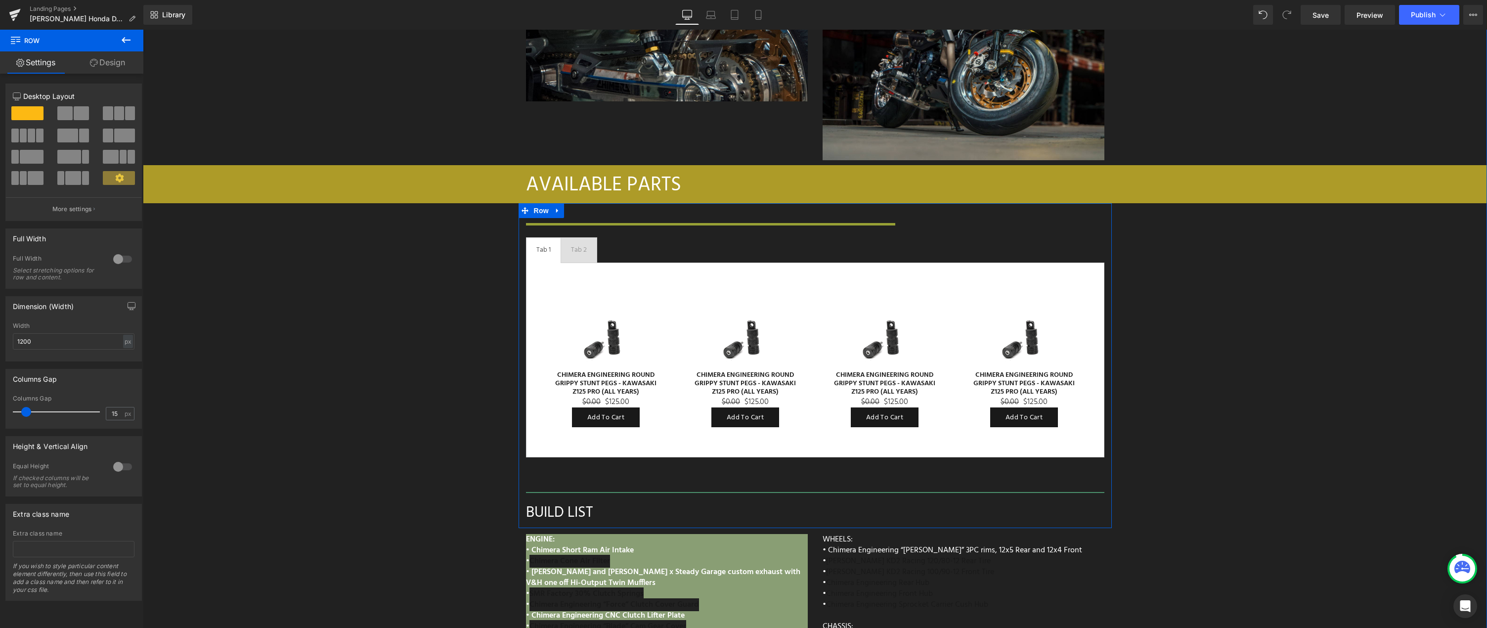
scroll to position [4231, 0]
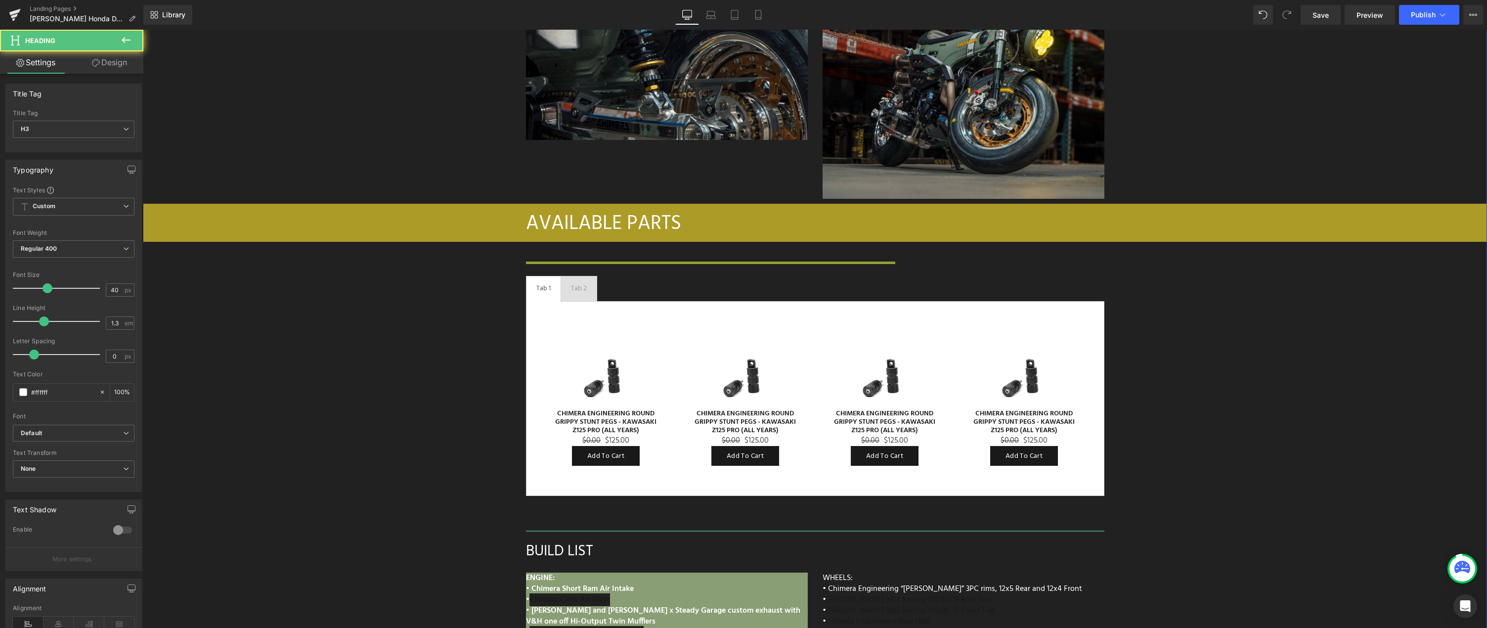
click at [609, 211] on div "AVAILABLE PARTS" at bounding box center [815, 224] width 578 height 26
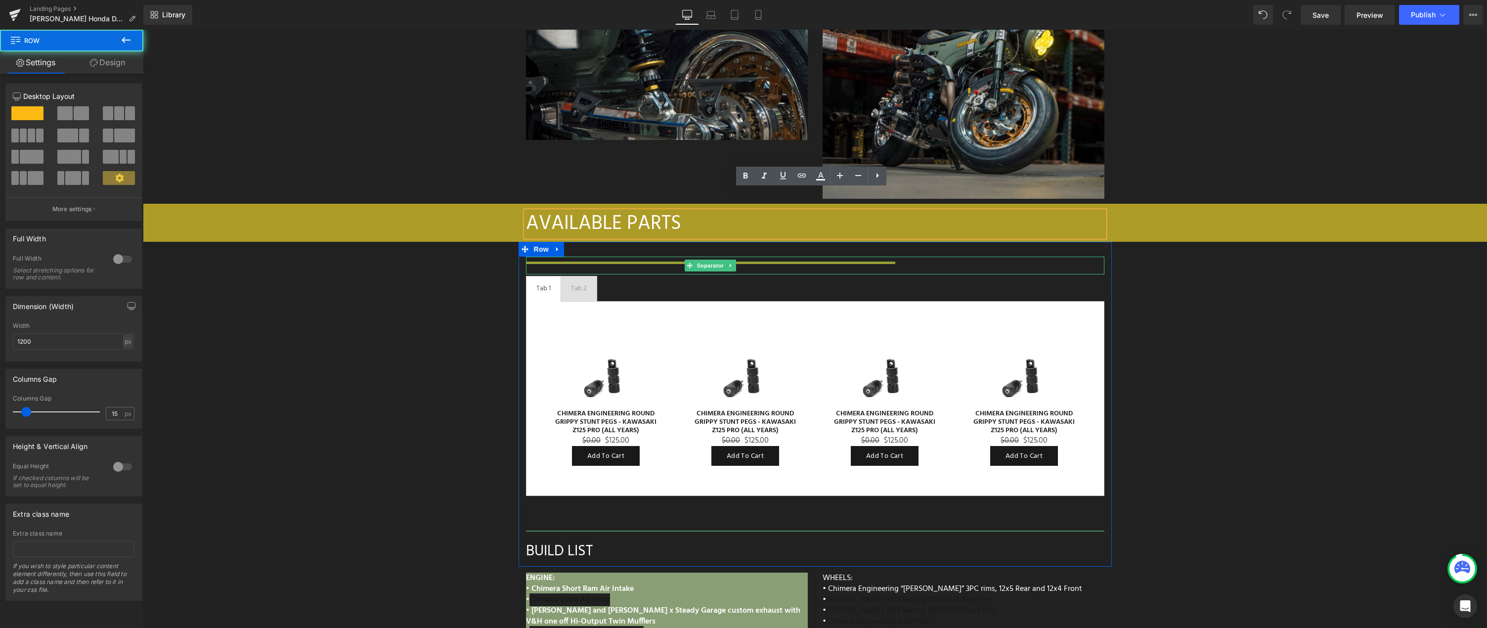
click at [578, 242] on div "Separator Tab 1 Text Block Tab 2 Text Block Sale Off (P) Image CHIMERA ENGINEER…" at bounding box center [814, 404] width 593 height 324
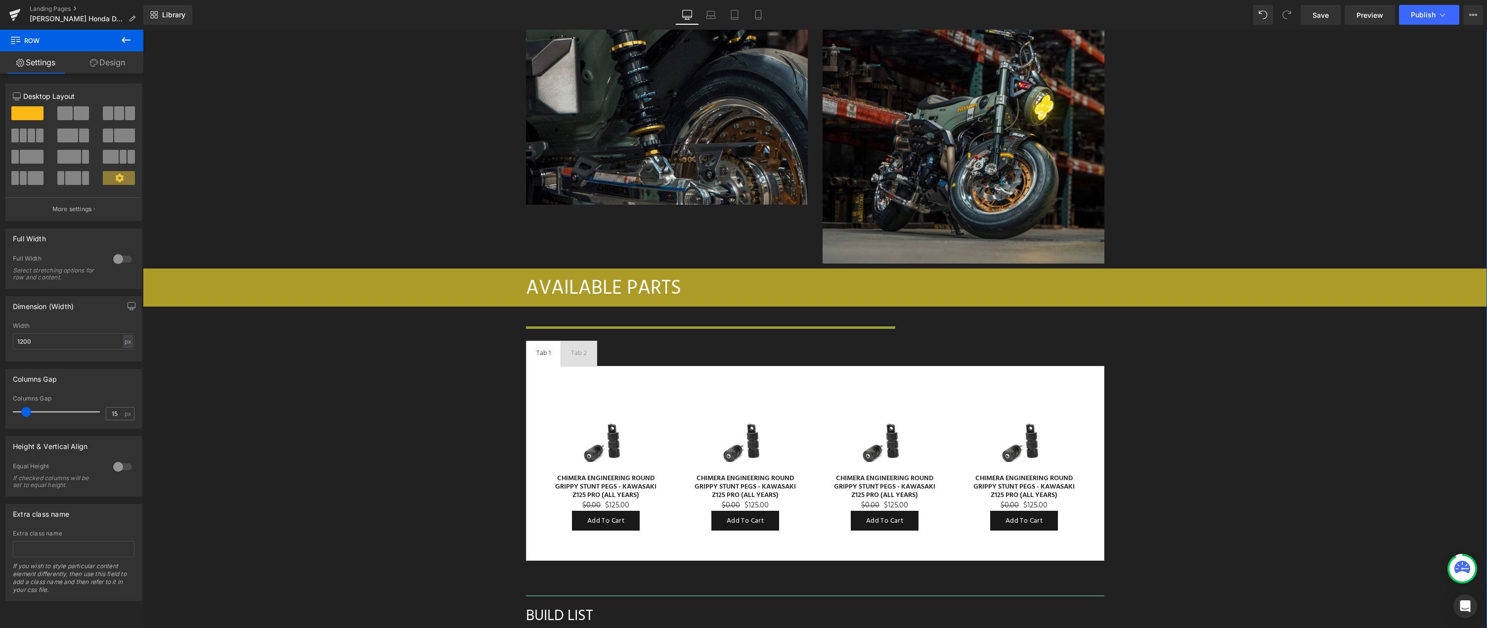
scroll to position [4164, 0]
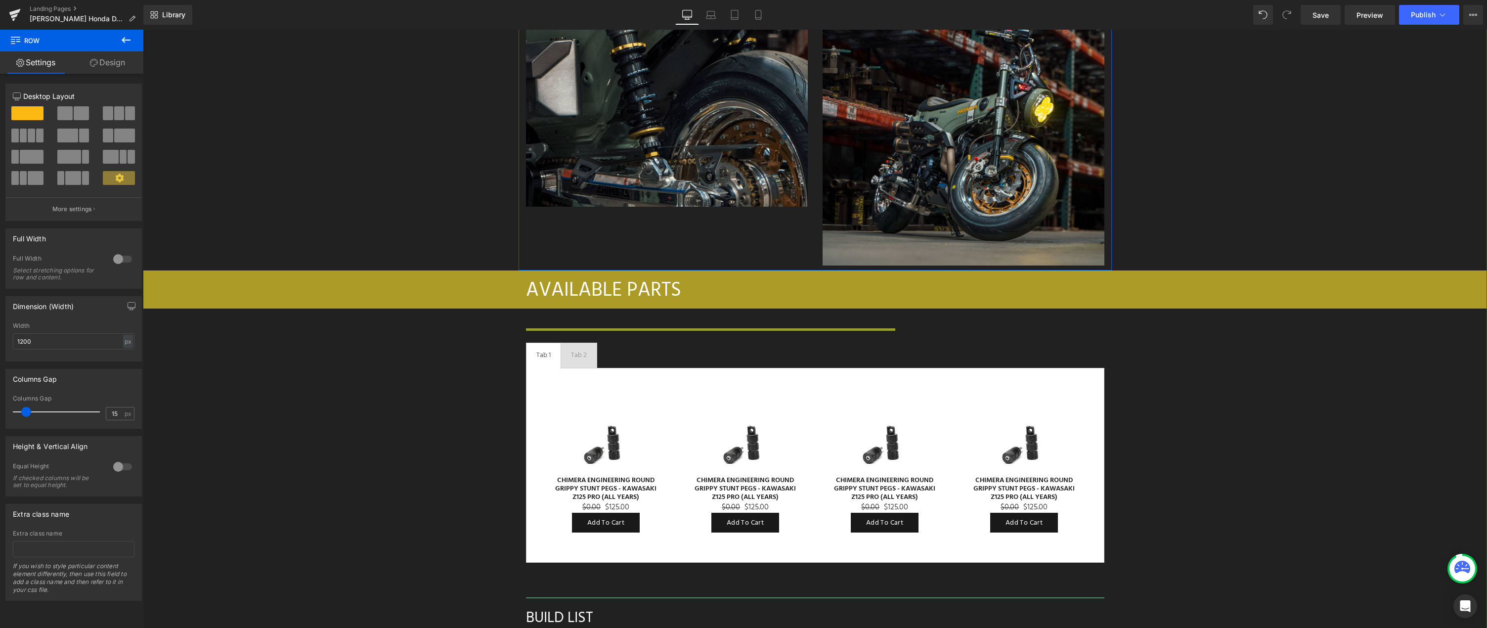
click at [535, 234] on div "Image When it comes to suspension, Gears Racing is second to none. Their produc…" at bounding box center [814, 60] width 593 height 420
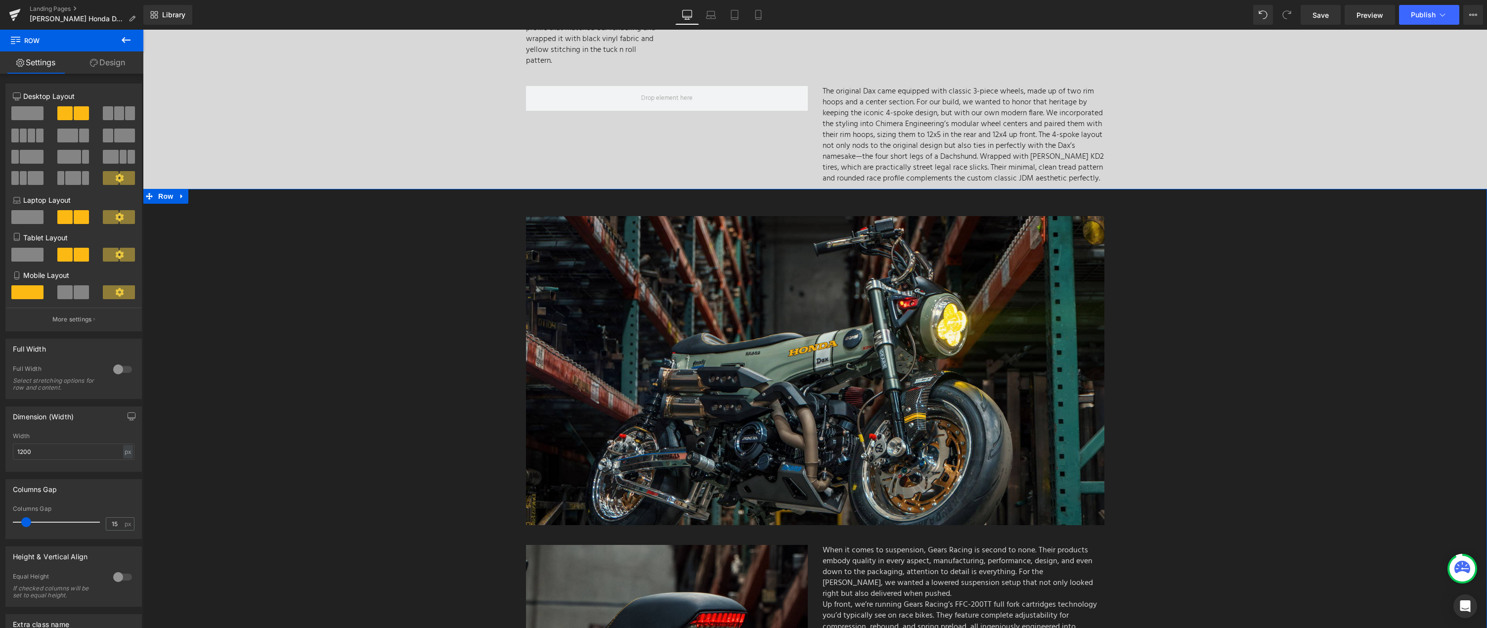
scroll to position [3451, 0]
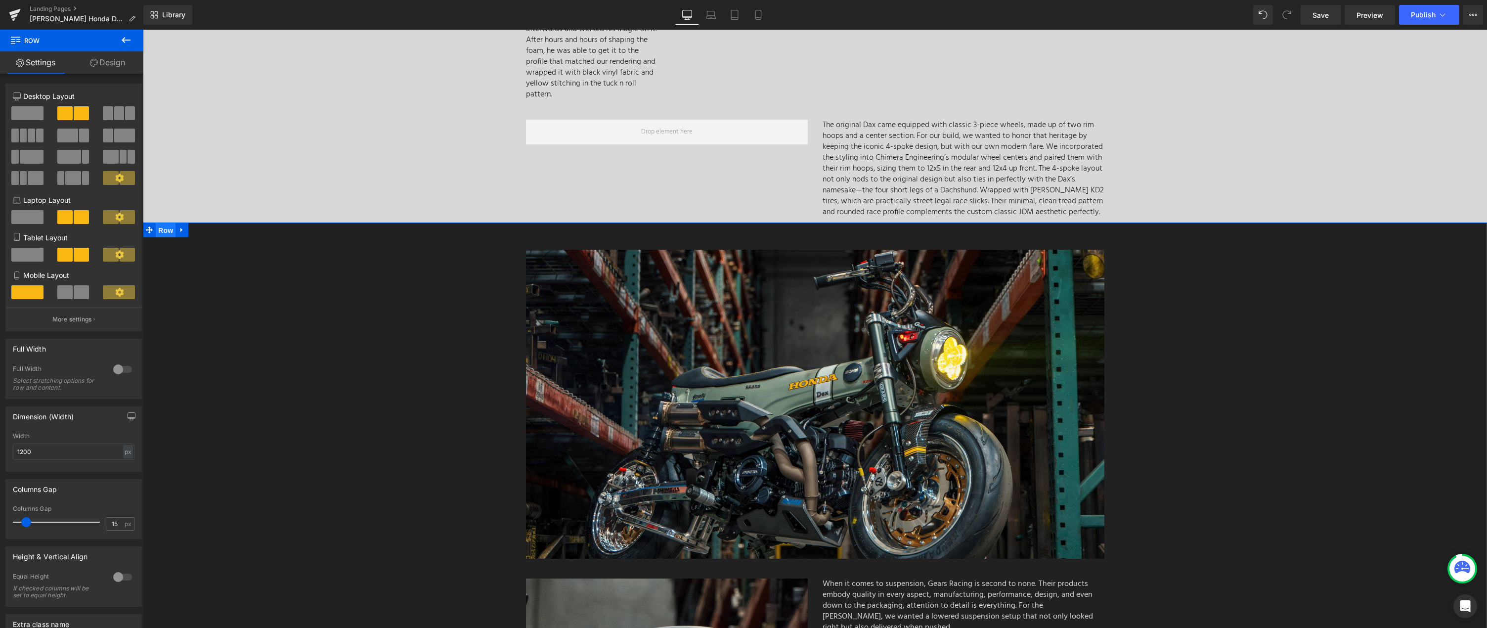
click at [159, 223] on span "Row" at bounding box center [166, 230] width 20 height 15
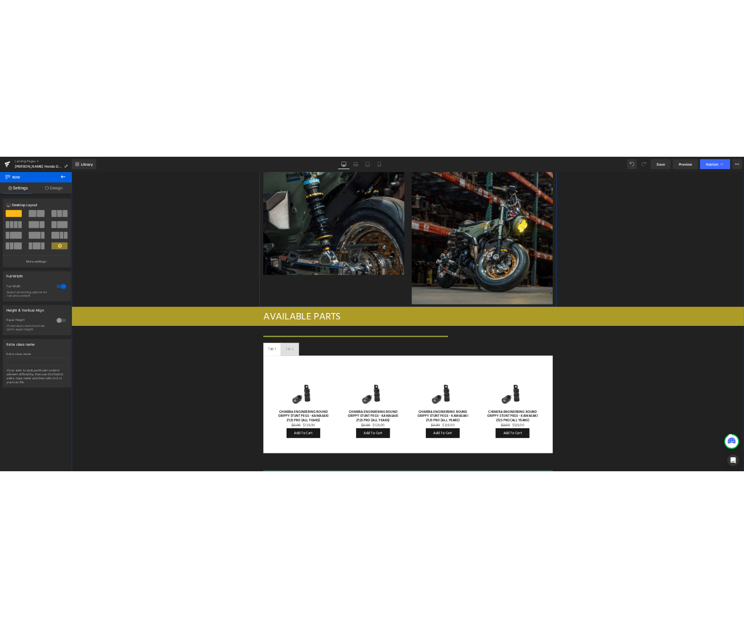
scroll to position [4135, 0]
